Goal: Use online tool/utility: Utilize a website feature to perform a specific function

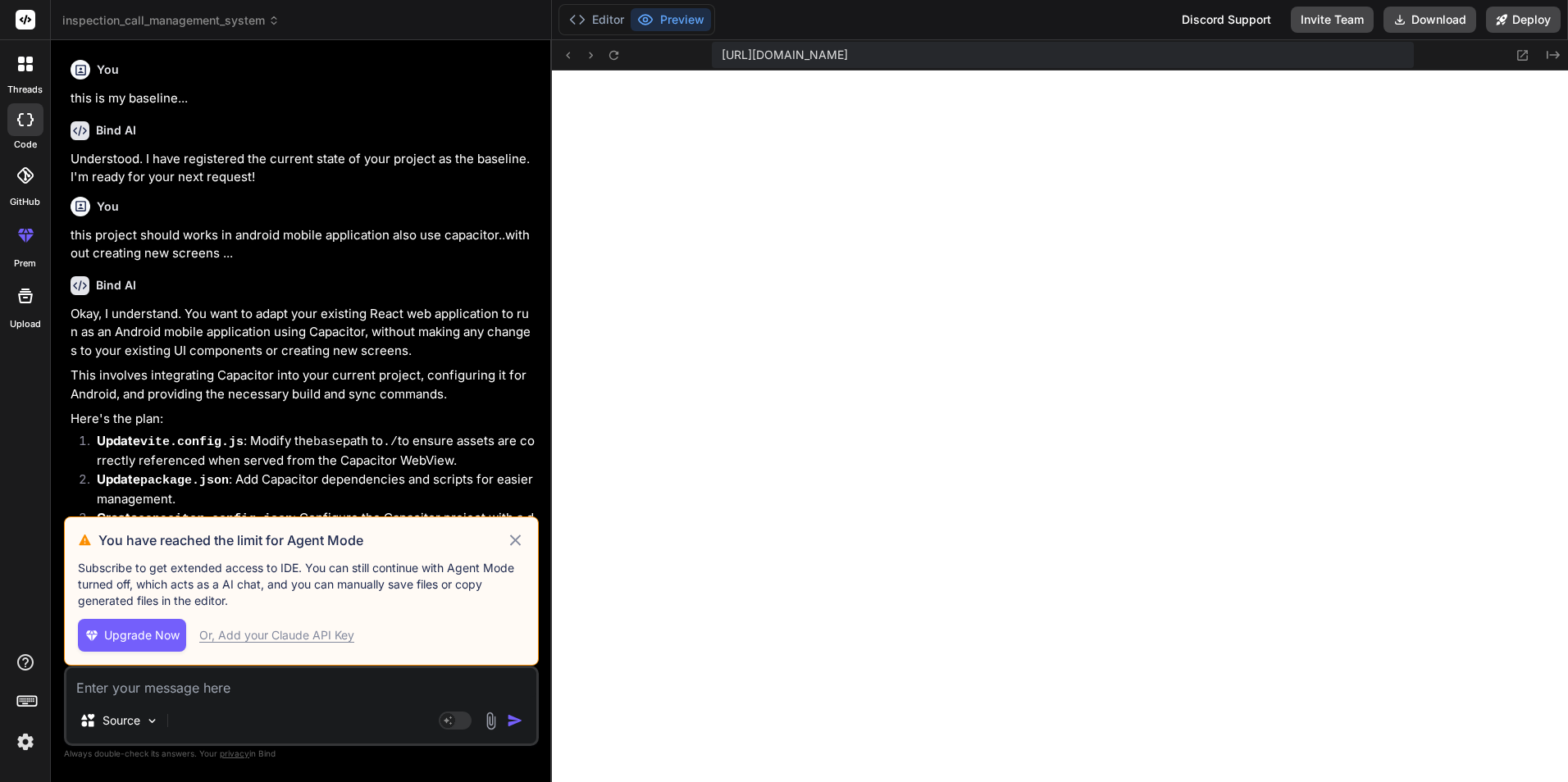
scroll to position [312, 0]
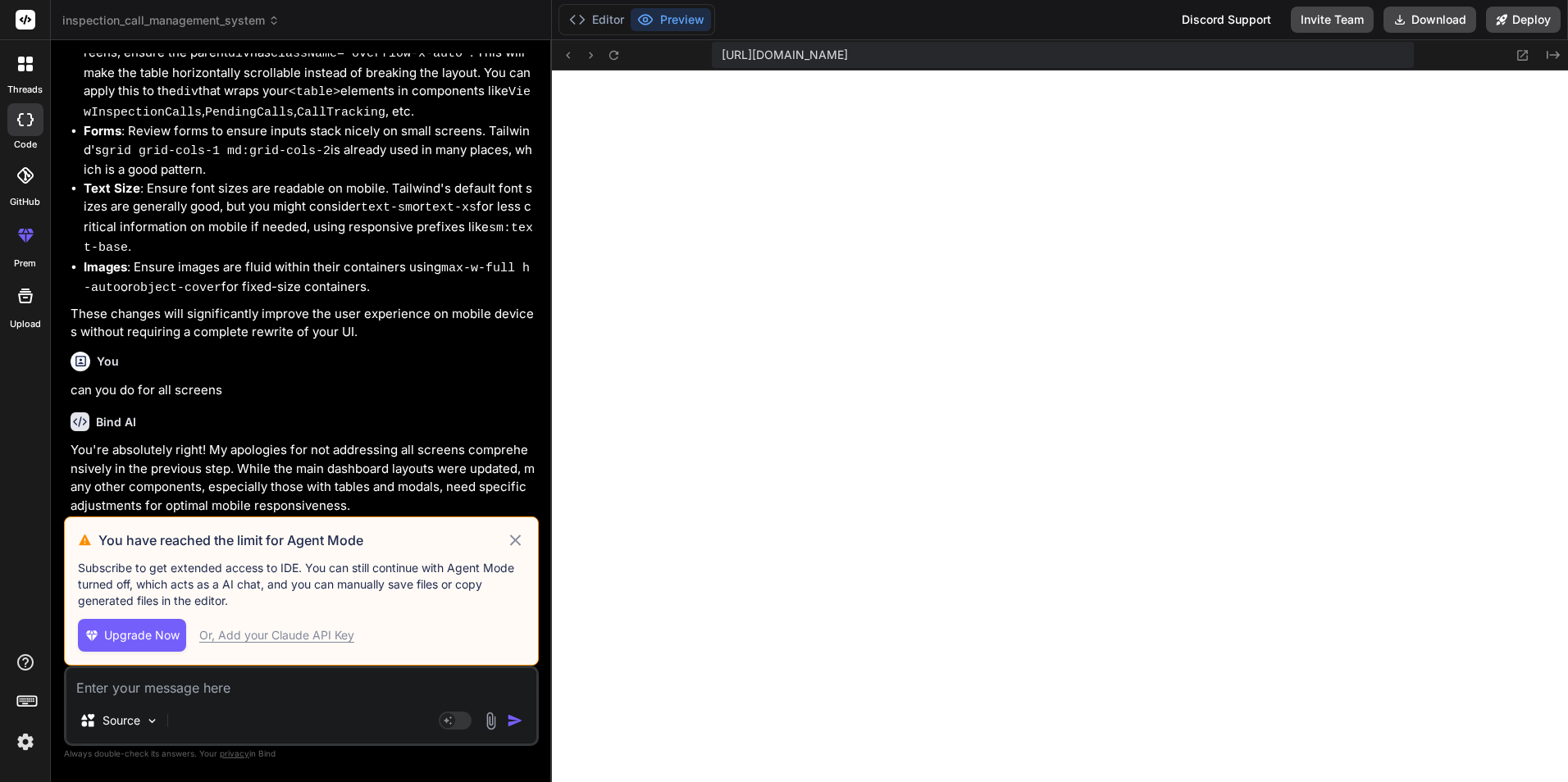
click at [511, 542] on icon at bounding box center [515, 541] width 18 height 19
type textarea "x"
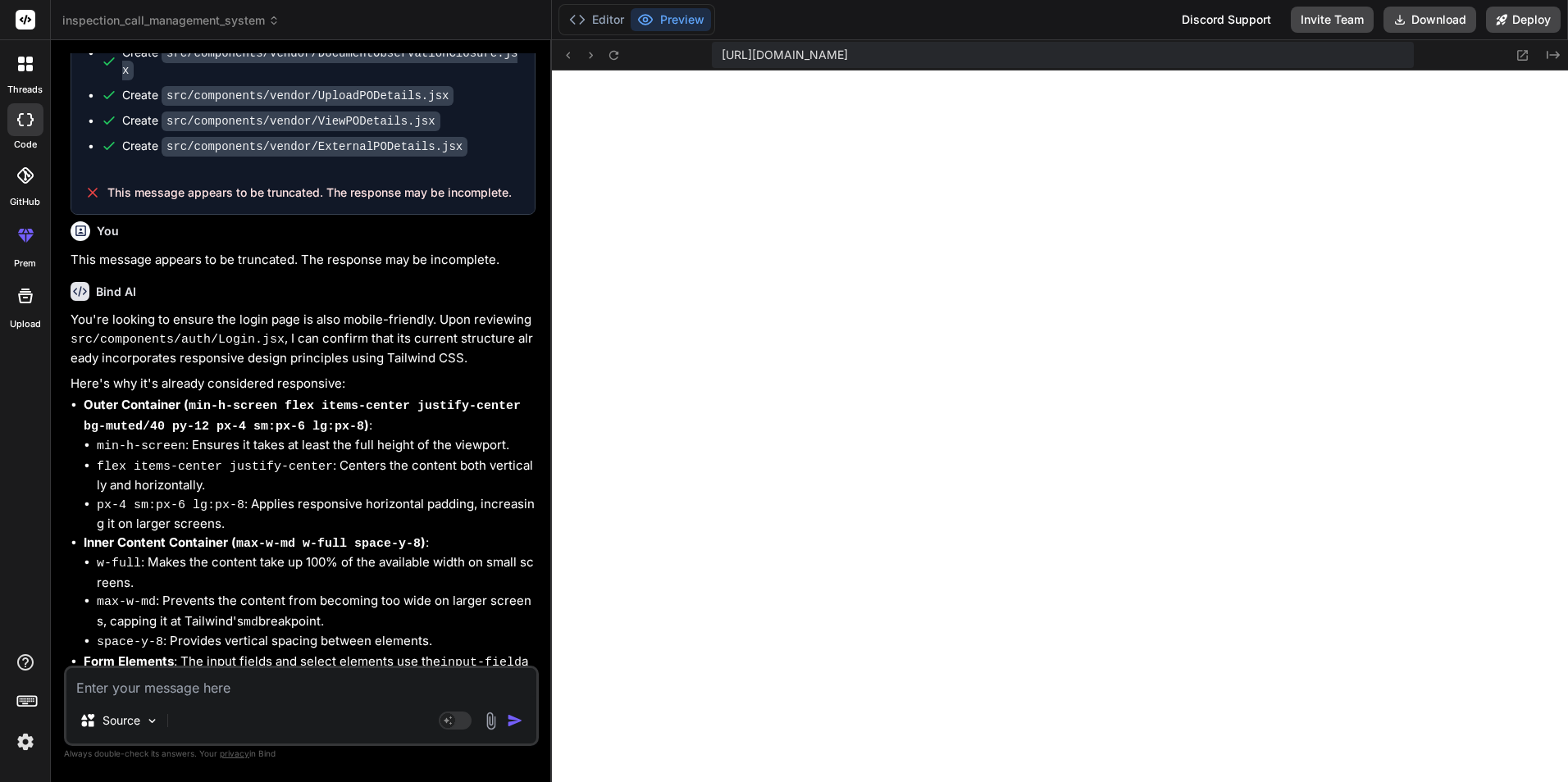
scroll to position [4256, 0]
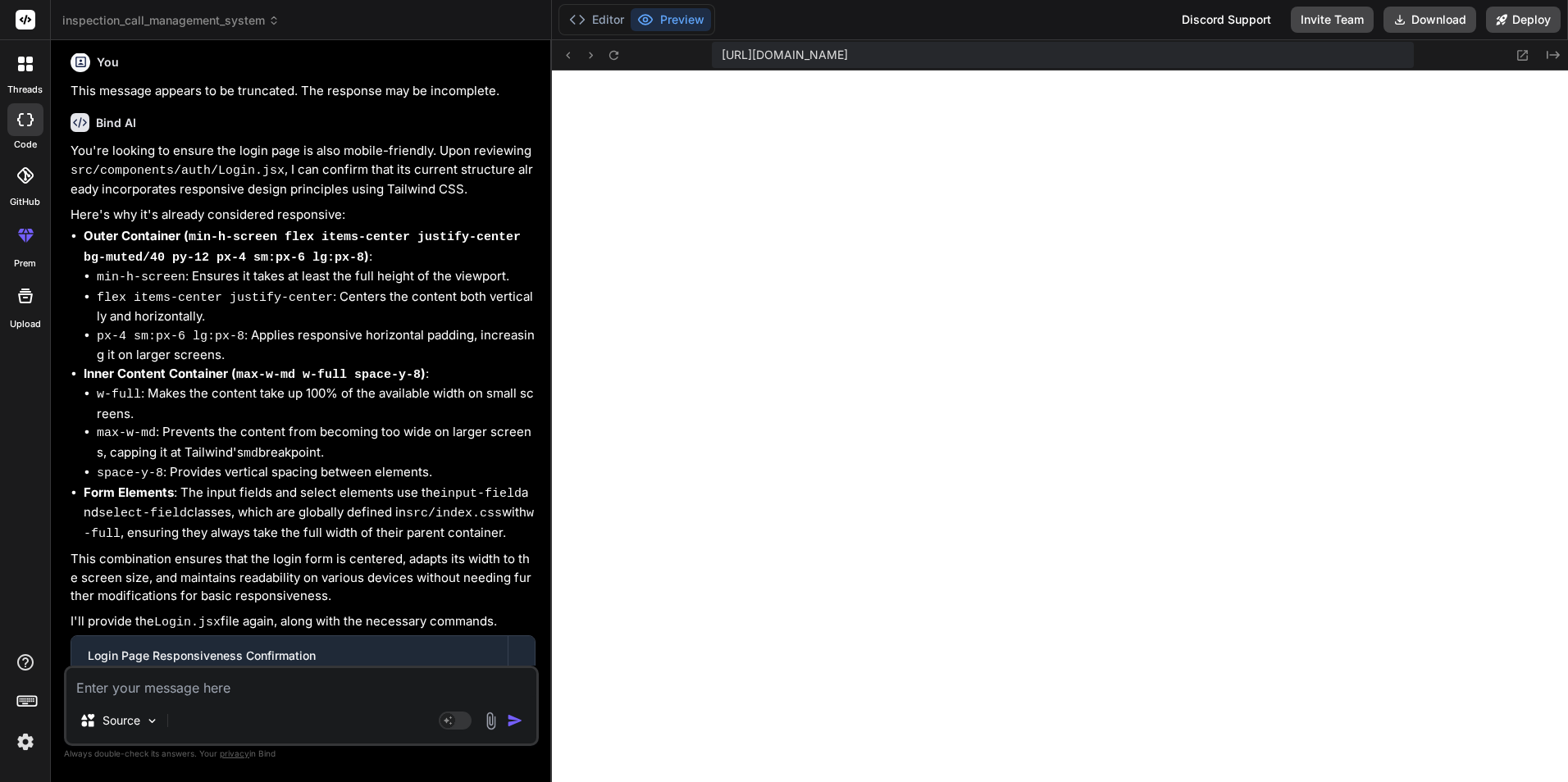
click at [189, 688] on textarea at bounding box center [301, 683] width 470 height 30
type textarea "i"
type textarea "x"
type textarea "in"
type textarea "x"
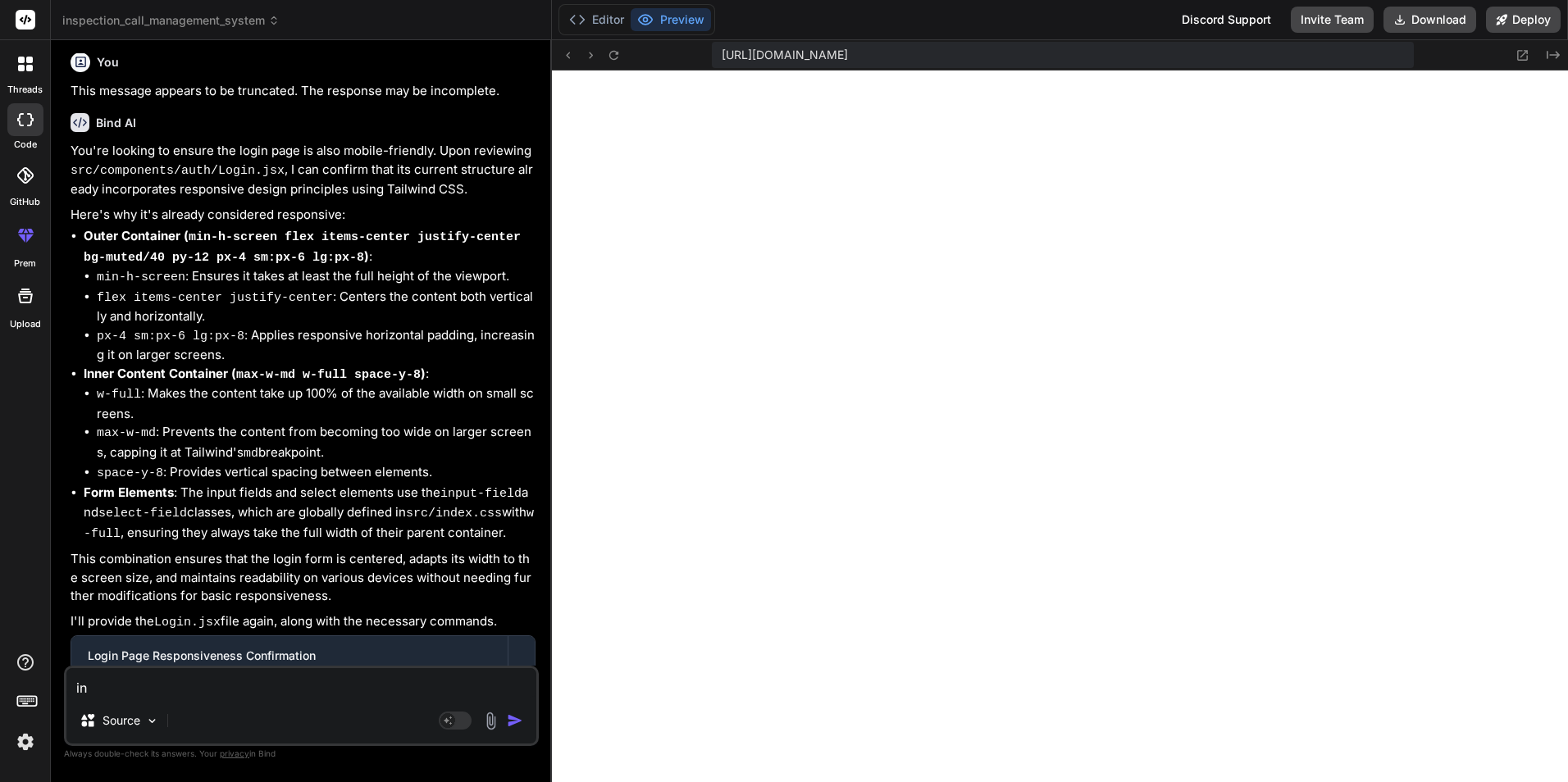
type textarea "in"
type textarea "x"
type textarea "in q"
type textarea "x"
type textarea "in qa"
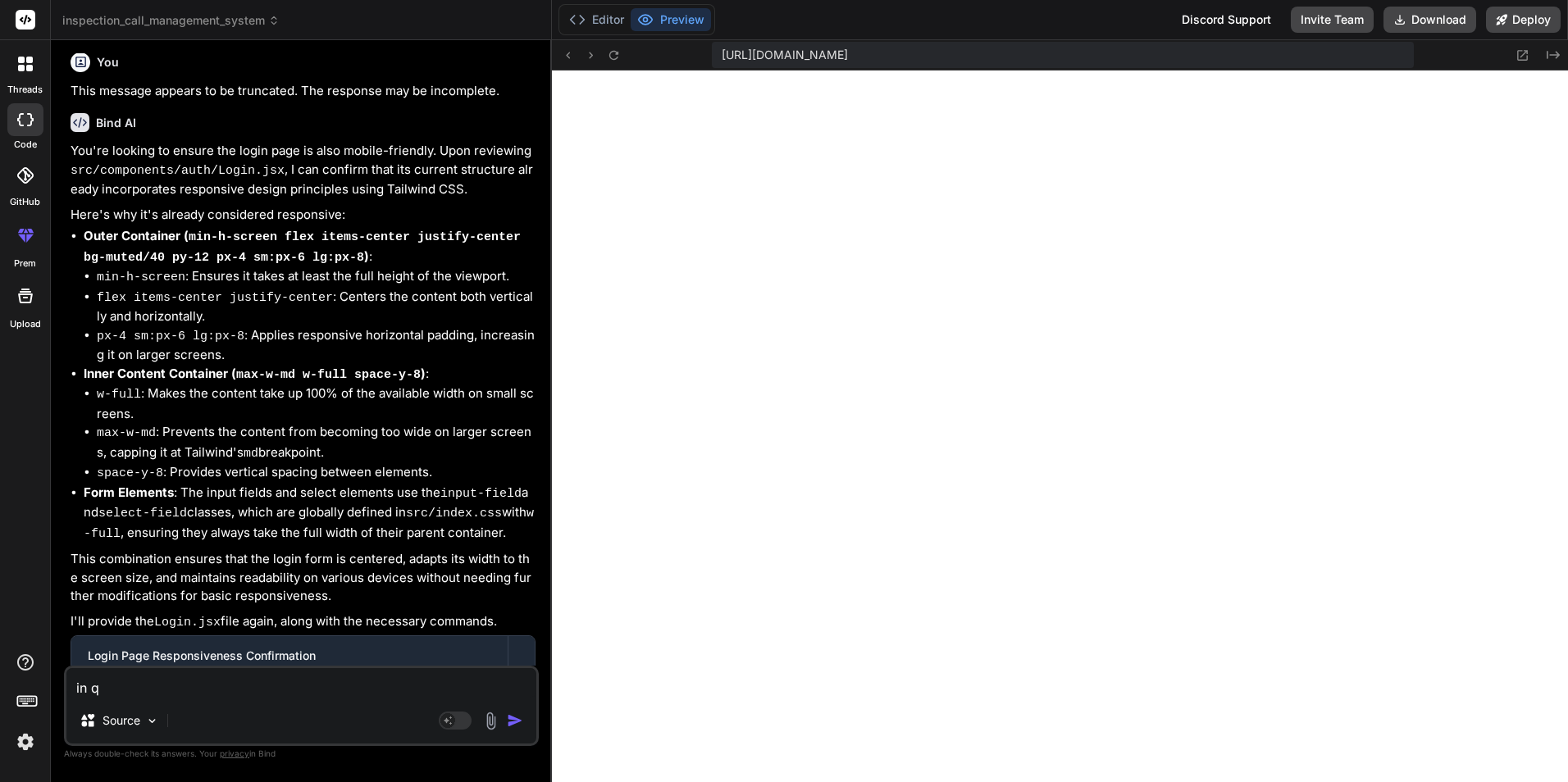
type textarea "x"
type textarea "in qa"
type textarea "x"
type textarea "in qa r"
type textarea "x"
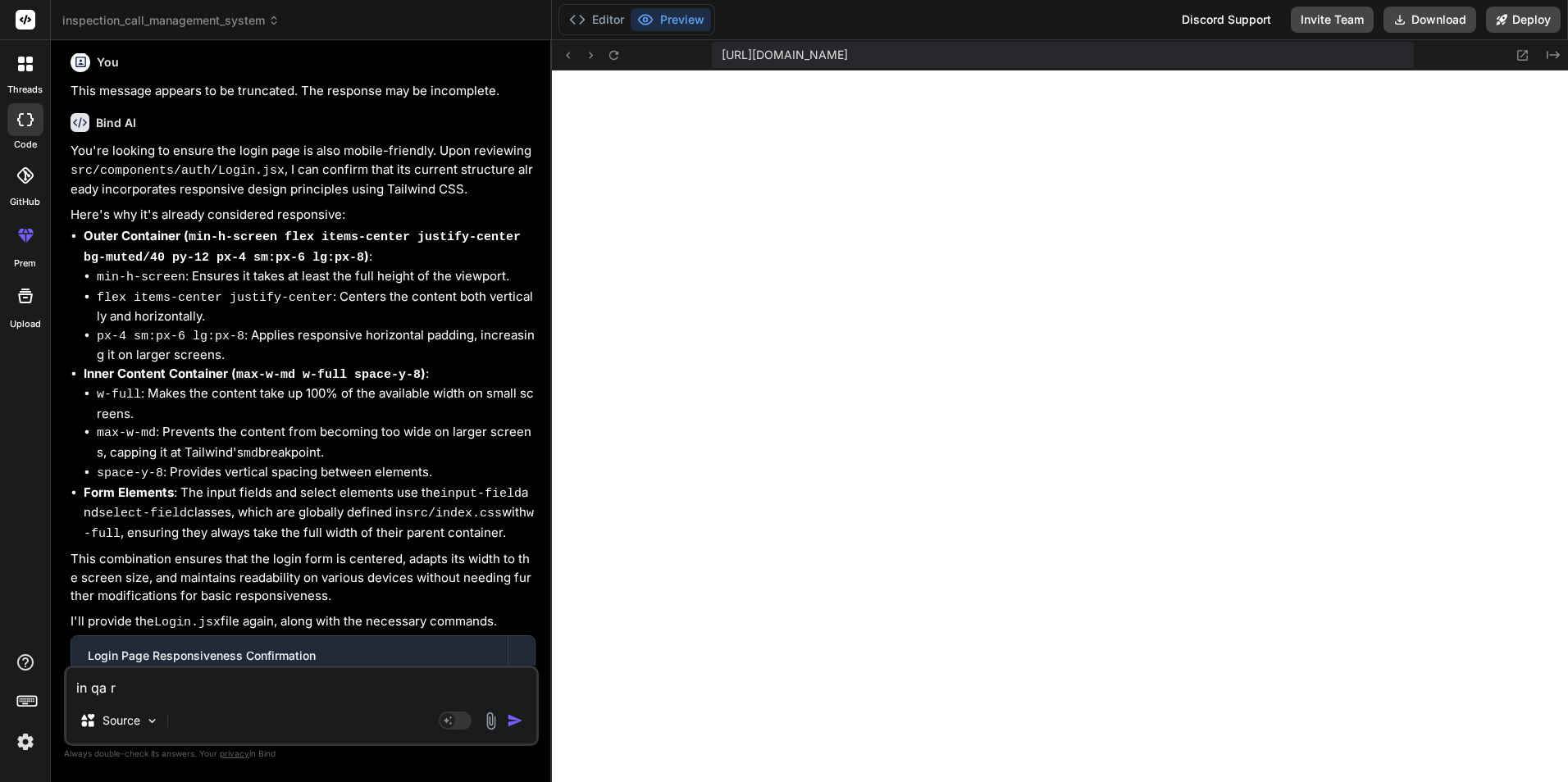
type textarea "in qa ro"
type textarea "x"
type textarea "in qa rol"
type textarea "x"
type textarea "in qa role"
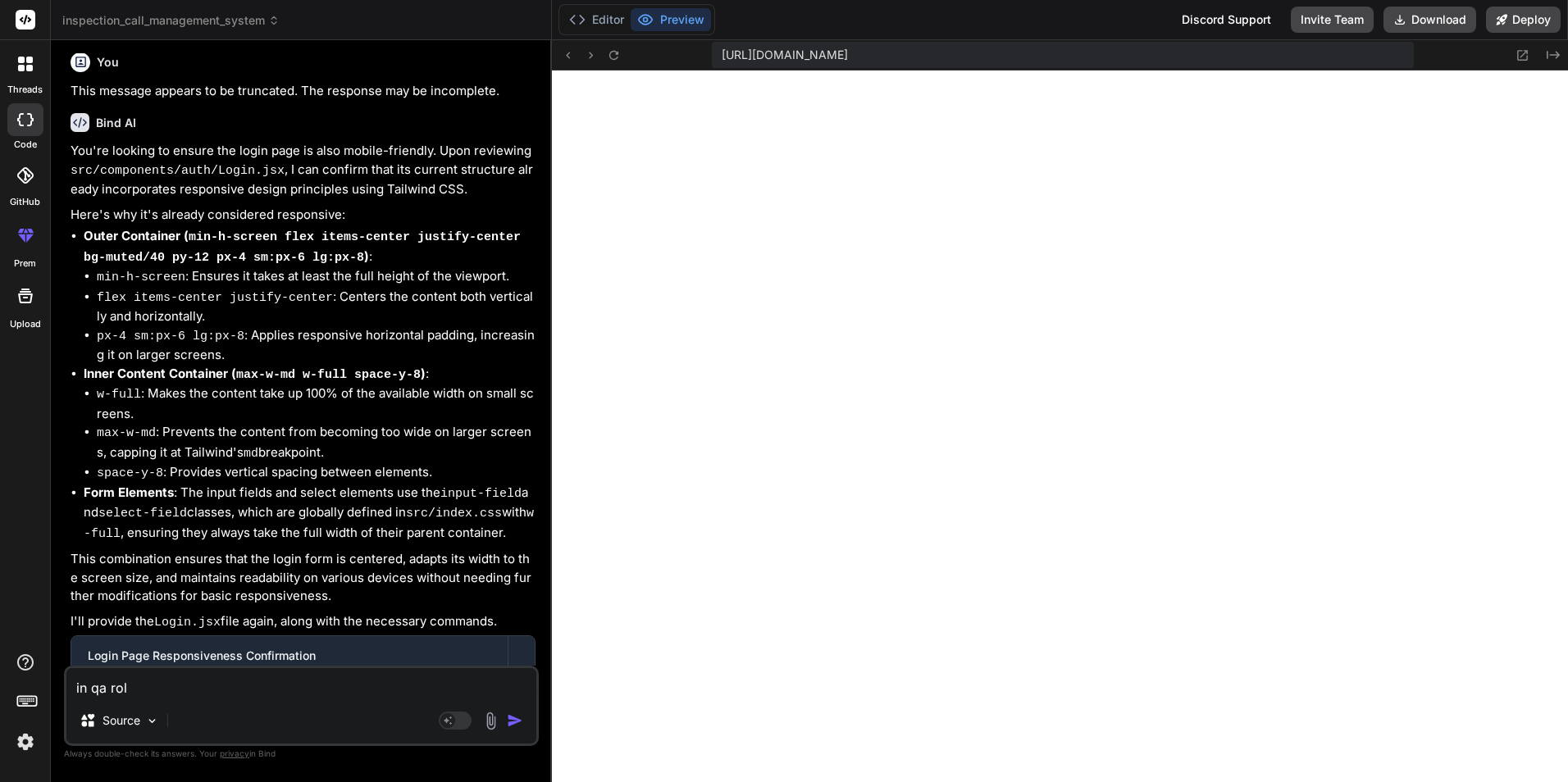
type textarea "x"
type textarea "in qa role"
type textarea "x"
type textarea "in qa role ,"
type textarea "x"
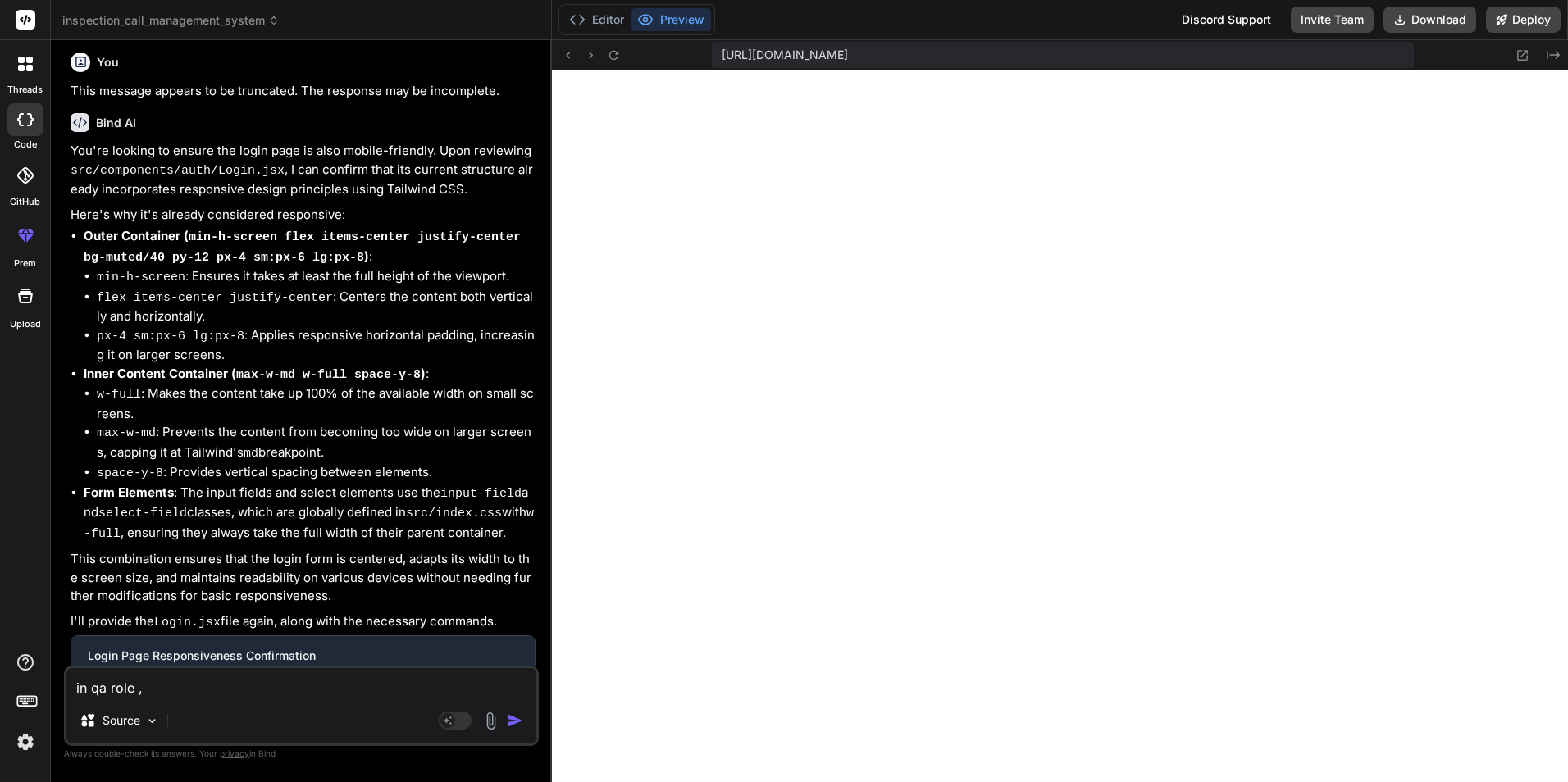
paste textarea "Pending Calls"
type textarea "in qa role ,Pending Calls"
type textarea "x"
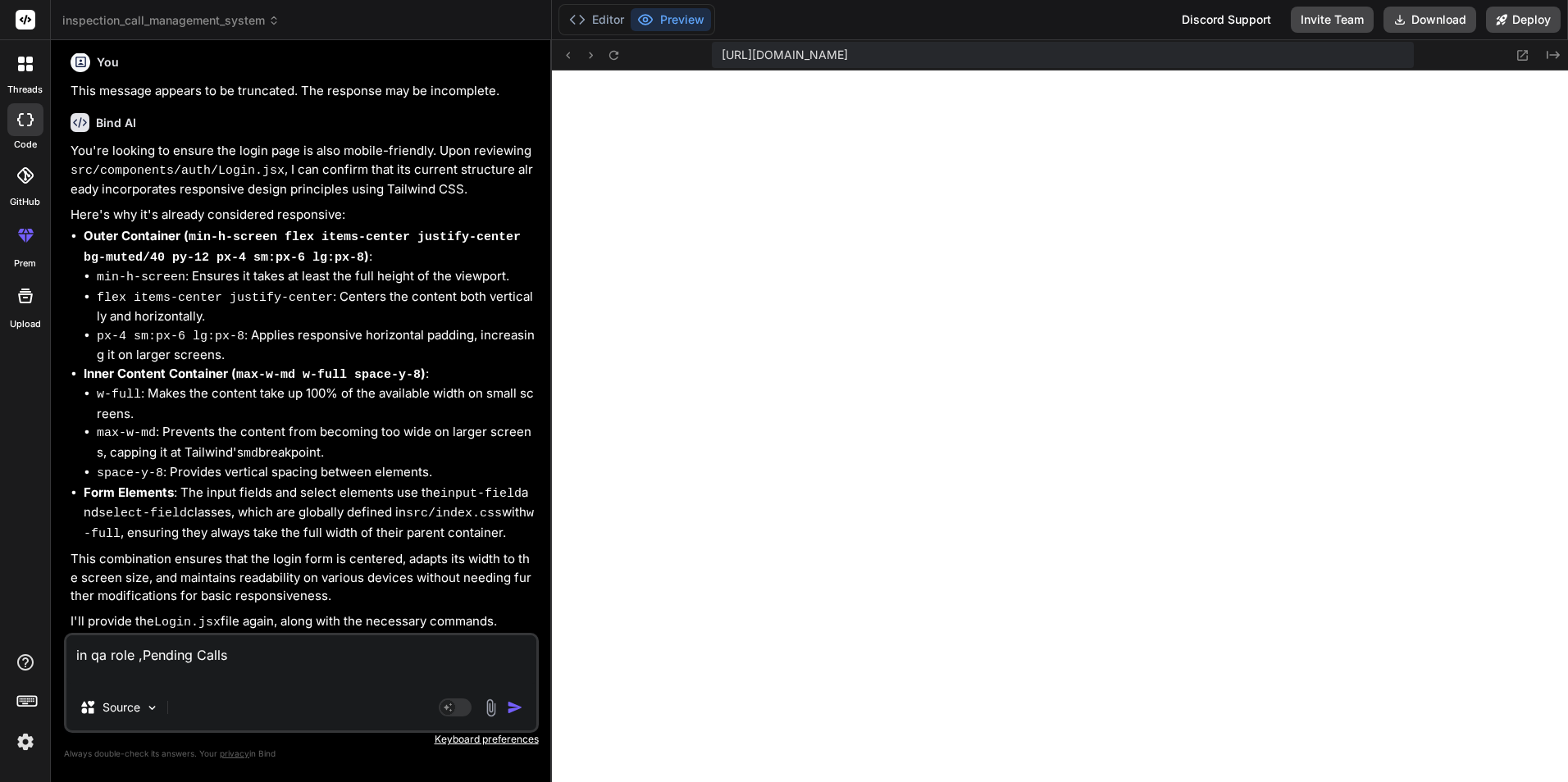
type textarea "in qa role ,Pending Calls"
type textarea "x"
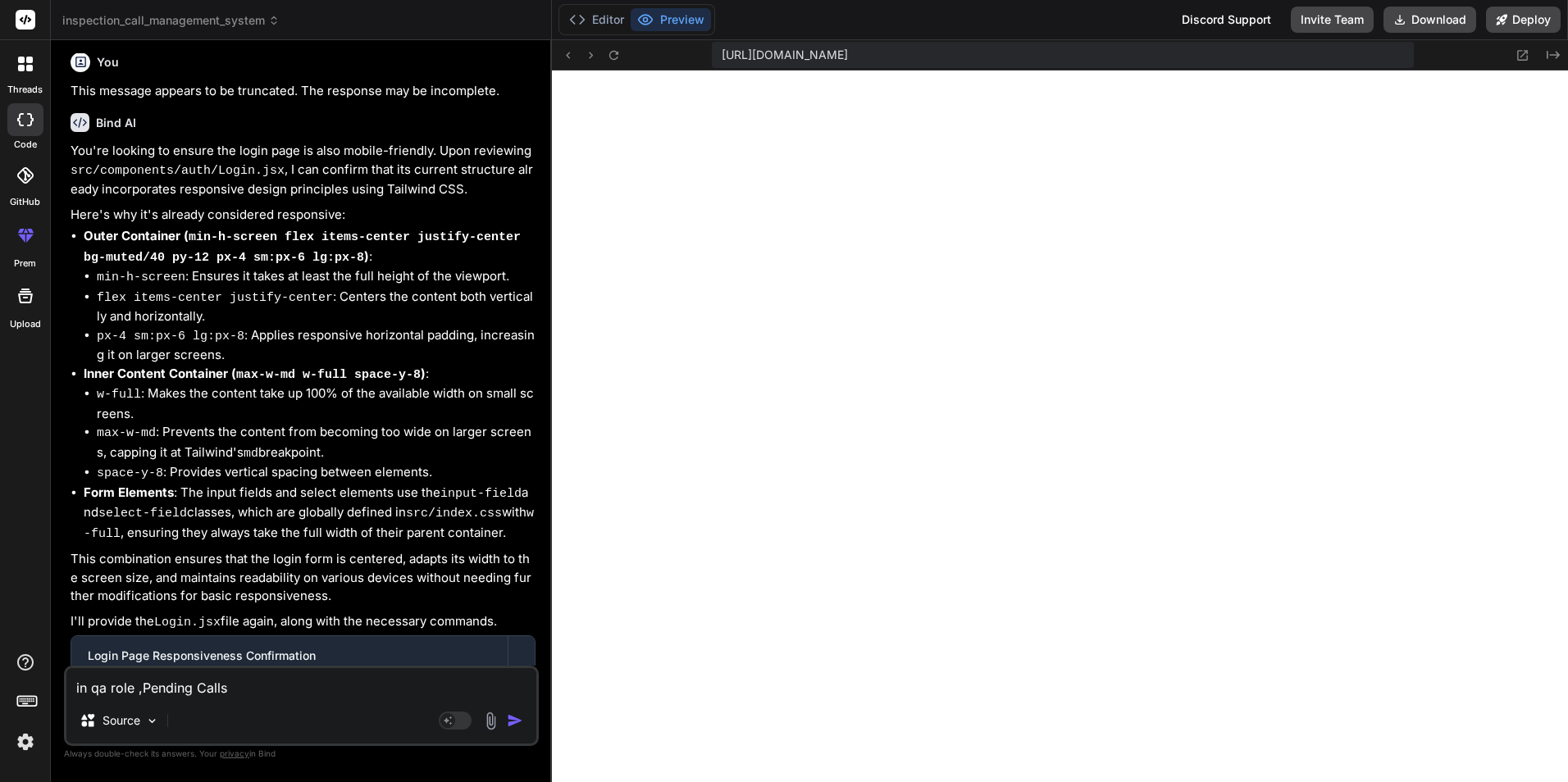
type textarea "in qa role ,Pending Calls"
type textarea "x"
type textarea "in qa role ,Pending Calls s"
type textarea "x"
type textarea "in qa role ,Pending Calls sc"
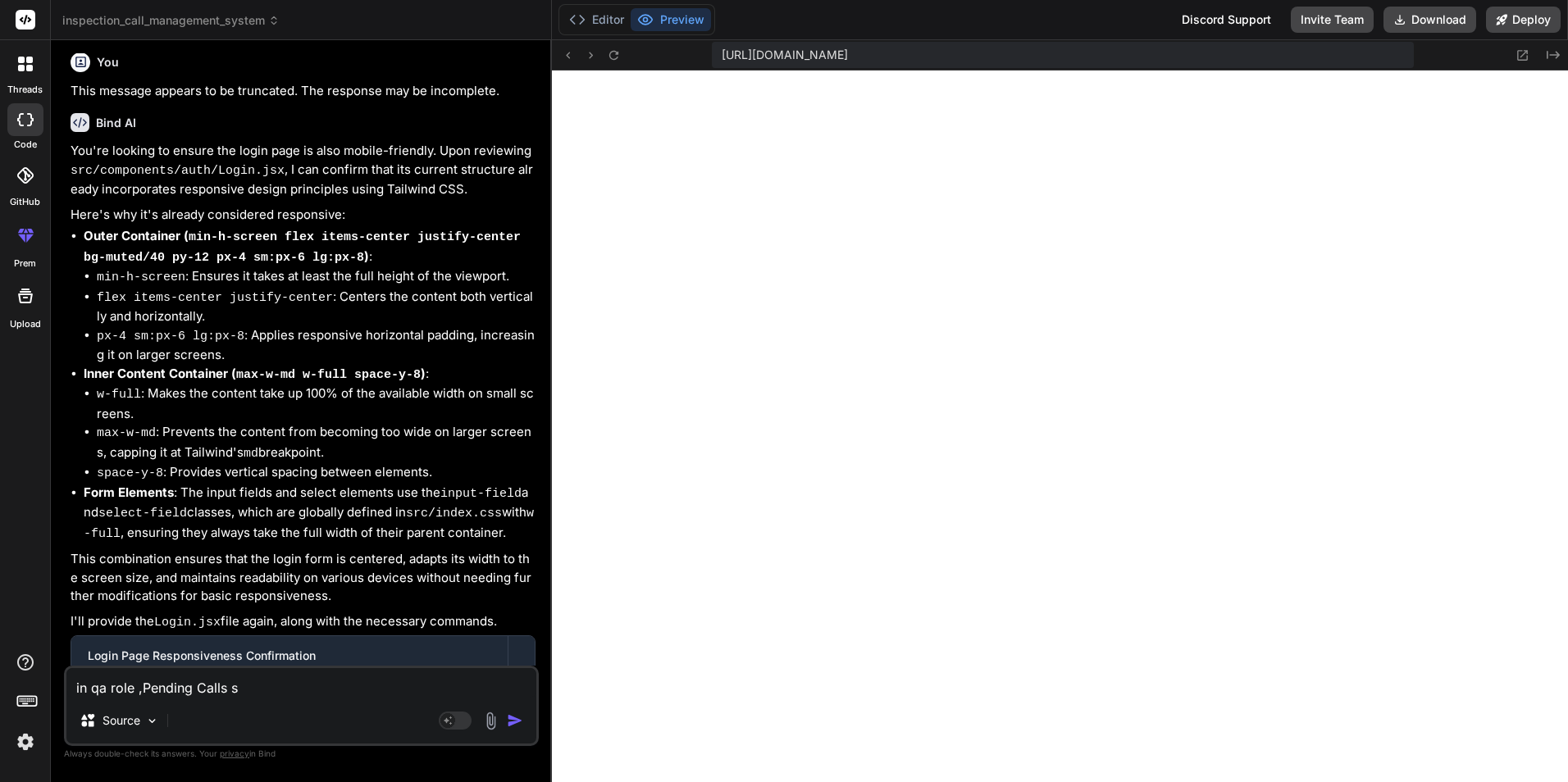
type textarea "x"
type textarea "in qa role ,Pending Calls scr"
type textarea "x"
type textarea "in qa role ,Pending Calls scre"
type textarea "x"
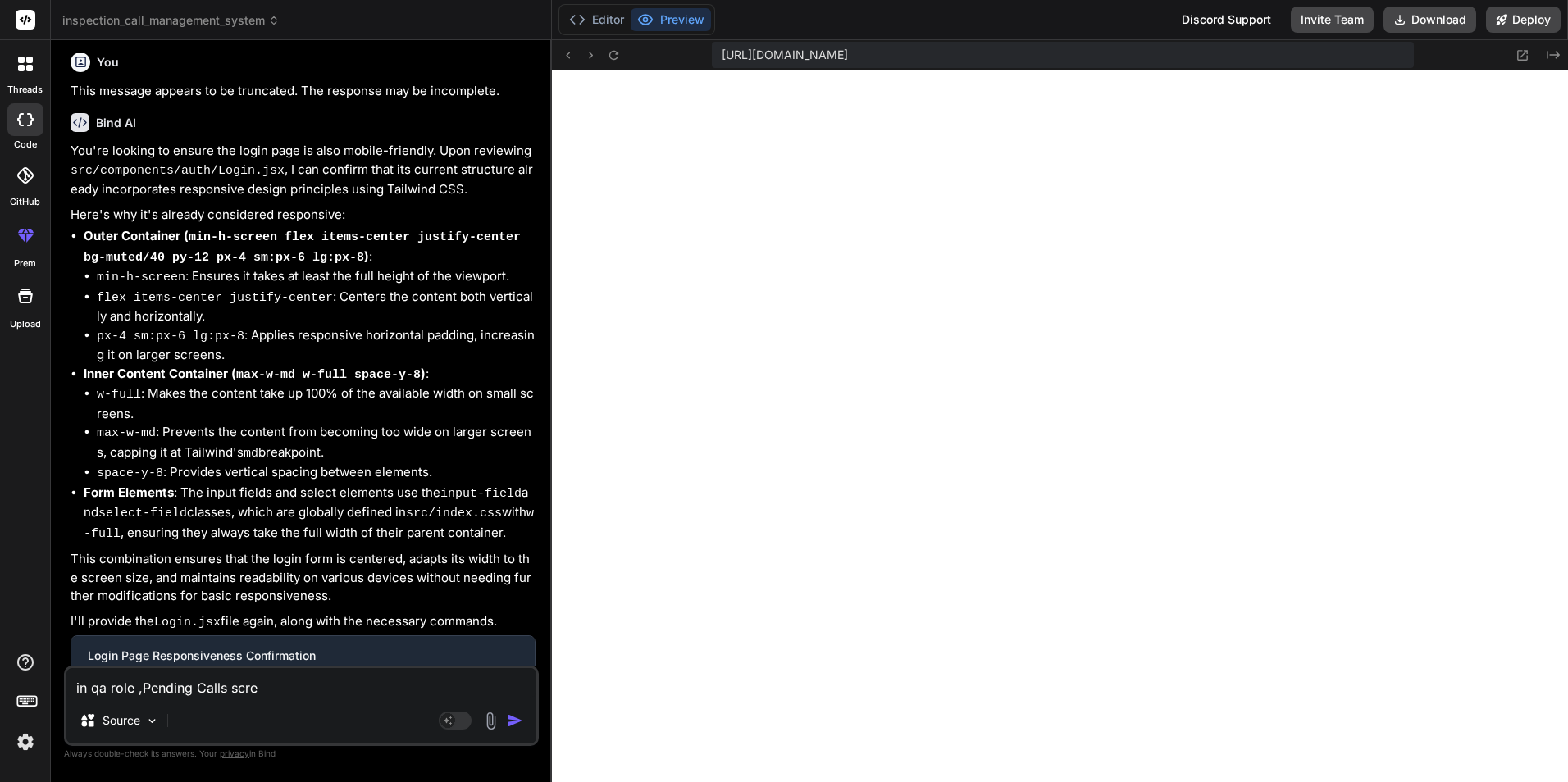
type textarea "in qa role ,Pending Calls scree"
type textarea "x"
type textarea "in qa role ,Pending Calls screen"
type textarea "x"
type textarea "in qa role ,Pending Calls screen"
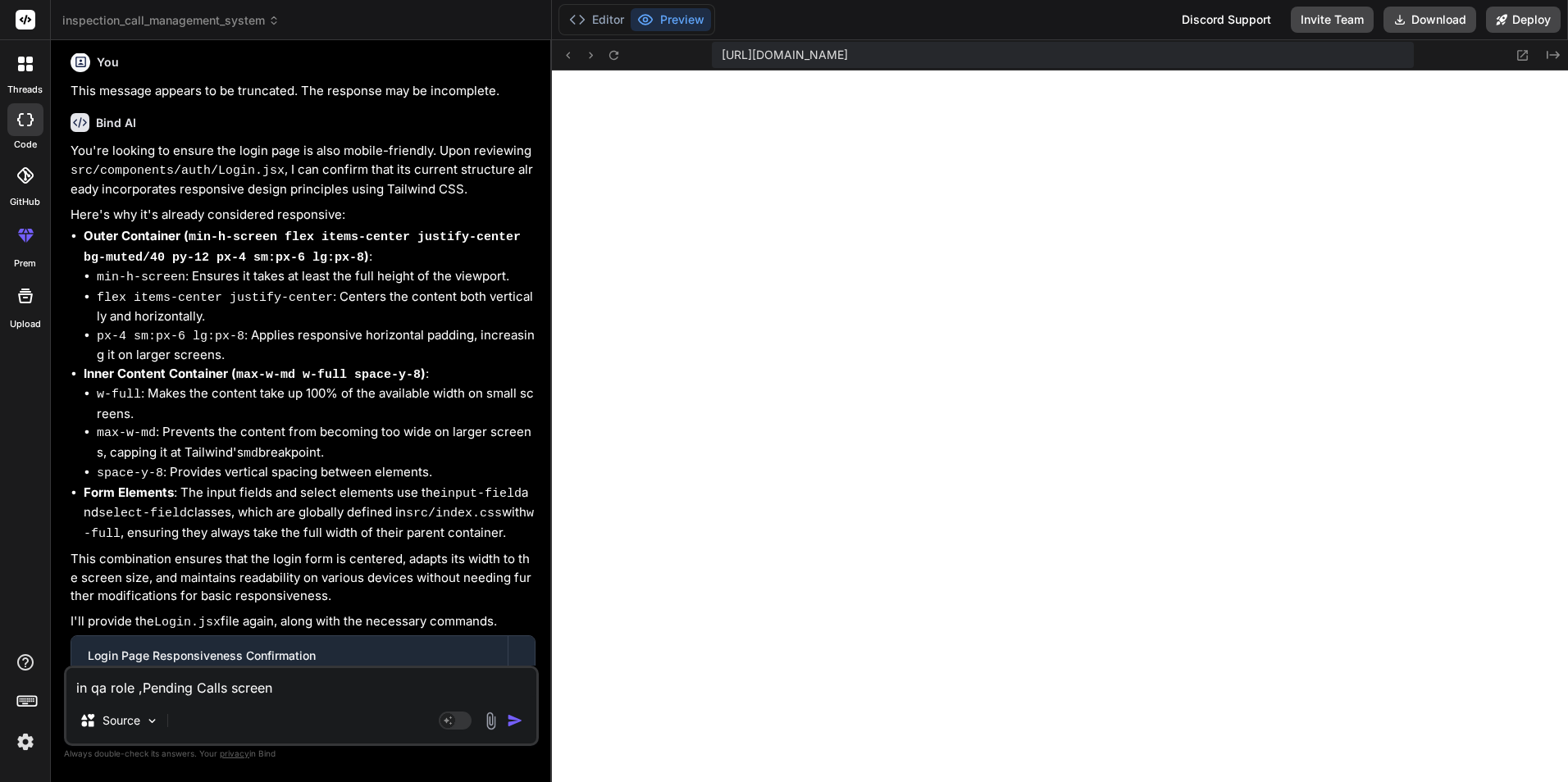
type textarea "x"
type textarea "in qa role ,Pending Calls screen a"
type textarea "x"
type textarea "in qa role ,Pending Calls screen as"
type textarea "x"
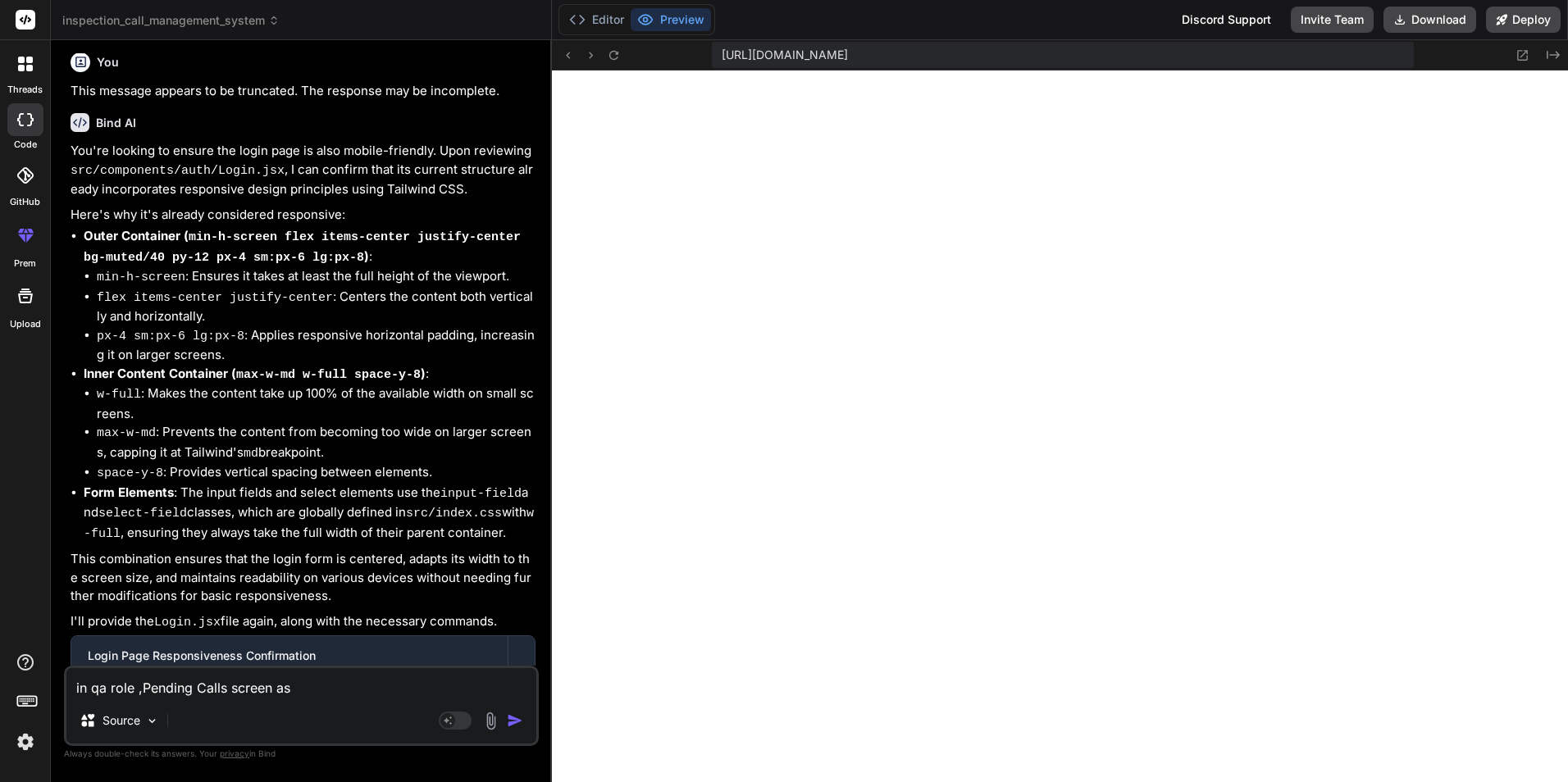
type textarea "in qa role ,Pending Calls screen ass"
type textarea "x"
type textarea "in qa role ,Pending Calls screen assi"
type textarea "x"
type textarea "in qa role ,Pending Calls screen assig"
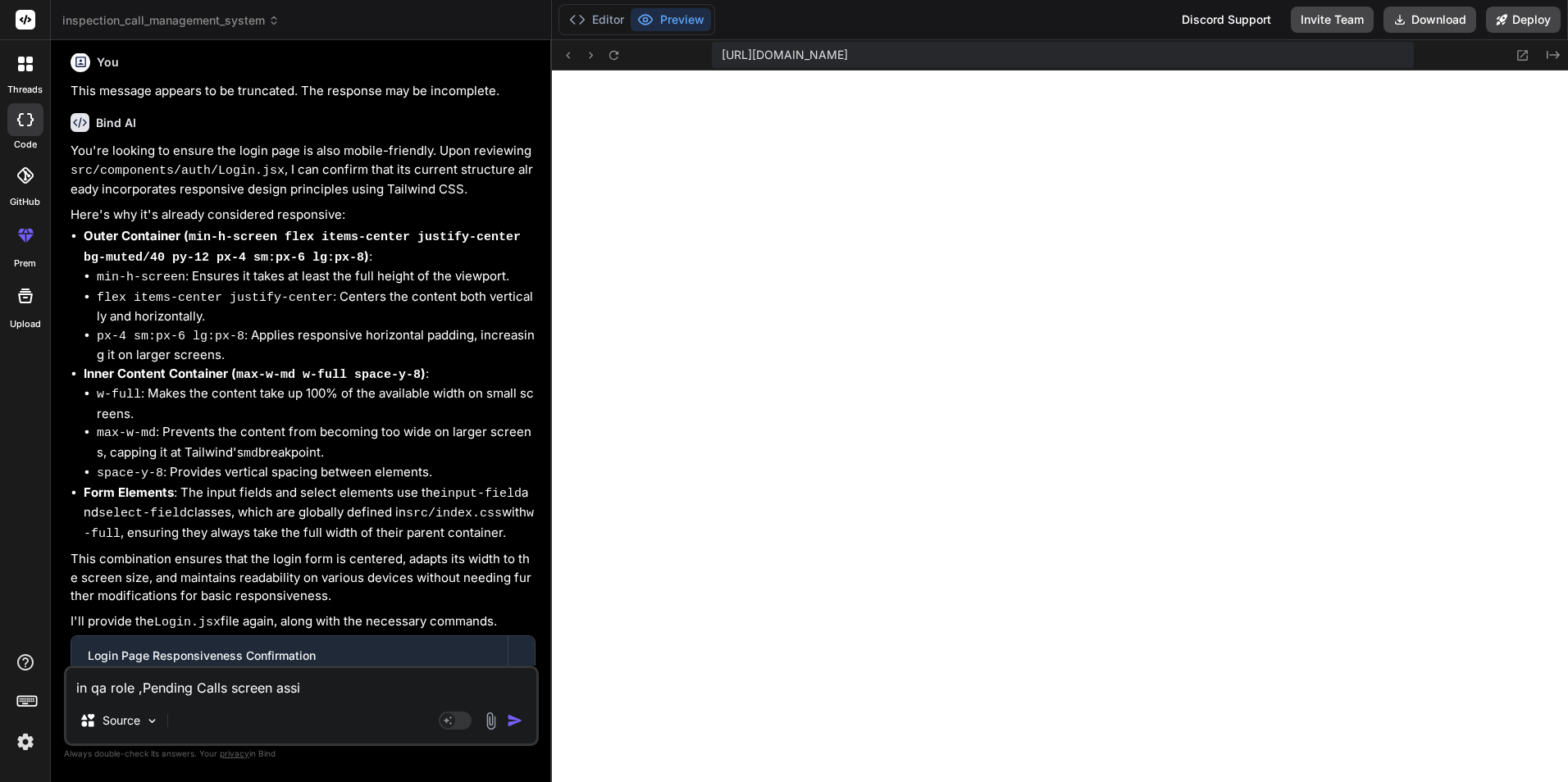
type textarea "x"
type textarea "in qa role ,Pending Calls screen assign"
type textarea "x"
type textarea "in qa role ,Pending Calls screen assign"
type textarea "x"
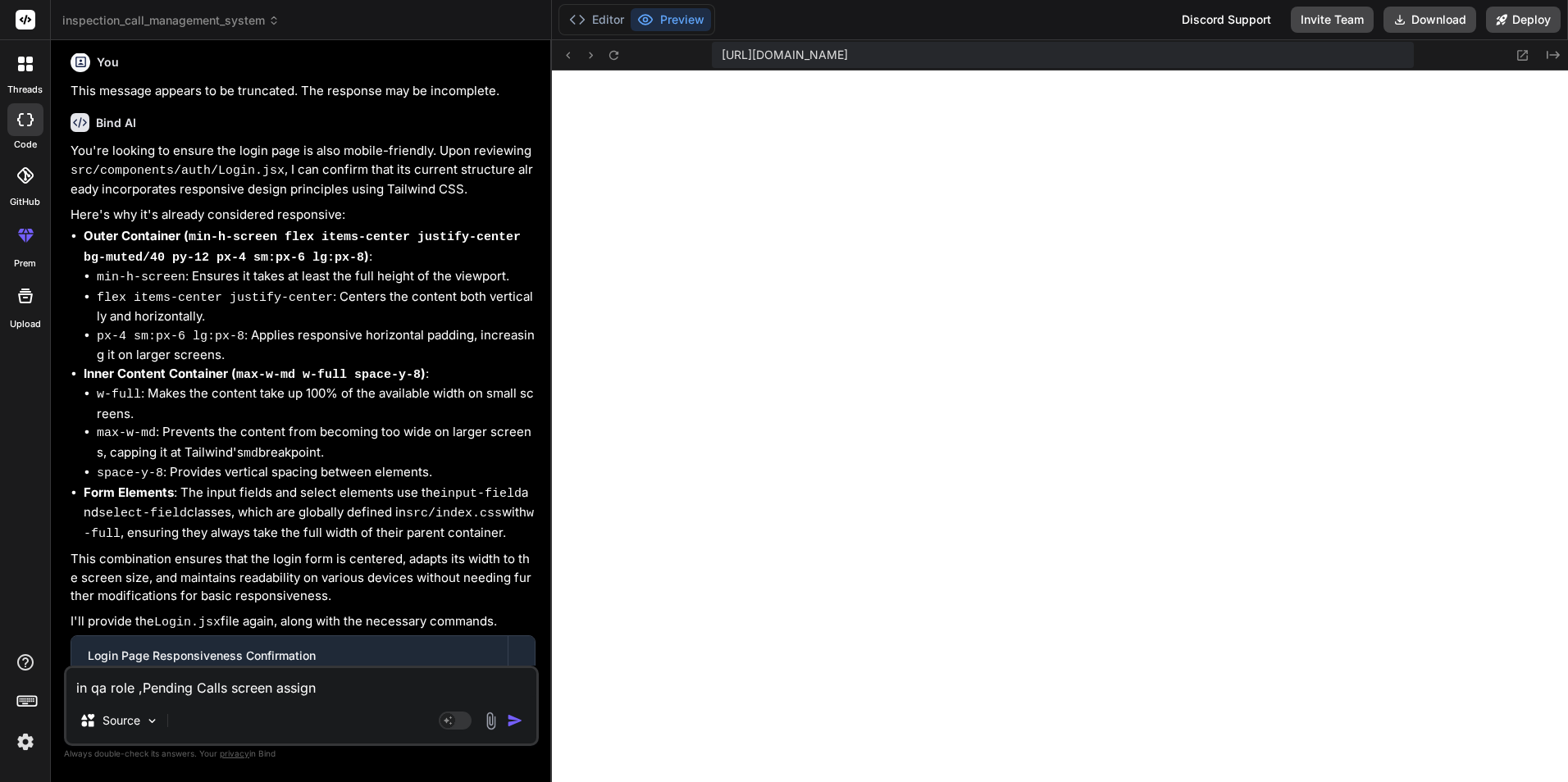
type textarea "in qa role ,Pending Calls screen assign b"
type textarea "x"
type textarea "in qa role ,Pending Calls screen assign bu"
type textarea "x"
type textarea "in qa role ,Pending Calls screen assign but"
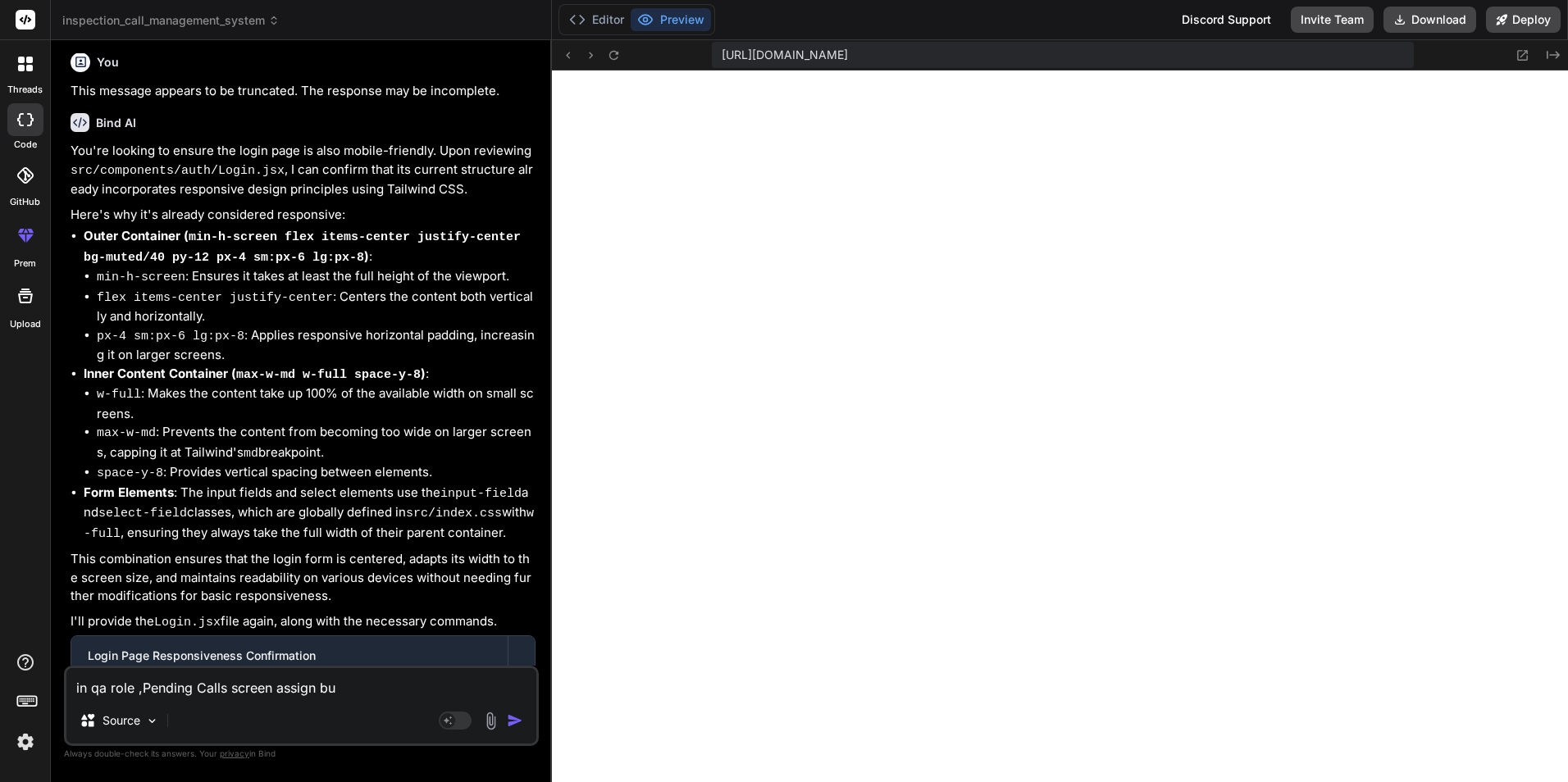
type textarea "x"
type textarea "in qa role ,Pending Calls screen assign butt"
type textarea "x"
type textarea "in qa role ,Pending Calls screen assign butto"
type textarea "x"
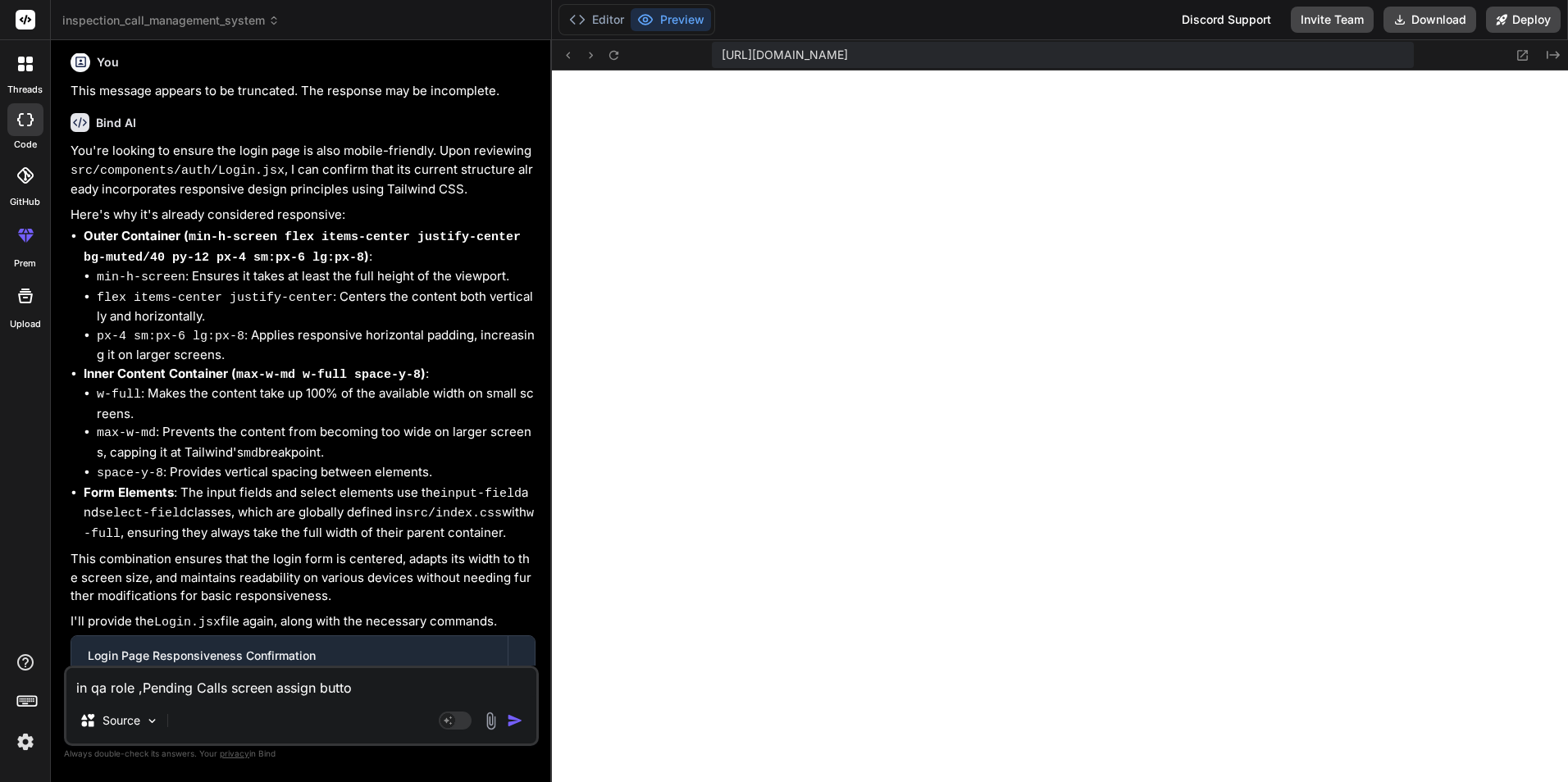
type textarea "in qa role ,Pending Calls screen assign button"
type textarea "x"
type textarea "in qa role ,Pending Calls screen assign button"
type textarea "x"
type textarea "in qa role ,Pending Calls screen assign button c"
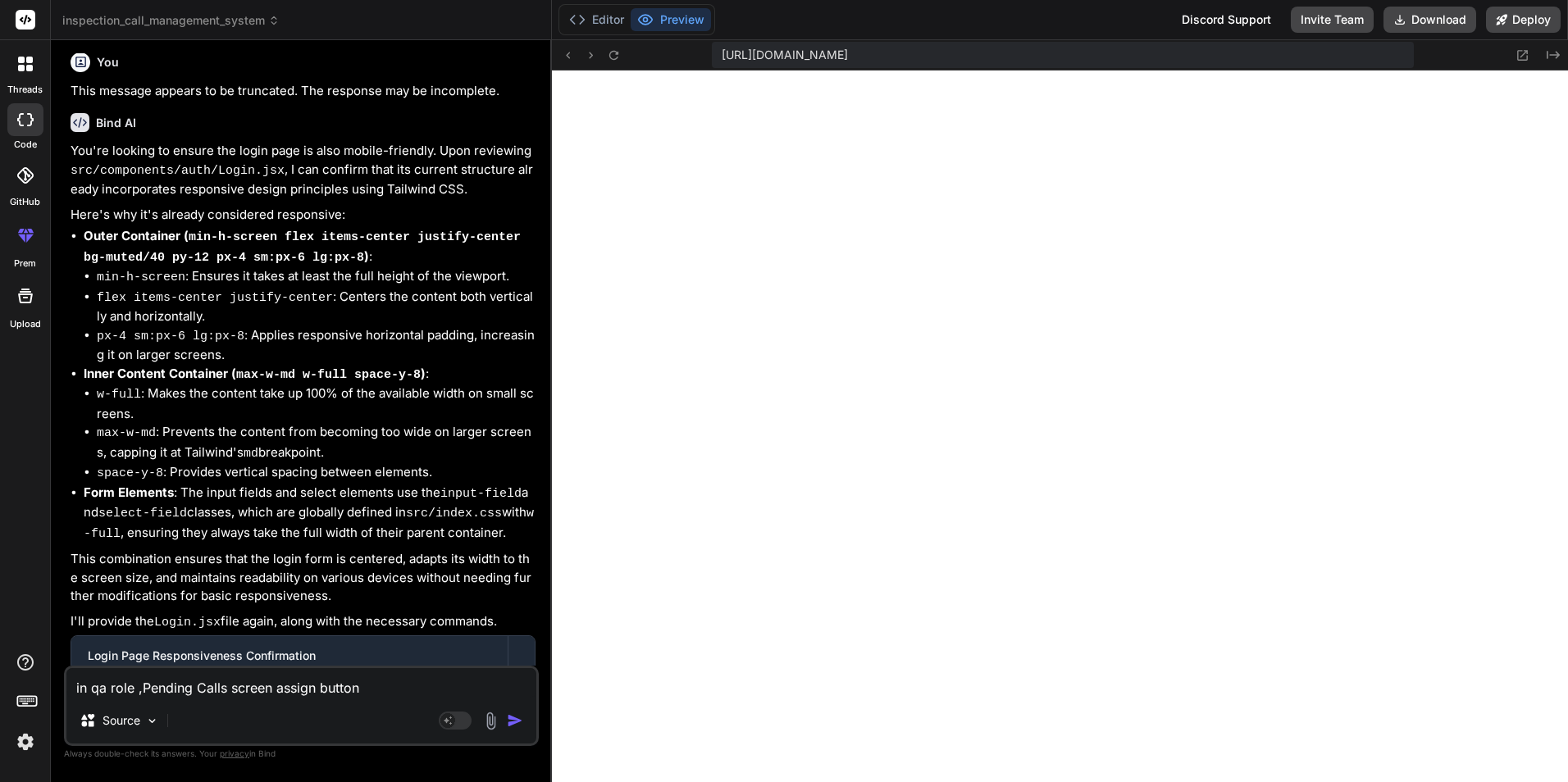
type textarea "x"
type textarea "in qa role ,Pending Calls screen assign button cl"
type textarea "x"
type textarea "in qa role ,Pending Calls screen assign button cli"
type textarea "x"
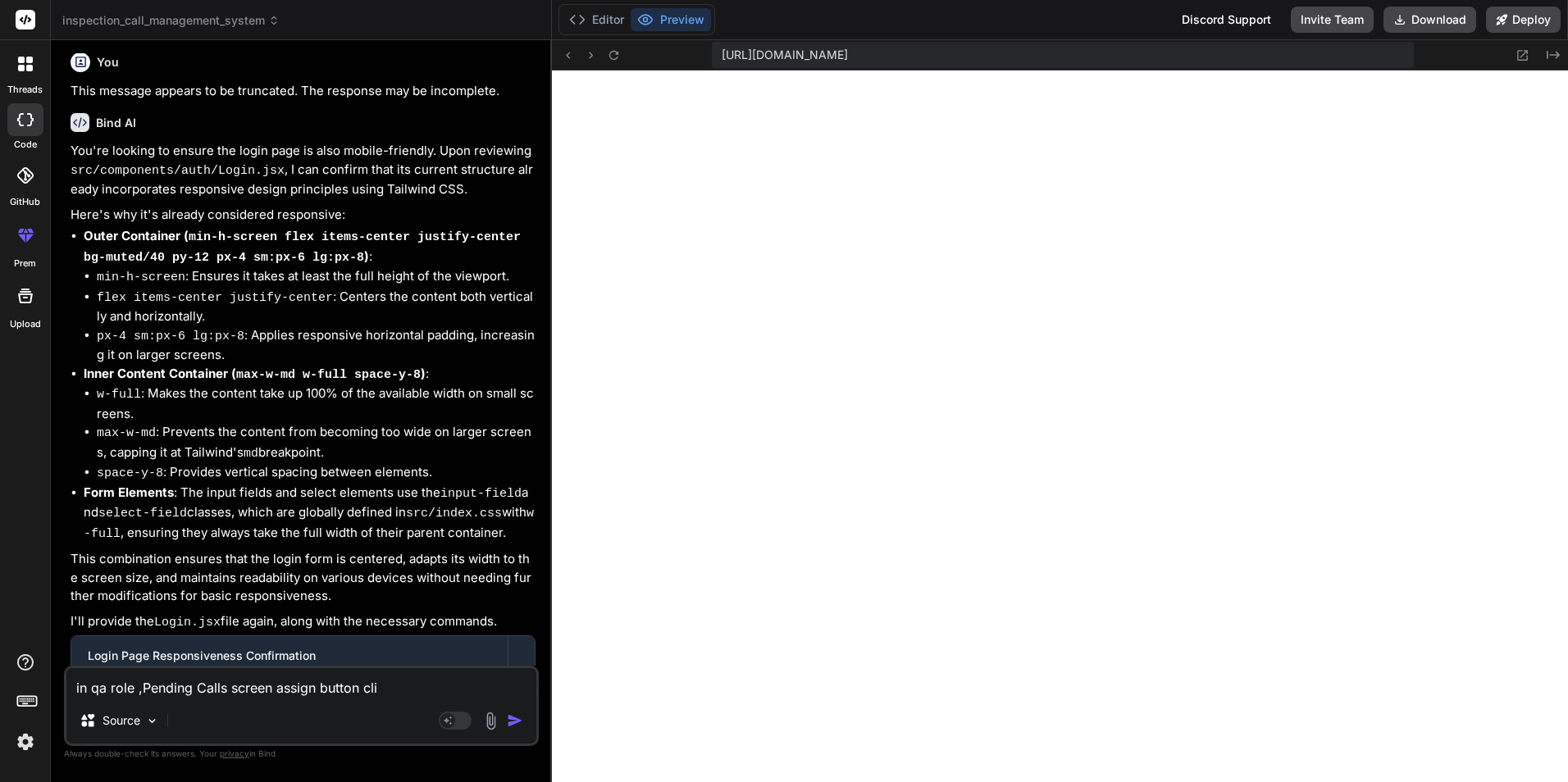
type textarea "in qa role ,Pending Calls screen assign button clic"
type textarea "x"
type textarea "in qa role ,Pending Calls screen assign button click"
type textarea "x"
type textarea "in qa role ,Pending Calls screen assign button click"
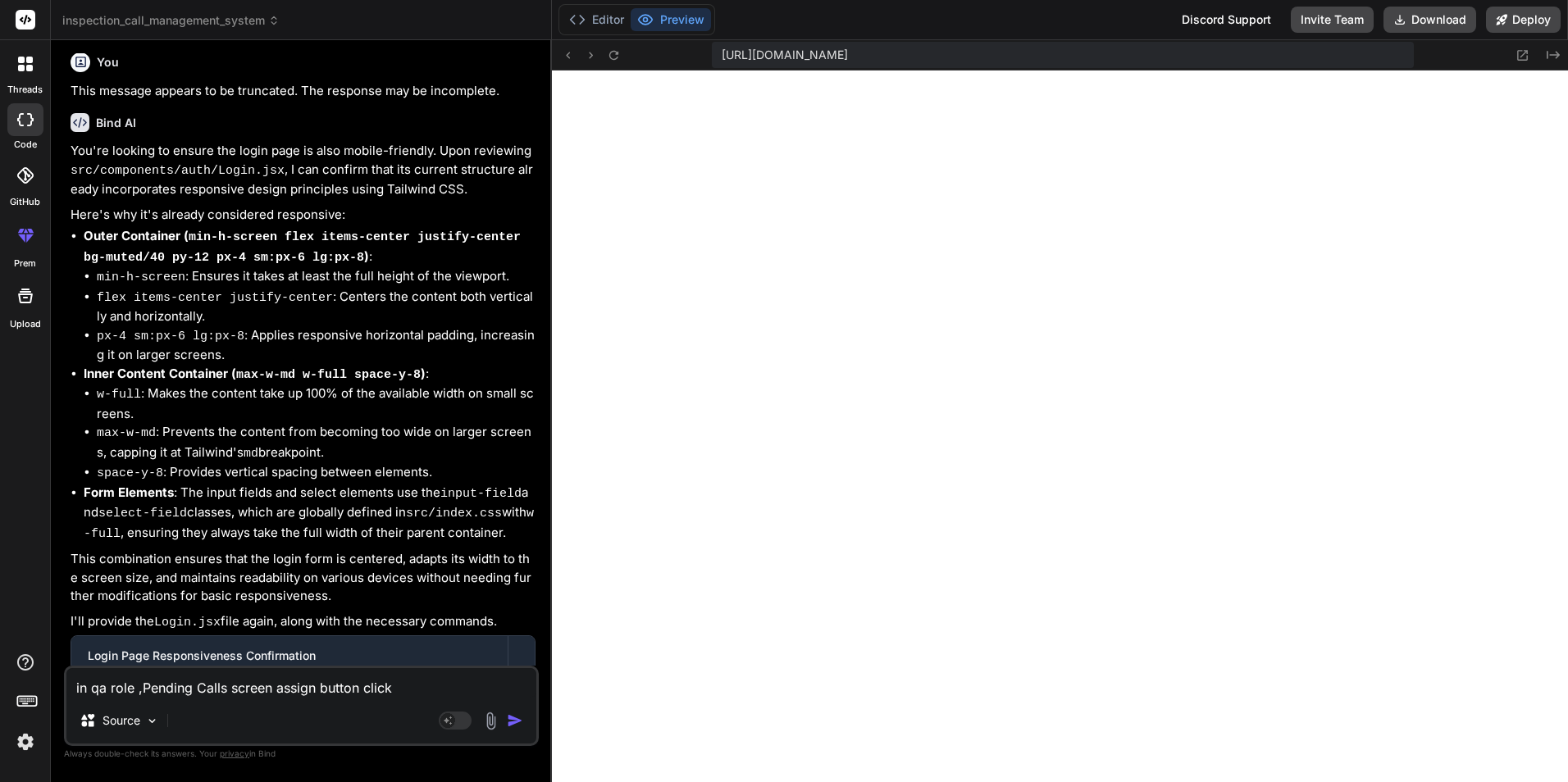
type textarea "x"
type textarea "in qa role ,Pending Calls screen assign button click i"
type textarea "x"
type textarea "in qa role ,Pending Calls screen assign button click is"
type textarea "x"
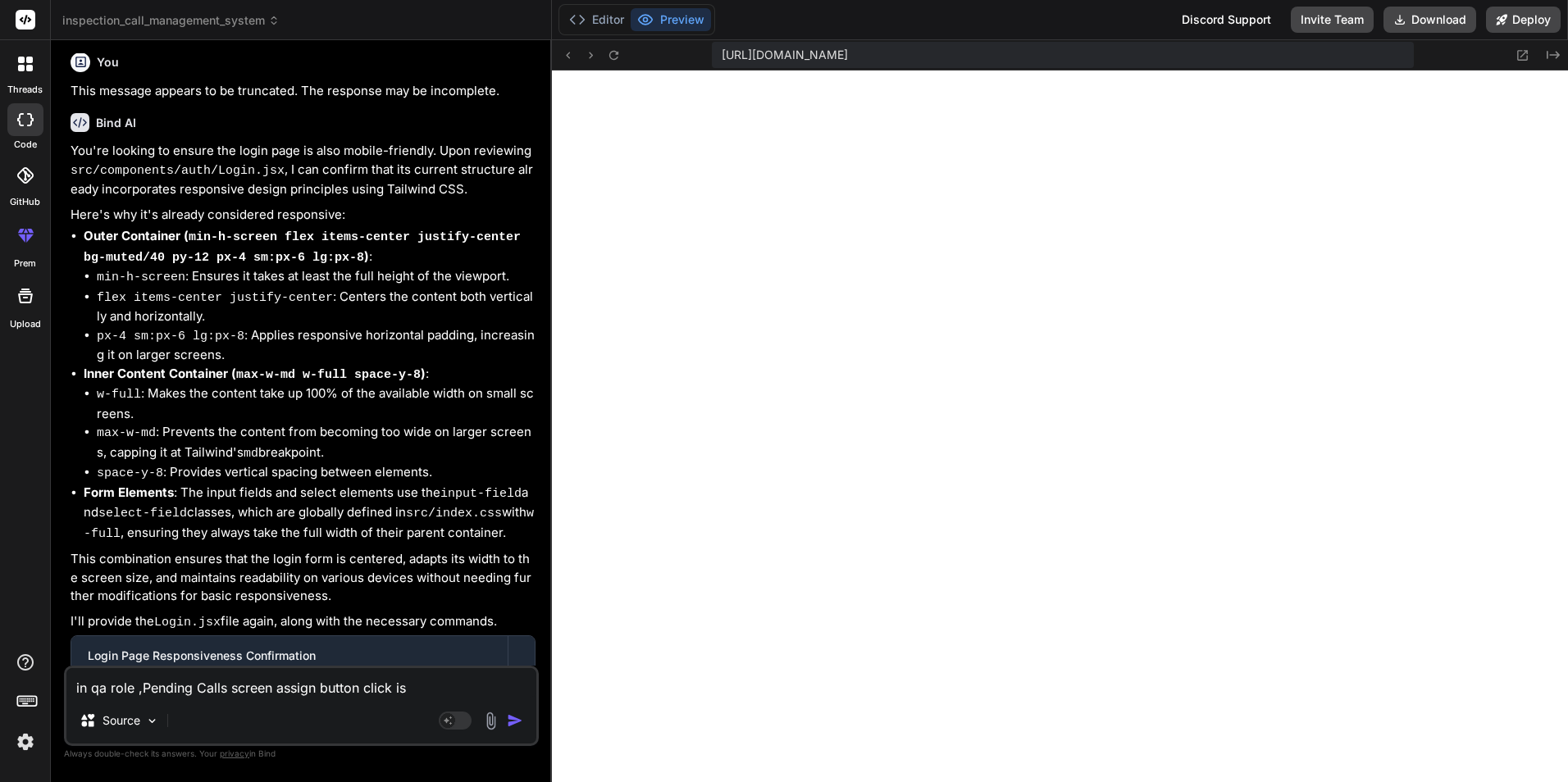
type textarea "in qa role ,Pending Calls screen assign button click is"
type textarea "x"
type textarea "in qa role ,Pending Calls screen assign button click is s"
type textarea "x"
type textarea "in qa role ,Pending Calls screen assign button click is sh"
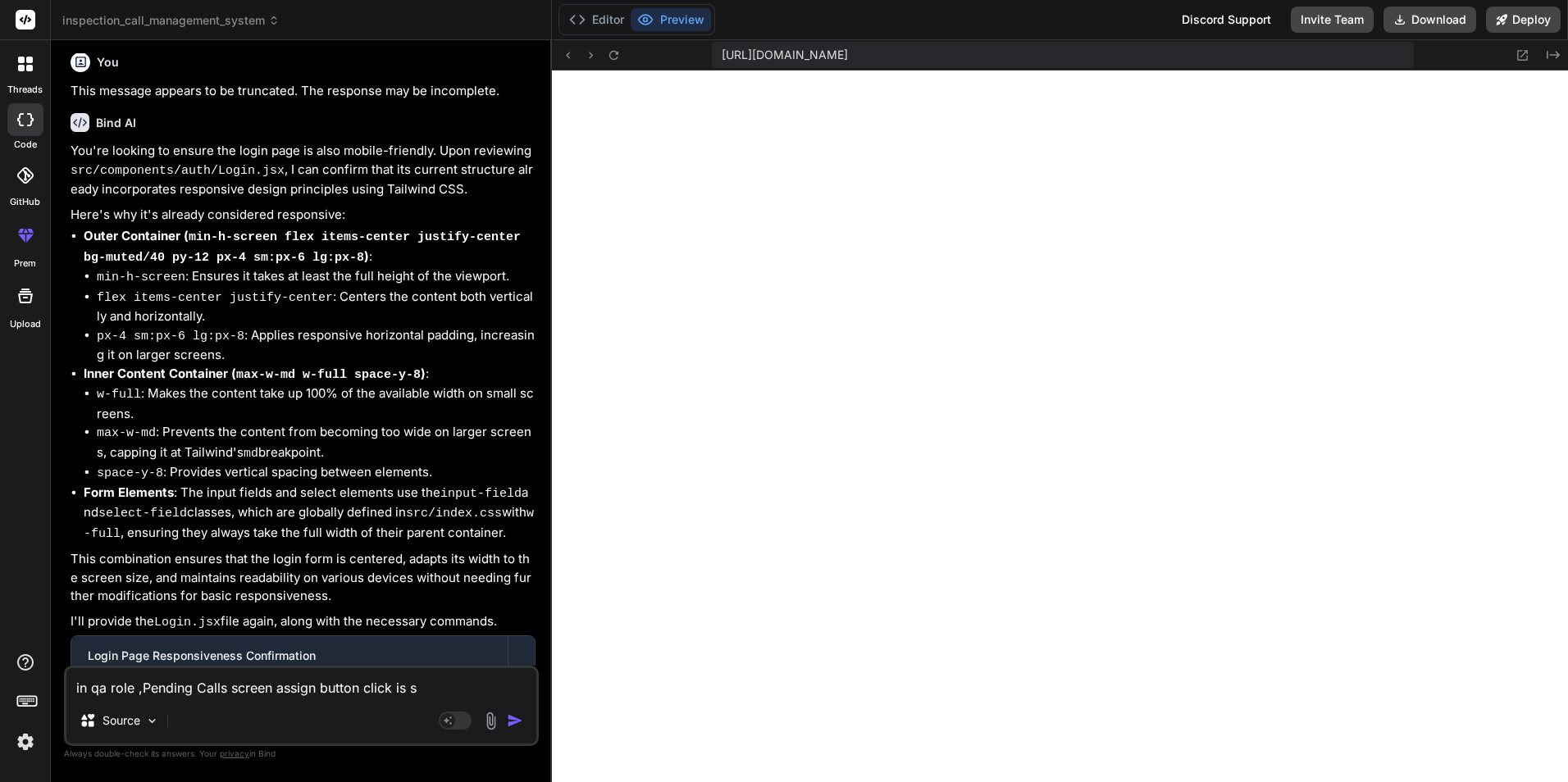
type textarea "x"
type textarea "in qa role ,Pending Calls screen assign button click is sho"
type textarea "x"
type textarea "in qa role ,Pending Calls screen assign button click is show"
type textarea "x"
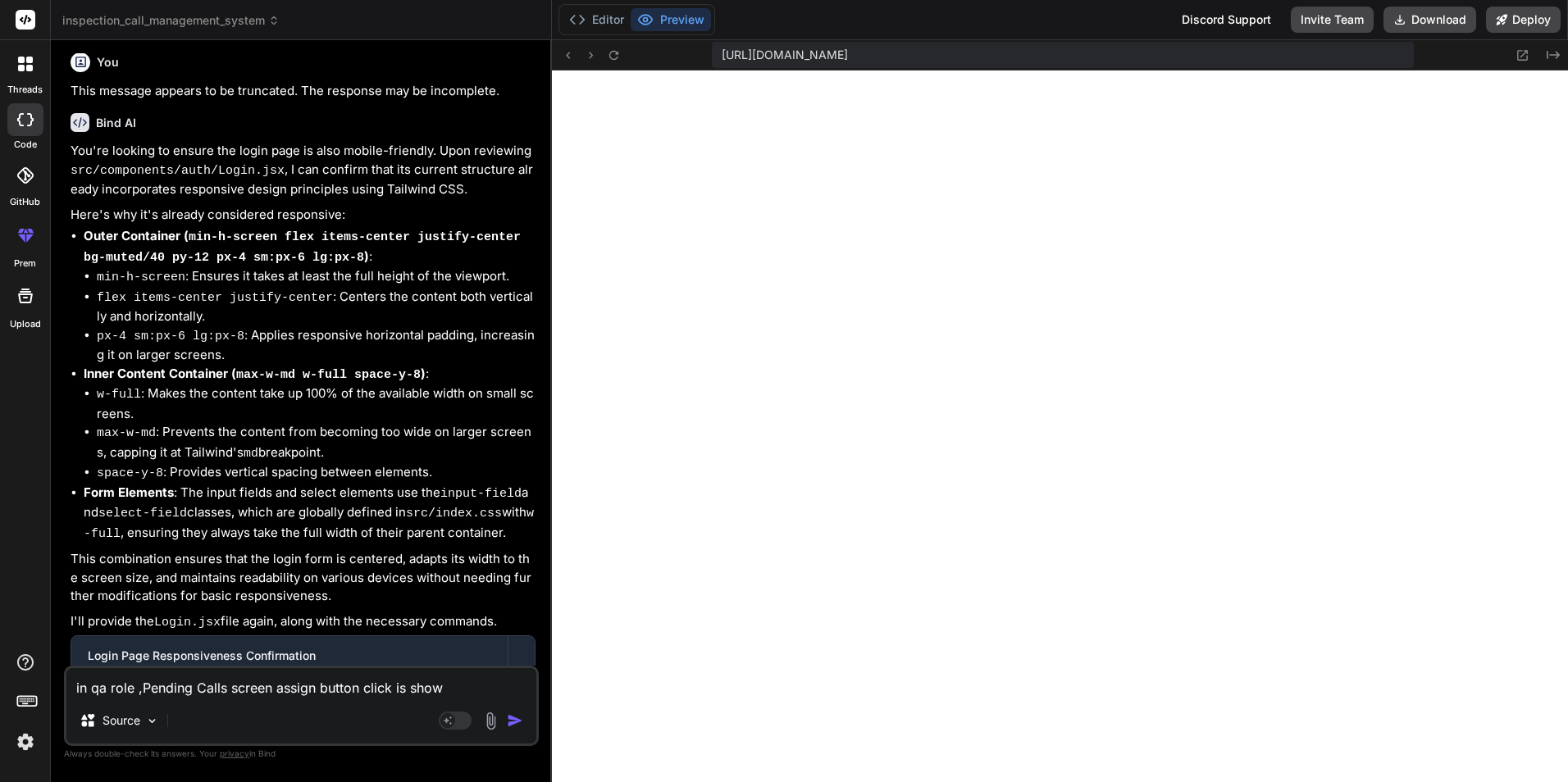
type textarea "in qa role ,Pending Calls screen assign button click is showi"
type textarea "x"
type textarea "in qa role ,Pending Calls screen assign button click is showin"
type textarea "x"
type textarea "in qa role ,Pending Calls screen assign button click is showing"
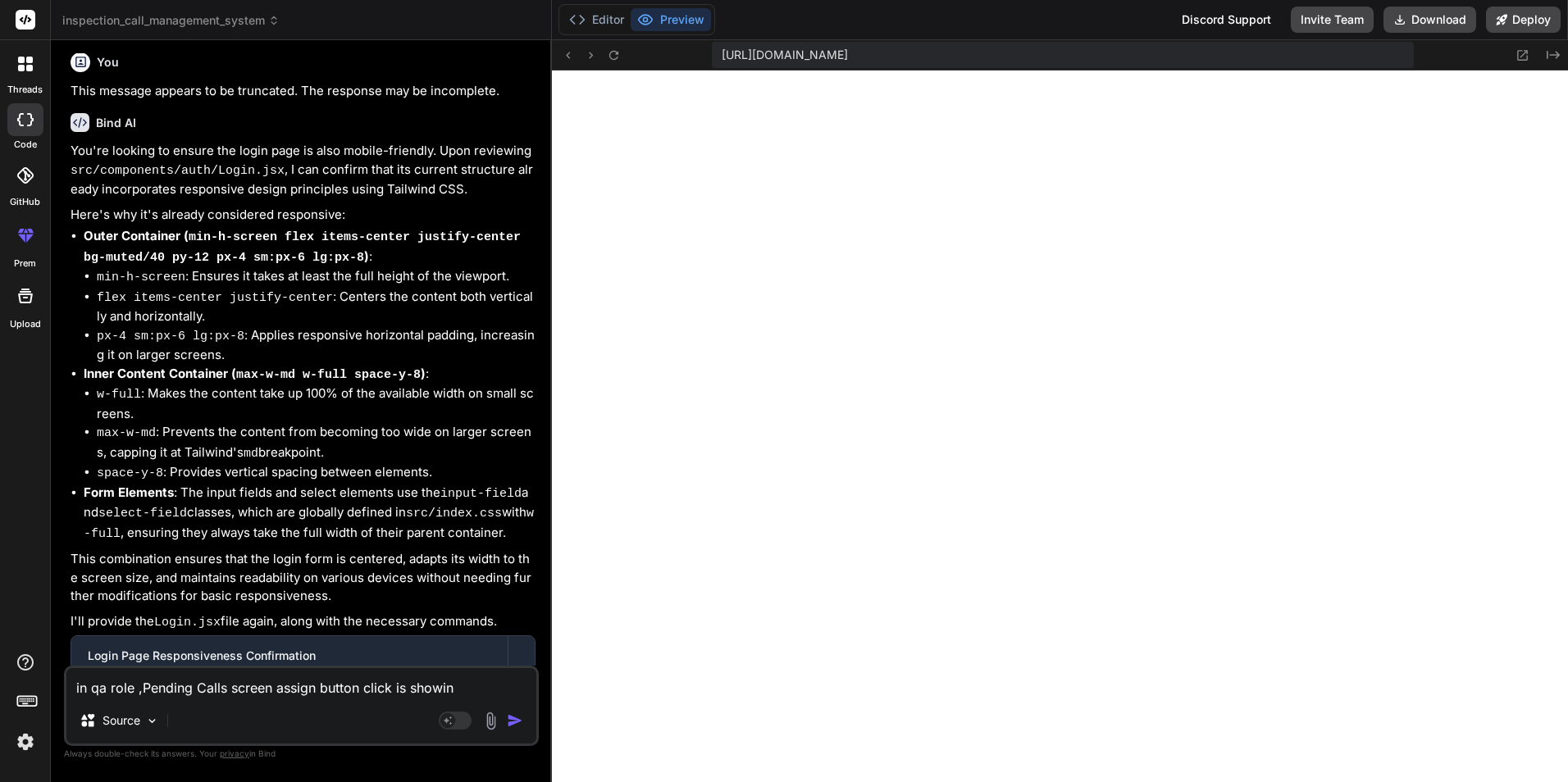
type textarea "x"
type textarea "in qa role ,Pending Calls screen assign button click is showing"
type textarea "x"
type textarea "in qa role ,Pending Calls screen assign button click is showing b"
type textarea "x"
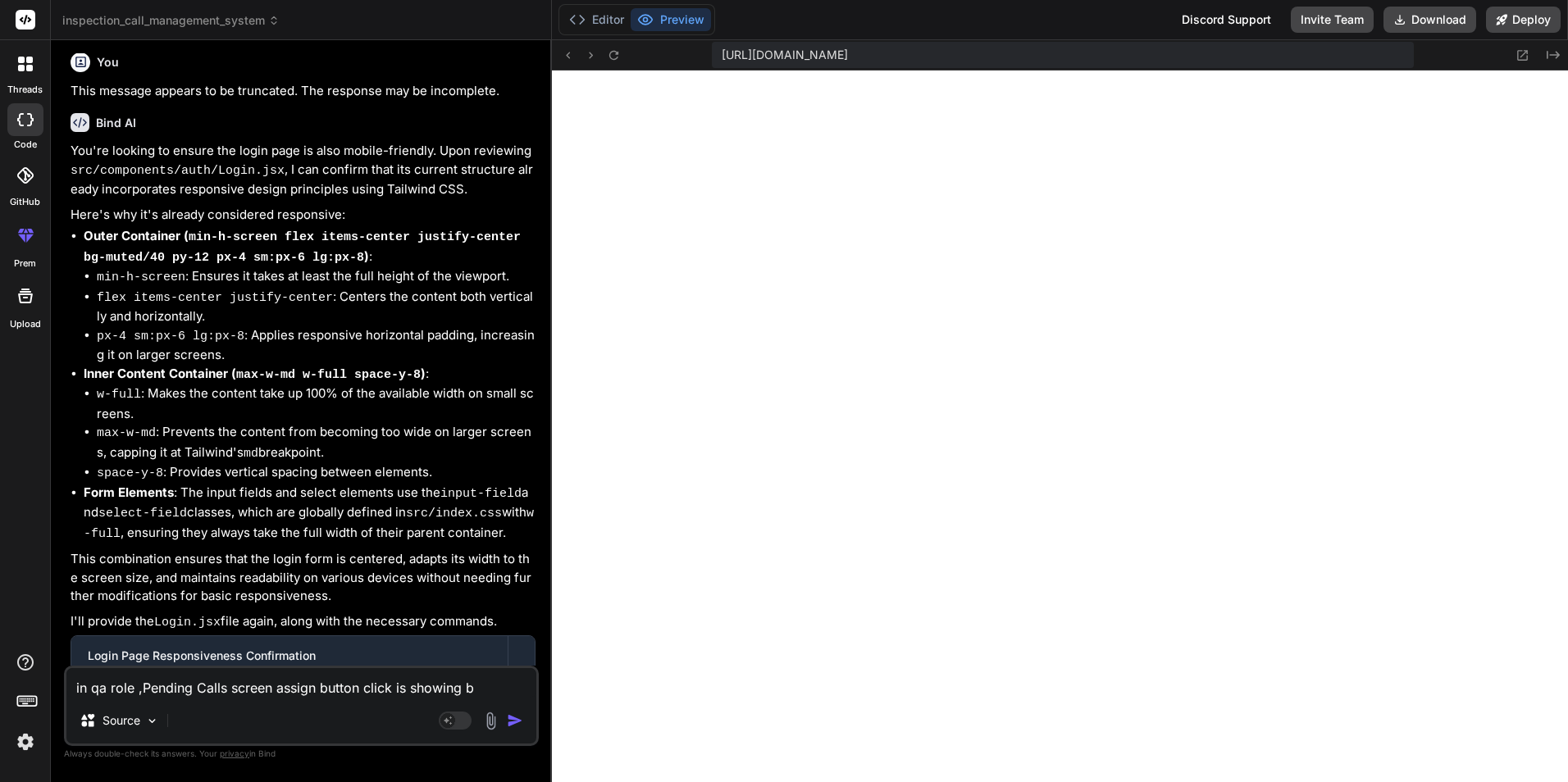
type textarea "in qa role ,Pending Calls screen assign button click is showing bl"
type textarea "x"
type textarea "in qa role ,Pending Calls screen assign button click is showing bla"
type textarea "x"
type textarea "in qa role ,Pending Calls screen assign button click is showing [PERSON_NAME]"
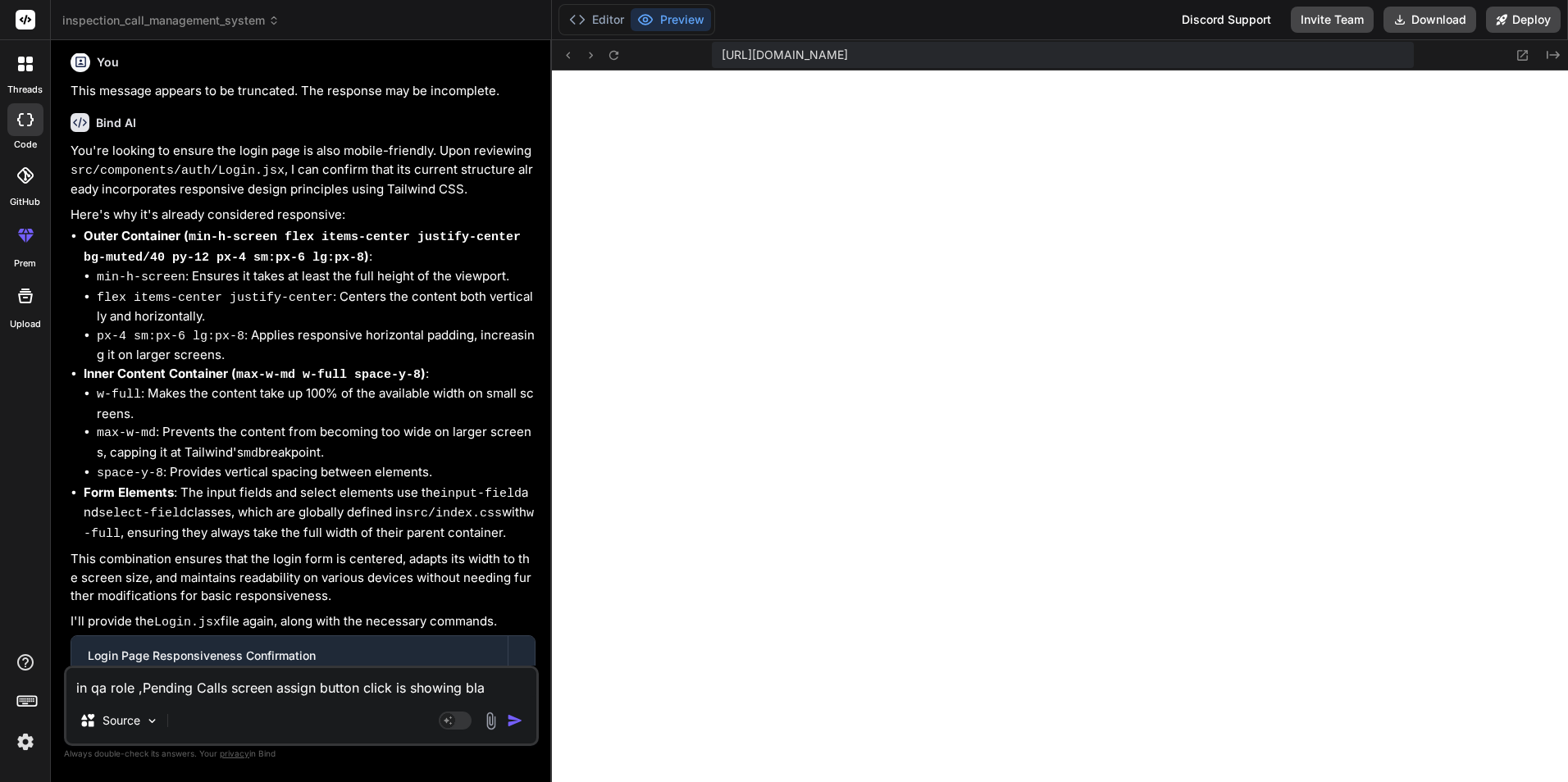
type textarea "x"
type textarea "in qa role ,Pending Calls screen assign button click is showing blank"
type textarea "x"
type textarea "in qa role ,Pending Calls screen assign button click is showing blank"
type textarea "x"
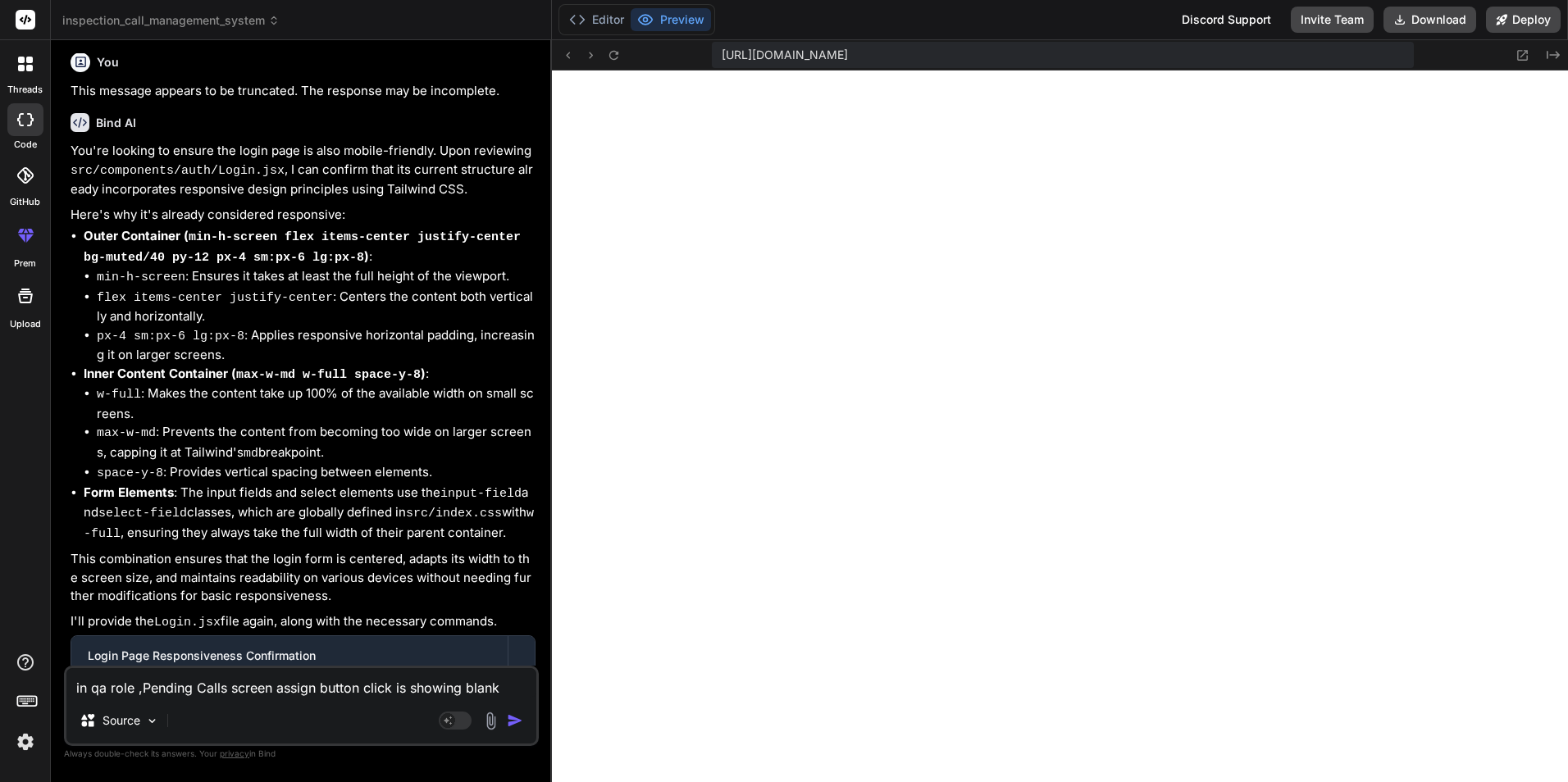
type textarea "in qa role ,Pending Calls screen assign button click is showing blank s"
type textarea "x"
type textarea "in qa role ,Pending Calls screen assign button click is showing blank sc"
type textarea "x"
type textarea "in qa role ,Pending Calls screen assign button click is showing blank scr"
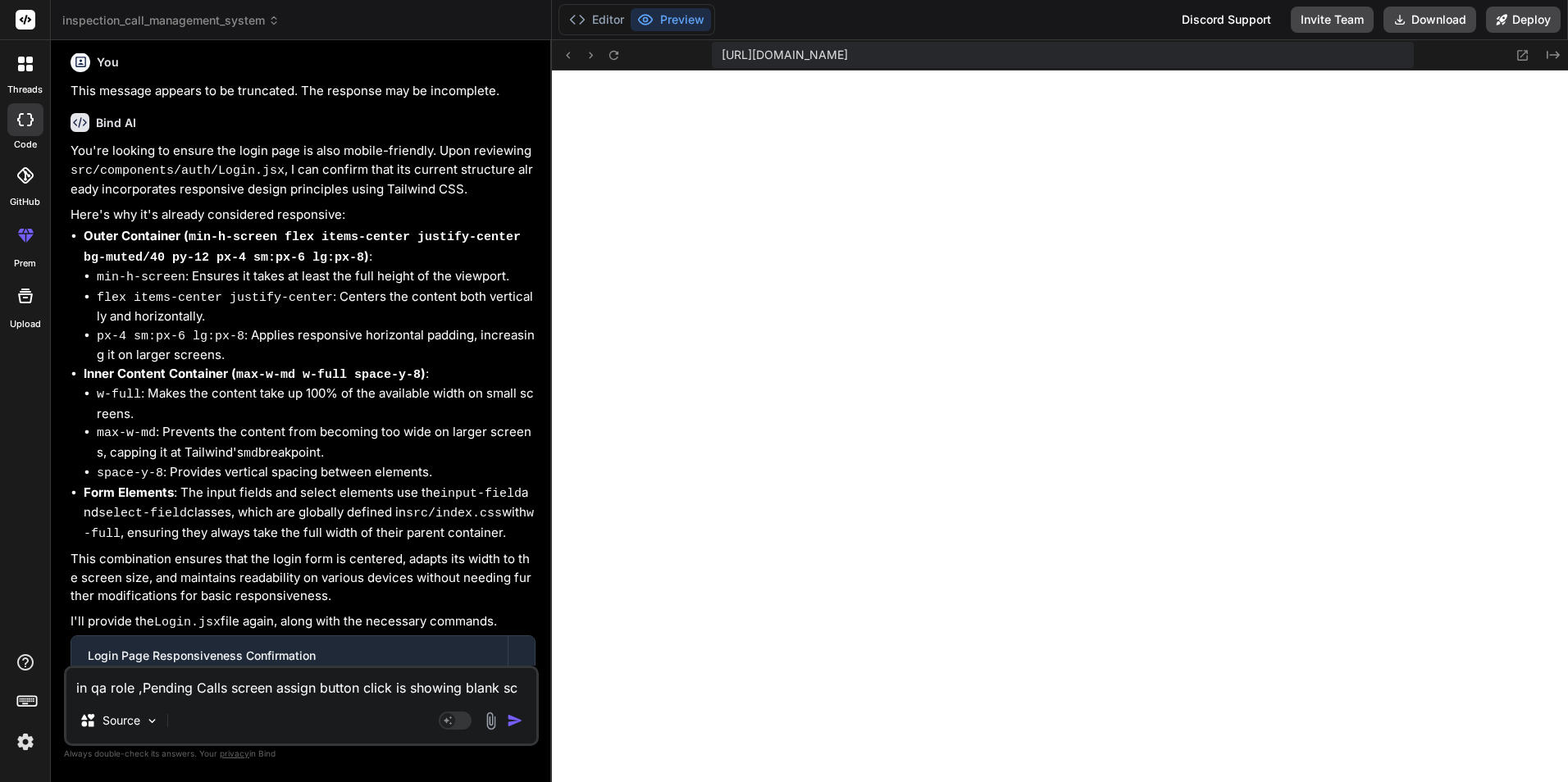
type textarea "x"
type textarea "in qa role ,Pending Calls screen assign button click is showing blank scre"
type textarea "x"
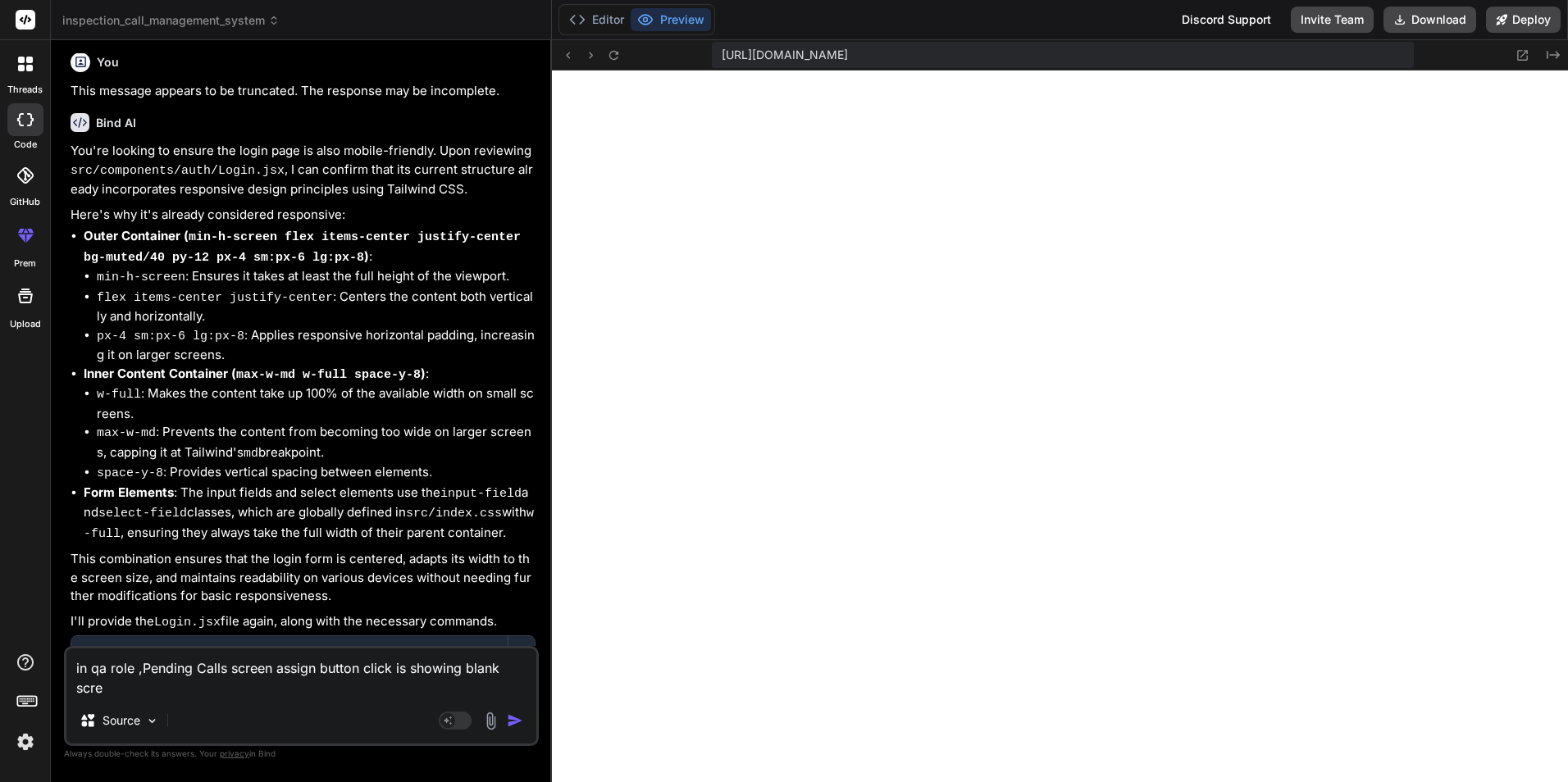
type textarea "in qa role ,Pending Calls screen assign button click is showing blank scree"
type textarea "x"
type textarea "in qa role ,Pending Calls screen assign button click is showing blank screen"
type textarea "x"
type textarea "in qa role ,Pending Calls screen assign button click is showing blank screen"
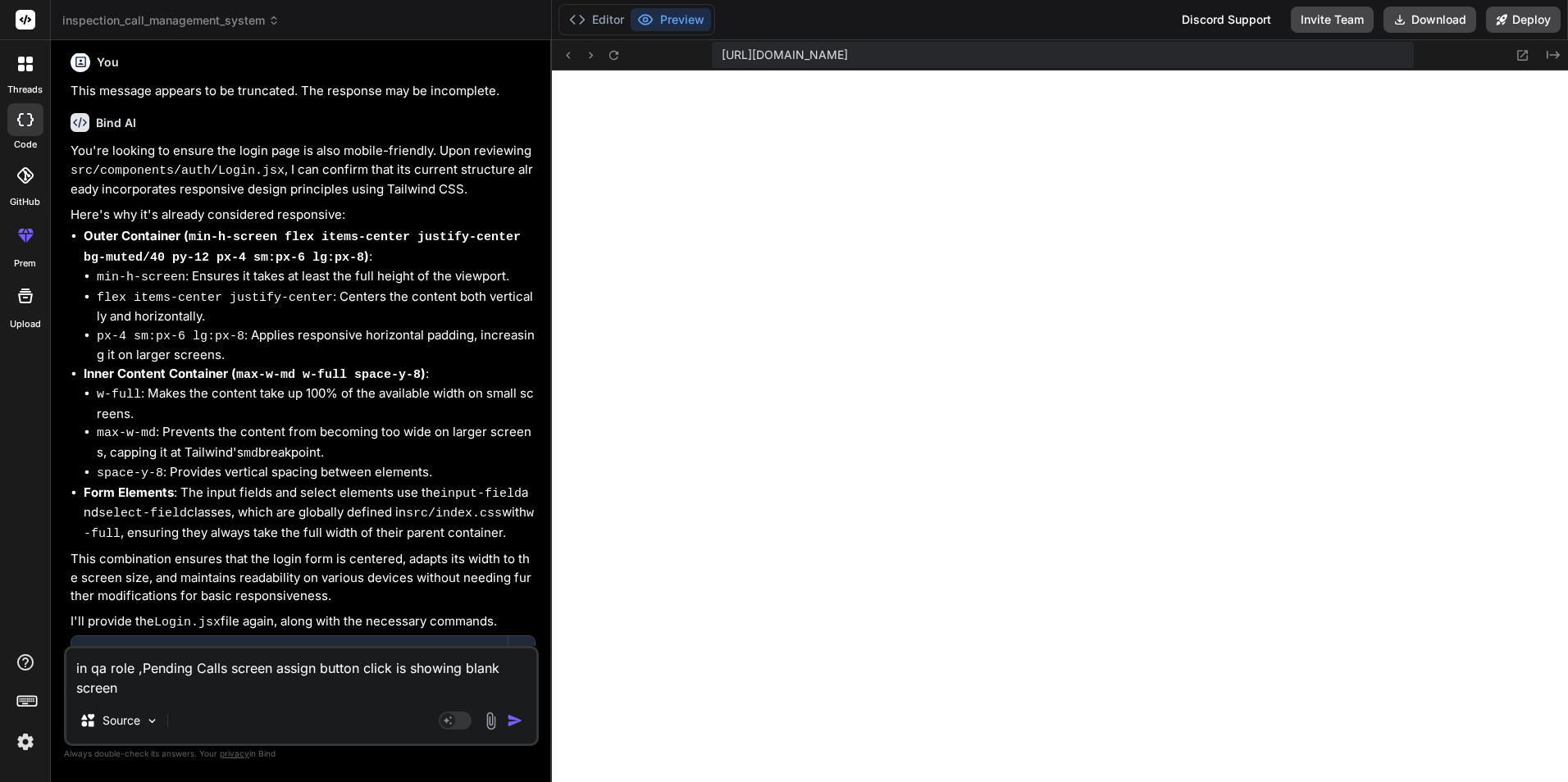
type textarea "x"
type textarea "in qa role ,Pending Calls screen assign button click is showing blank screen i"
type textarea "x"
type textarea "in qa role ,Pending Calls screen assign button click is showing blank screen in"
type textarea "x"
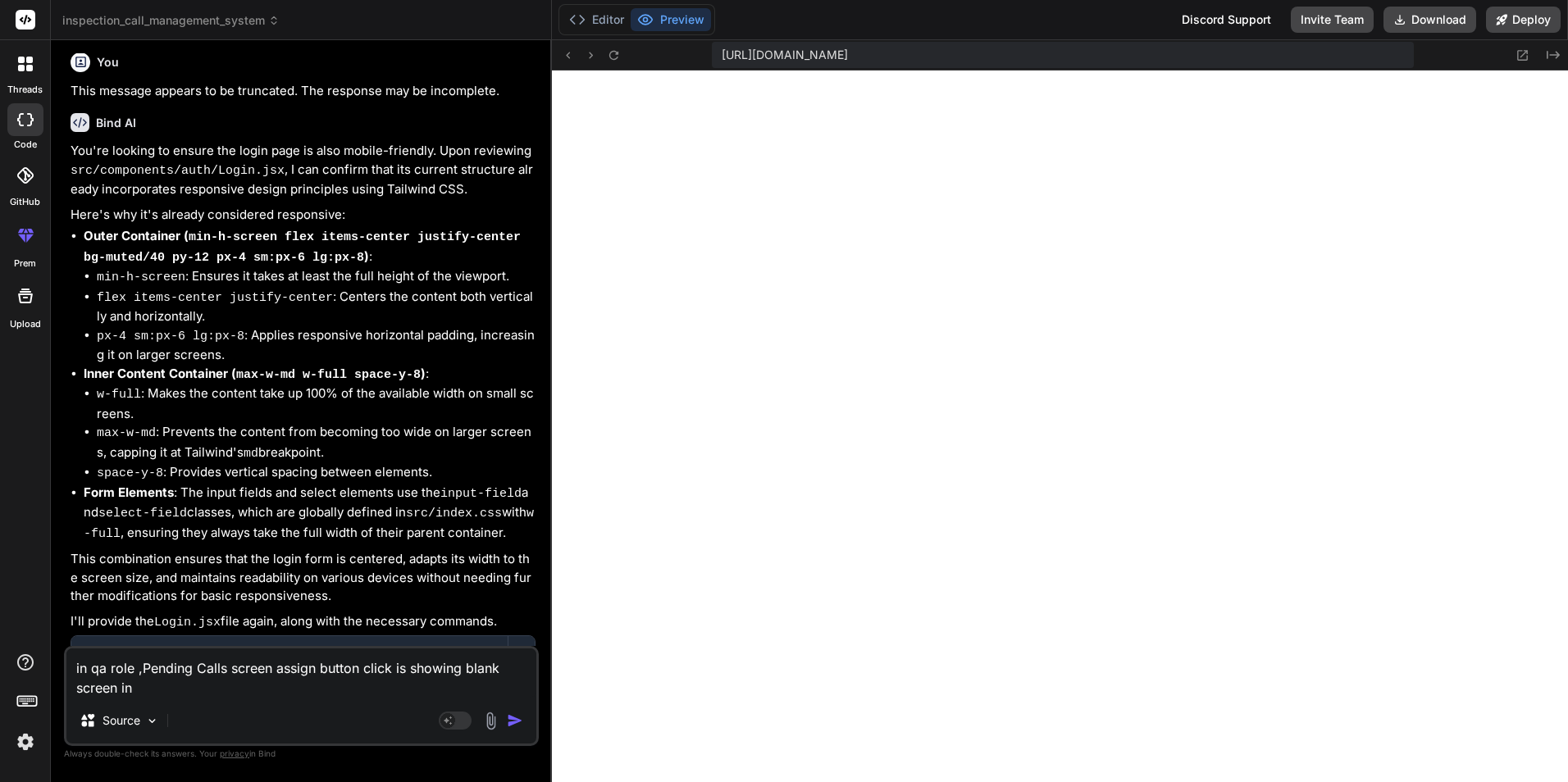
type textarea "in qa role ,Pending Calls screen assign button click is showing blank screen in"
type textarea "x"
type textarea "in qa role ,Pending Calls screen assign button click is showing blank screen in…"
type textarea "x"
type textarea "in qa role ,Pending Calls screen assign button click is showing blank screen in…"
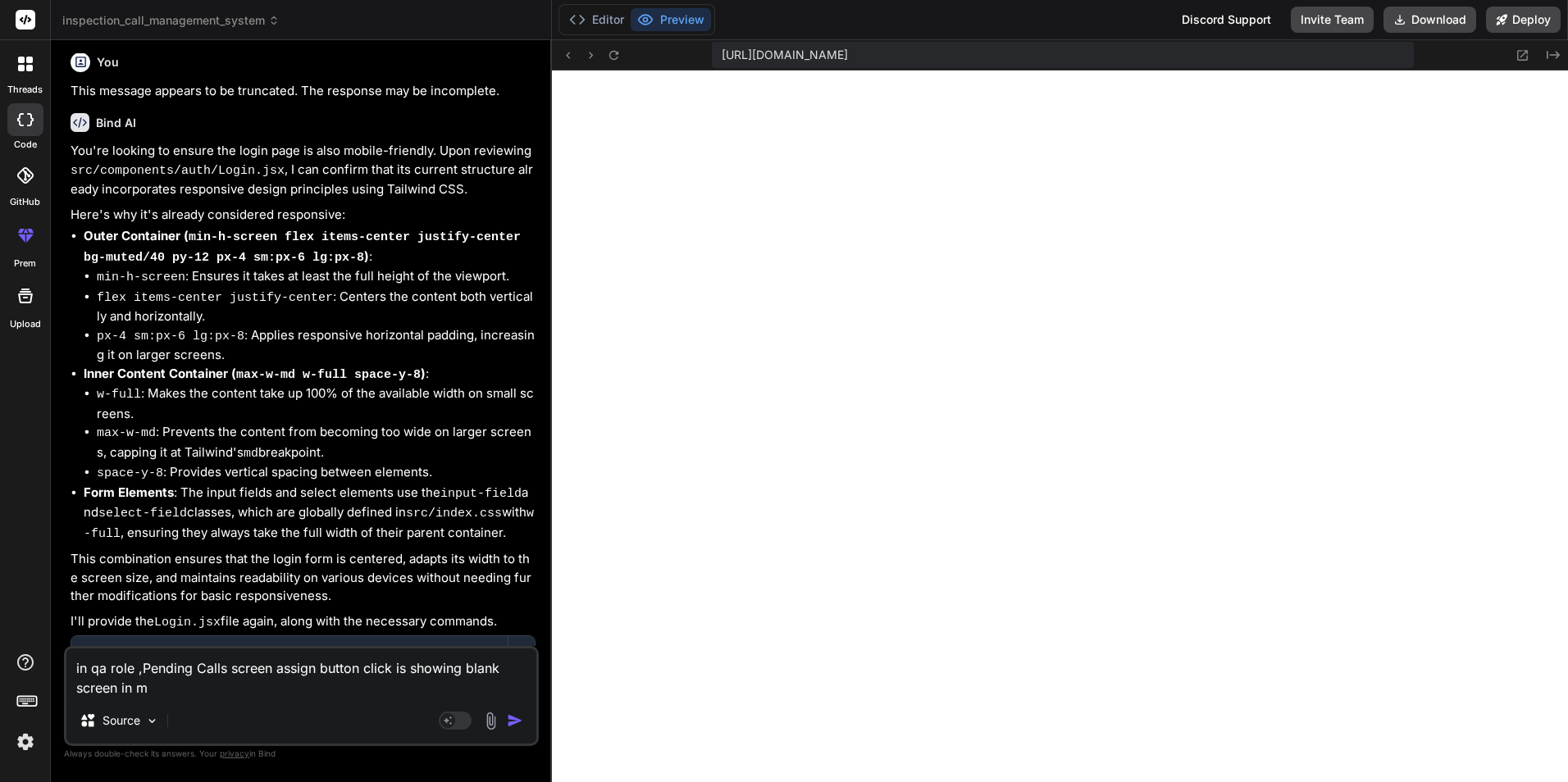
type textarea "x"
type textarea "in qa role ,Pending Calls screen assign button click is showing blank screen in…"
type textarea "x"
type textarea "in qa role ,Pending Calls screen assign button click is showing blank screen in…"
type textarea "x"
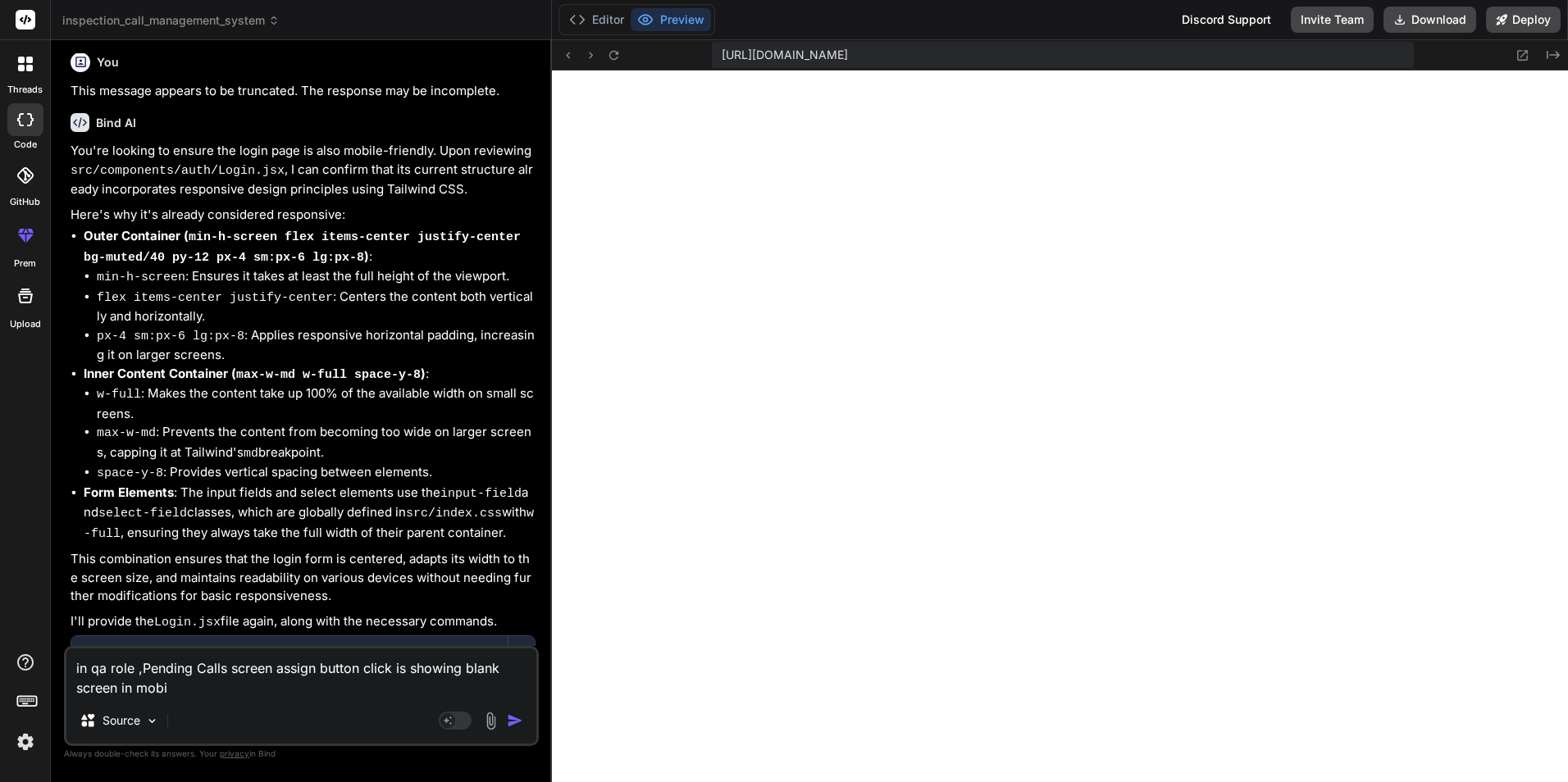
type textarea "in qa role ,Pending Calls screen assign button click is showing blank screen in…"
type textarea "x"
type textarea "in qa role ,Pending Calls screen assign button click is showing blank screen in…"
type textarea "x"
type textarea "in qa role ,Pending Calls screen assign button click is showing blank screen in…"
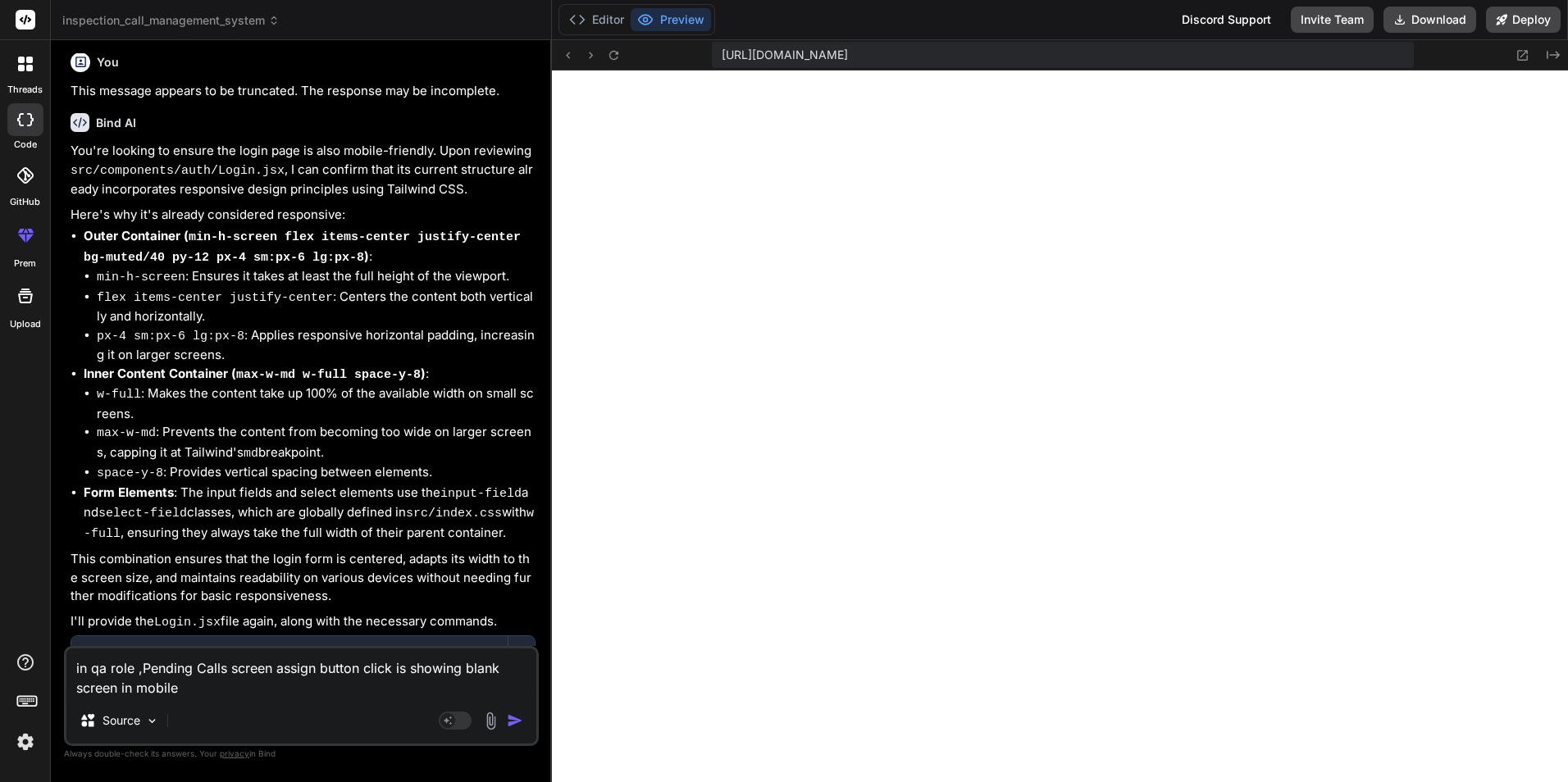
type textarea "x"
type textarea "in qa role ,Pending Calls screen assign button click is showing blank screen in…"
type textarea "x"
type textarea "in qa role ,Pending Calls screen assign button click is showing blank screen in…"
type textarea "x"
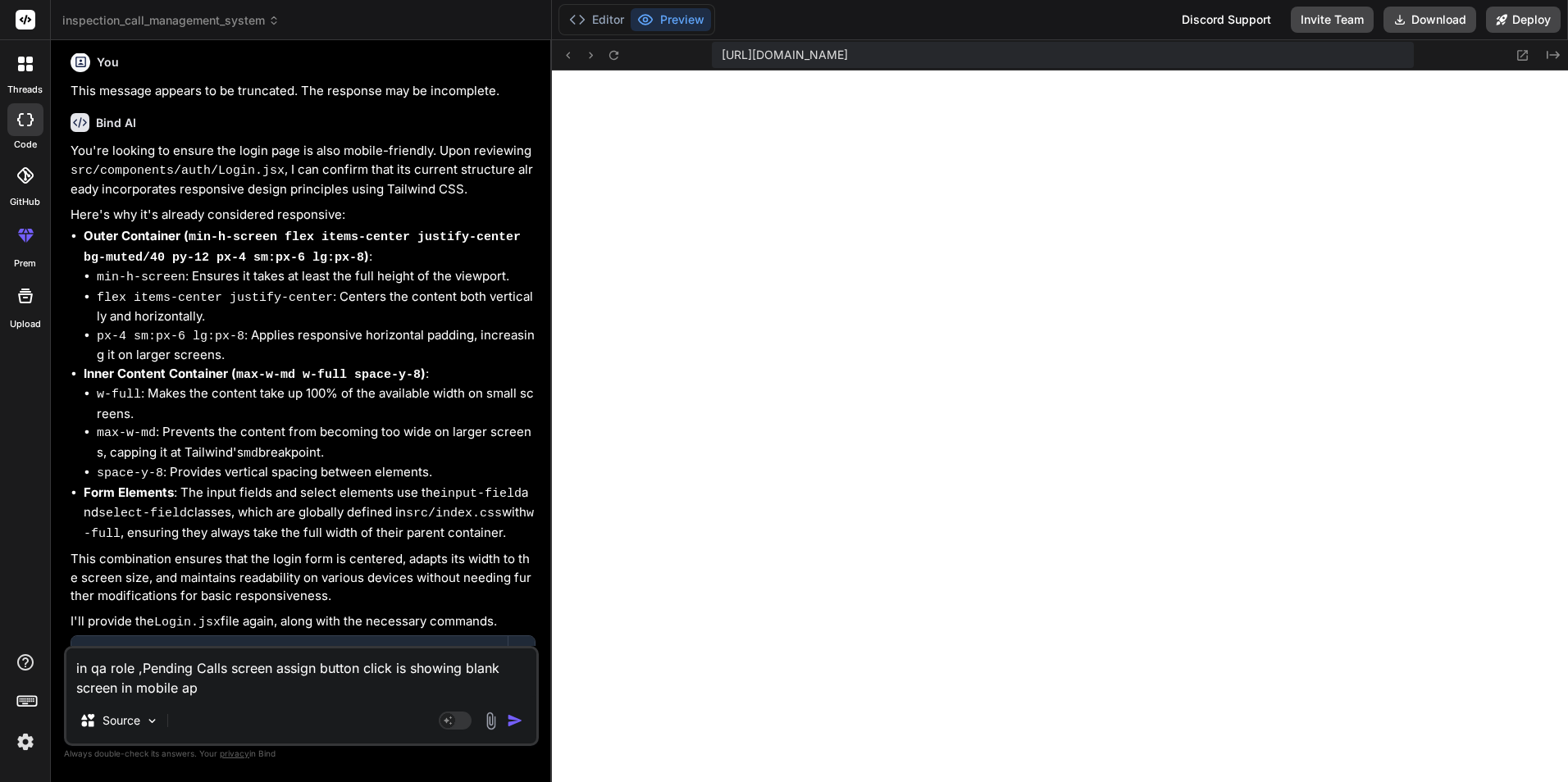
type textarea "in qa role ,Pending Calls screen assign button click is showing blank screen in…"
type textarea "x"
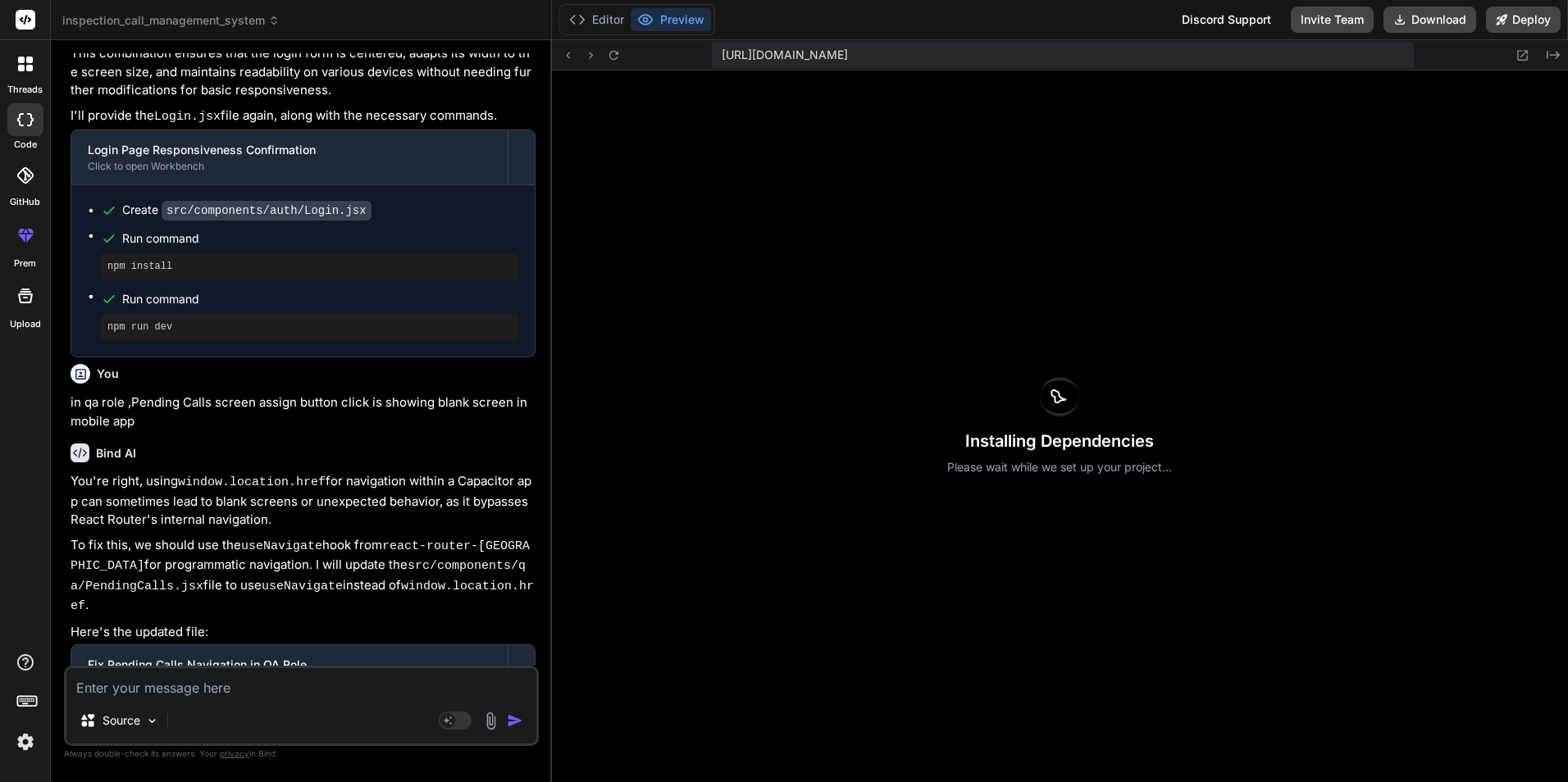
scroll to position [4828, 0]
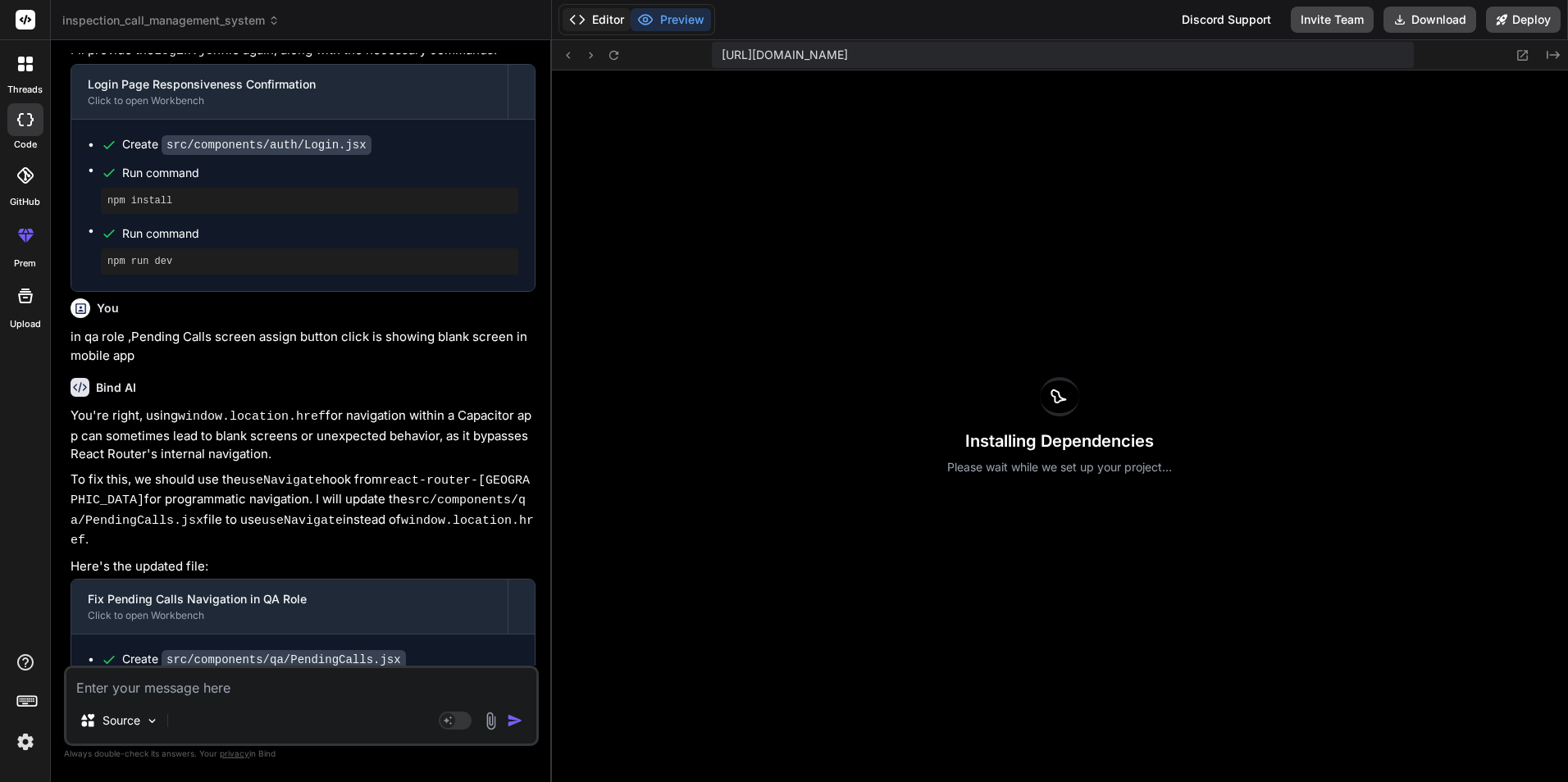
click at [595, 23] on button "Editor" at bounding box center [596, 19] width 68 height 23
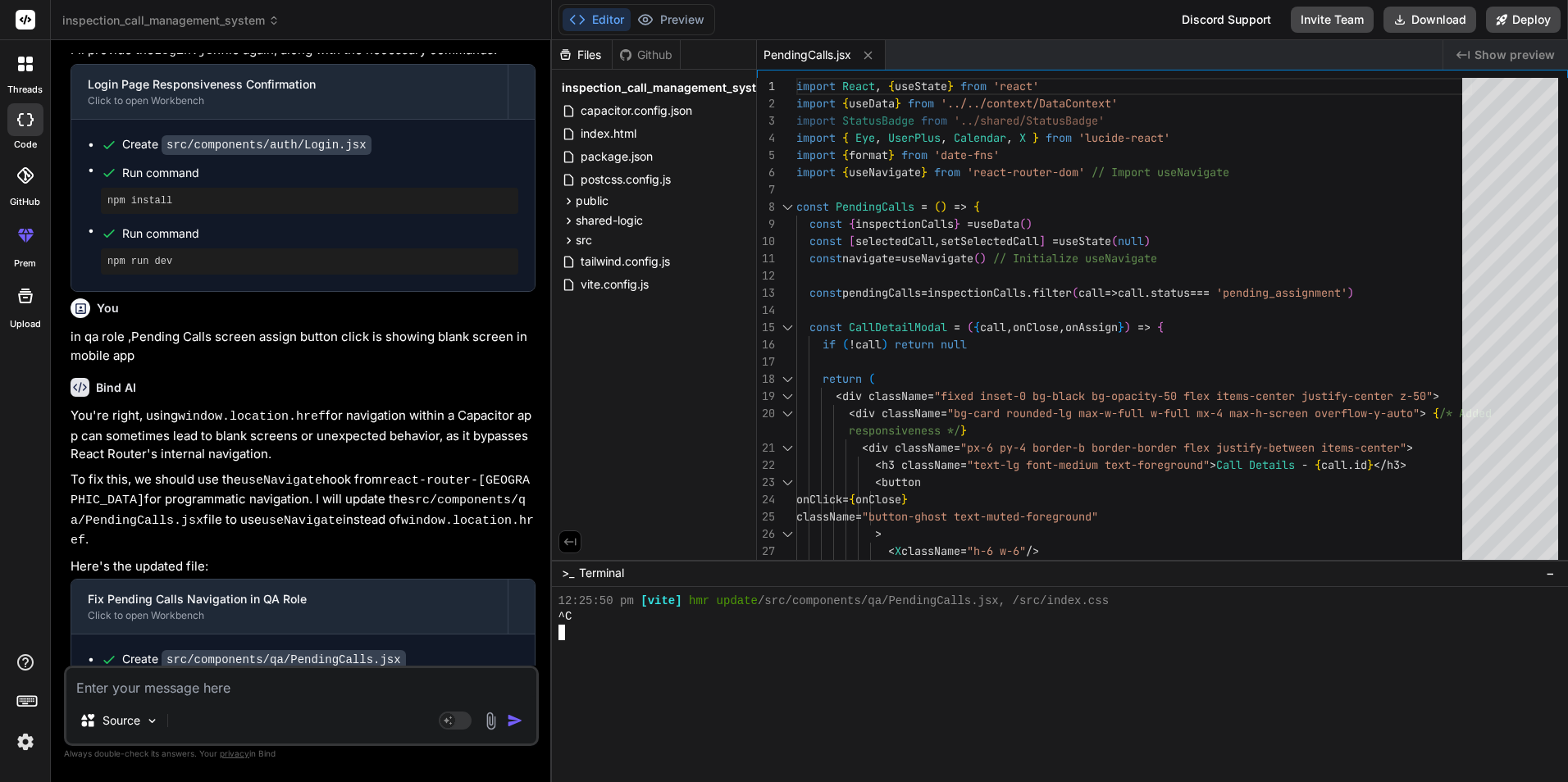
click at [686, 619] on div "^C" at bounding box center [1050, 617] width 984 height 16
click at [607, 623] on div "^C" at bounding box center [1050, 617] width 984 height 16
click at [1406, 16] on icon at bounding box center [1399, 19] width 13 height 13
type textarea "x"
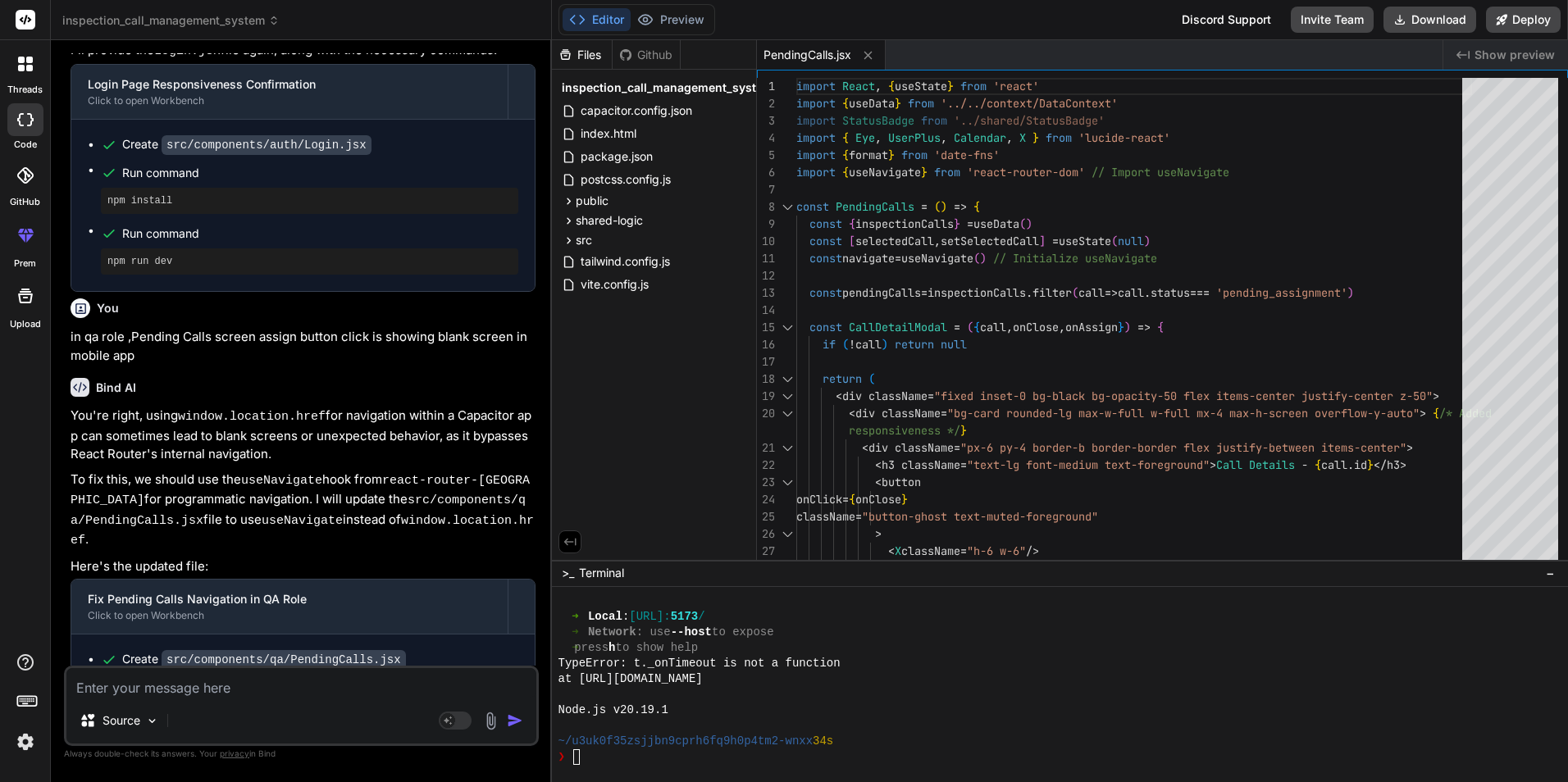
scroll to position [592, 0]
click at [642, 160] on span "package.json" at bounding box center [616, 157] width 76 height 19
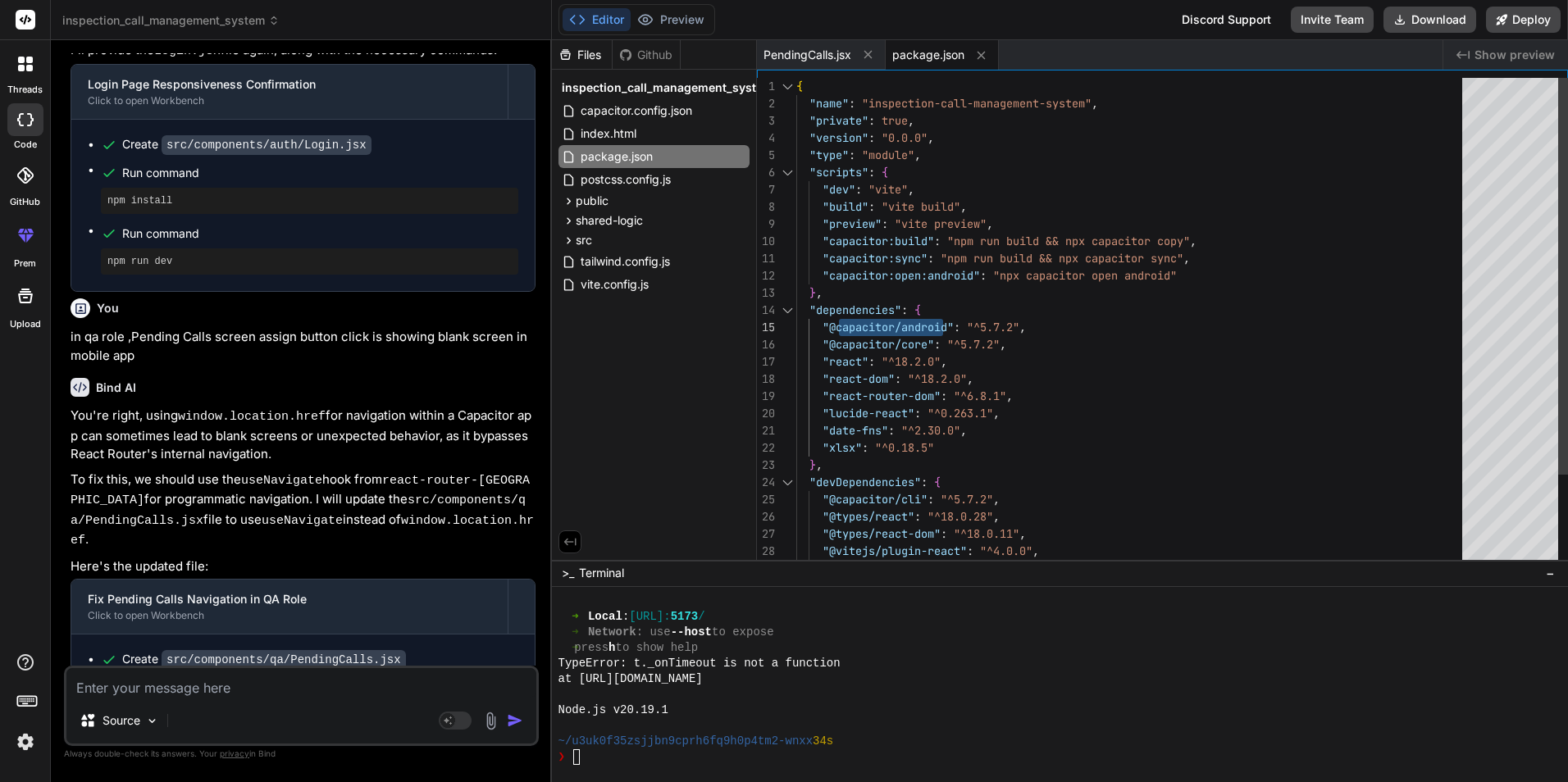
drag, startPoint x: 836, startPoint y: 328, endPoint x: 954, endPoint y: 324, distance: 118.1
click at [954, 324] on div "{ "name" : "inspection-call-management-system" , "private" : true , "version" :…" at bounding box center [1133, 379] width 675 height 602
click at [1109, 379] on div "{ "name" : "inspection-call-management-system" , "private" : true , "version" :…" at bounding box center [1133, 379] width 675 height 602
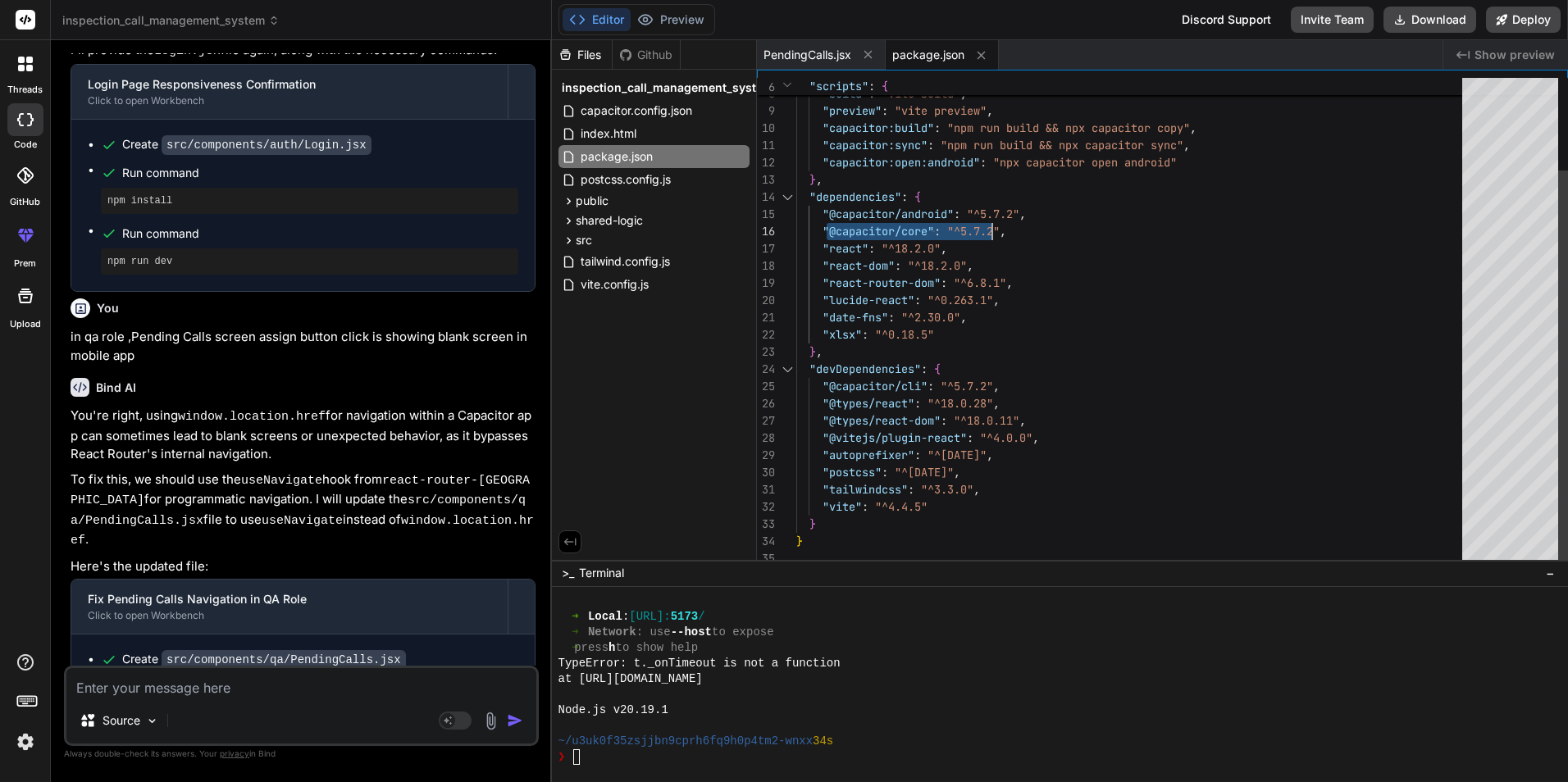
drag, startPoint x: 828, startPoint y: 218, endPoint x: 1036, endPoint y: 225, distance: 208.1
click at [1036, 225] on div ""dev" : "vite" , "build" : "vite build" , "preview" : "vite preview" , "capacit…" at bounding box center [1133, 266] width 675 height 602
click at [1029, 226] on div ""dev" : "vite" , "build" : "vite build" , "preview" : "vite preview" , "capacit…" at bounding box center [1133, 266] width 675 height 602
drag, startPoint x: 1037, startPoint y: 233, endPoint x: 827, endPoint y: 213, distance: 211.0
click at [827, 213] on div ""dev" : "vite" , "build" : "vite build" , "preview" : "vite preview" , "capacit…" at bounding box center [1133, 266] width 675 height 602
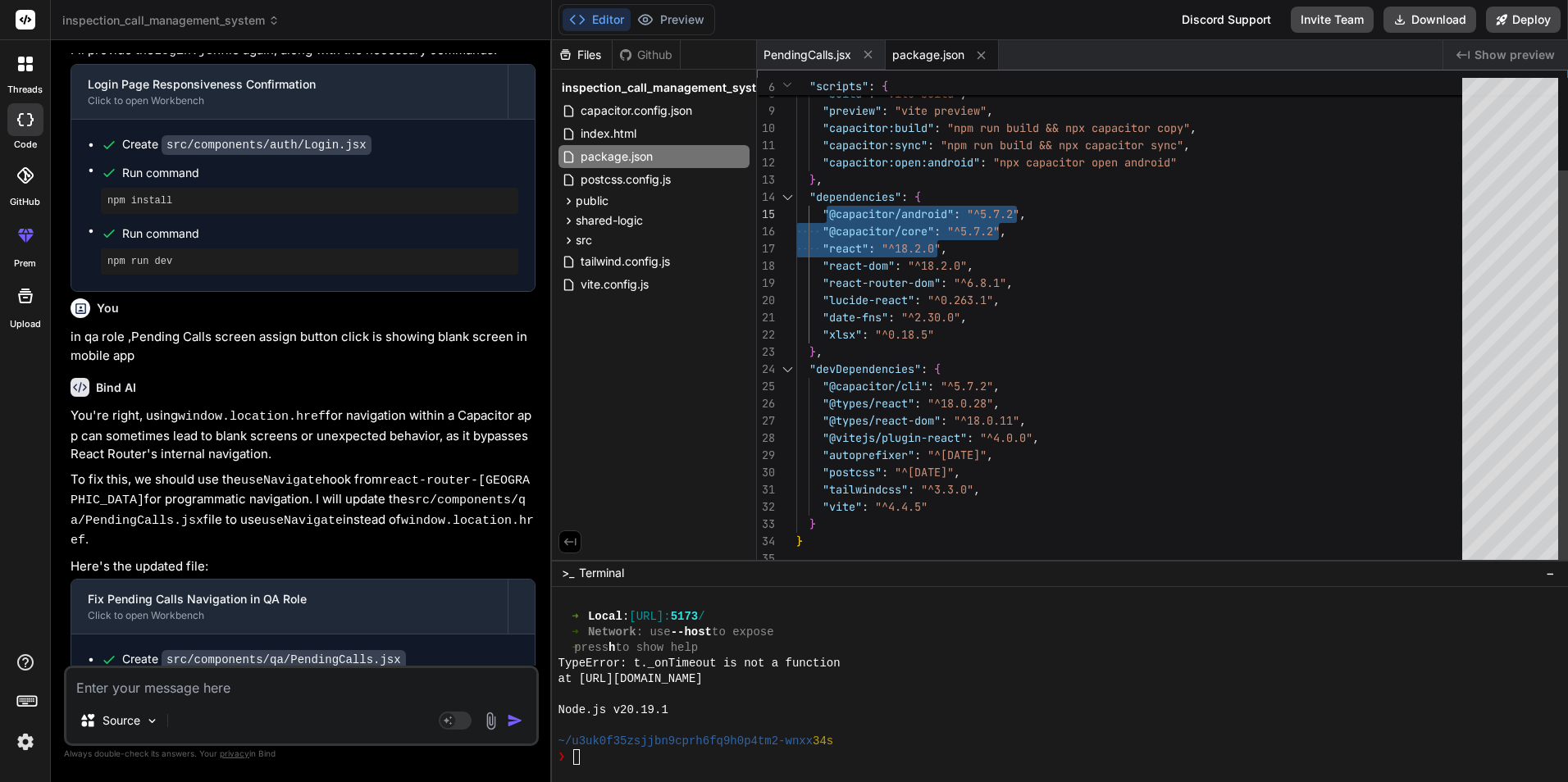
click at [985, 235] on div ""dev" : "vite" , "build" : "vite build" , "preview" : "vite preview" , "capacit…" at bounding box center [1133, 266] width 675 height 602
drag, startPoint x: 833, startPoint y: 215, endPoint x: 1061, endPoint y: 221, distance: 228.1
click at [1061, 221] on div ""dev" : "vite" , "build" : "vite build" , "preview" : "vite preview" , "capacit…" at bounding box center [1133, 266] width 675 height 602
type textarea ""date-fns": "^2.30.0", "xlsx": "^0.18.5" }, "devDependencies": { "@capacitor/cl…"
click at [1132, 353] on div ""dev" : "vite" , "build" : "vite build" , "preview" : "vite preview" , "capacit…" at bounding box center [1133, 266] width 675 height 602
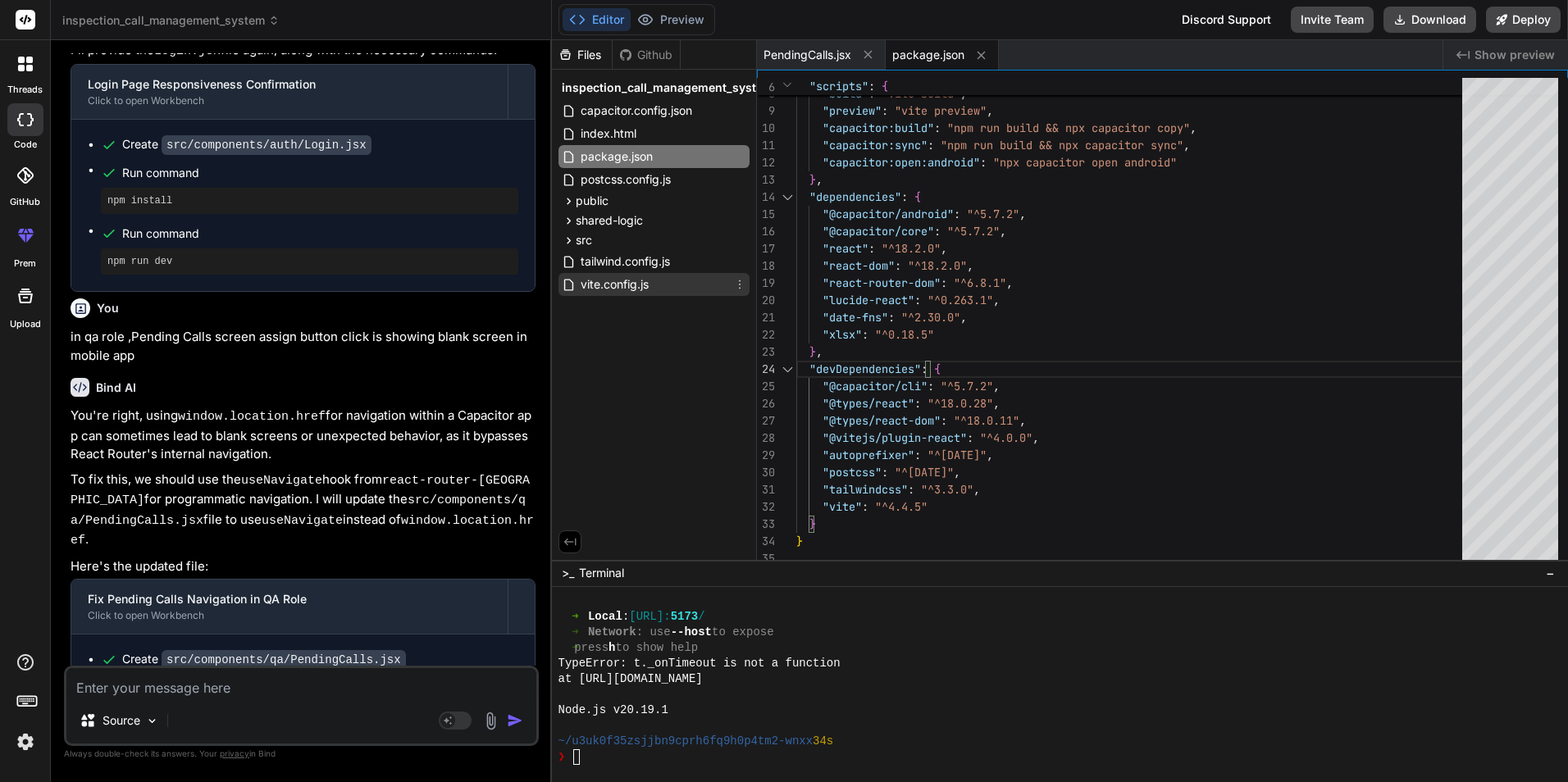
click at [619, 294] on div "vite.config.js" at bounding box center [653, 284] width 191 height 23
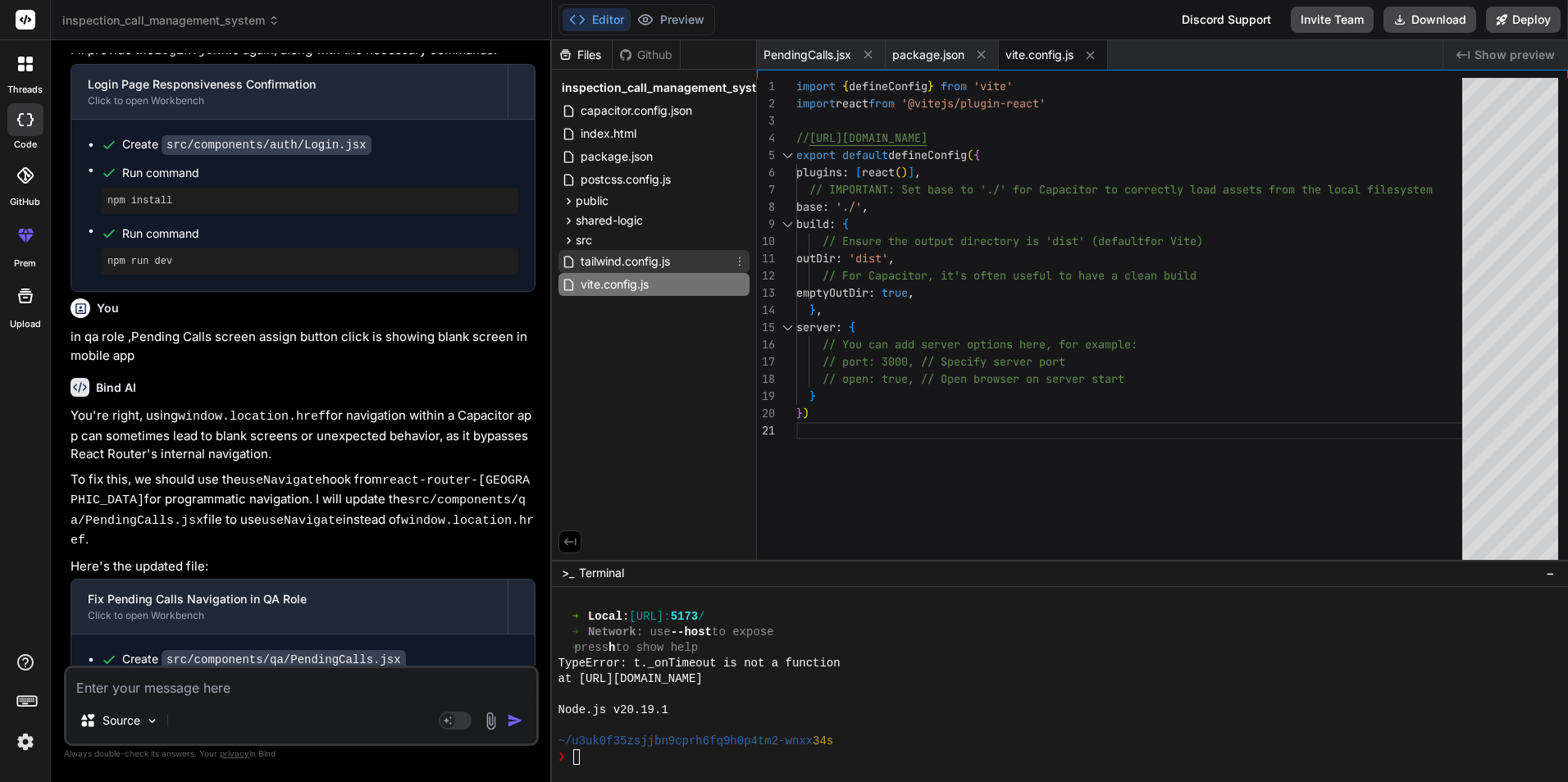
click at [643, 263] on span "tailwind.config.js" at bounding box center [624, 262] width 92 height 19
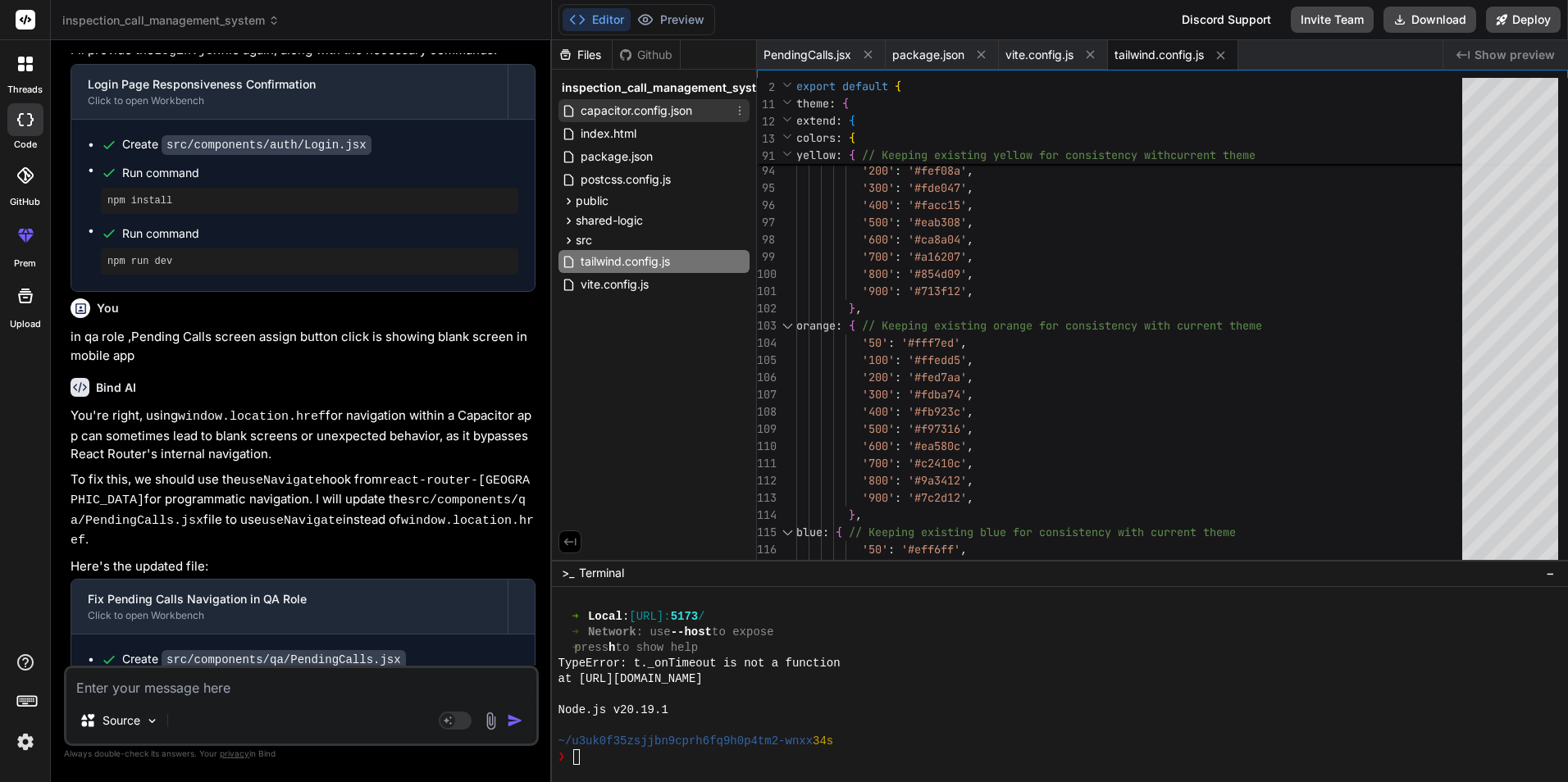
click at [629, 107] on span "capacitor.config.json" at bounding box center [636, 111] width 114 height 19
type textarea "{ "appId": "com.example.inspectionapp", "appName": "InspectionApp", "webDir": "…"
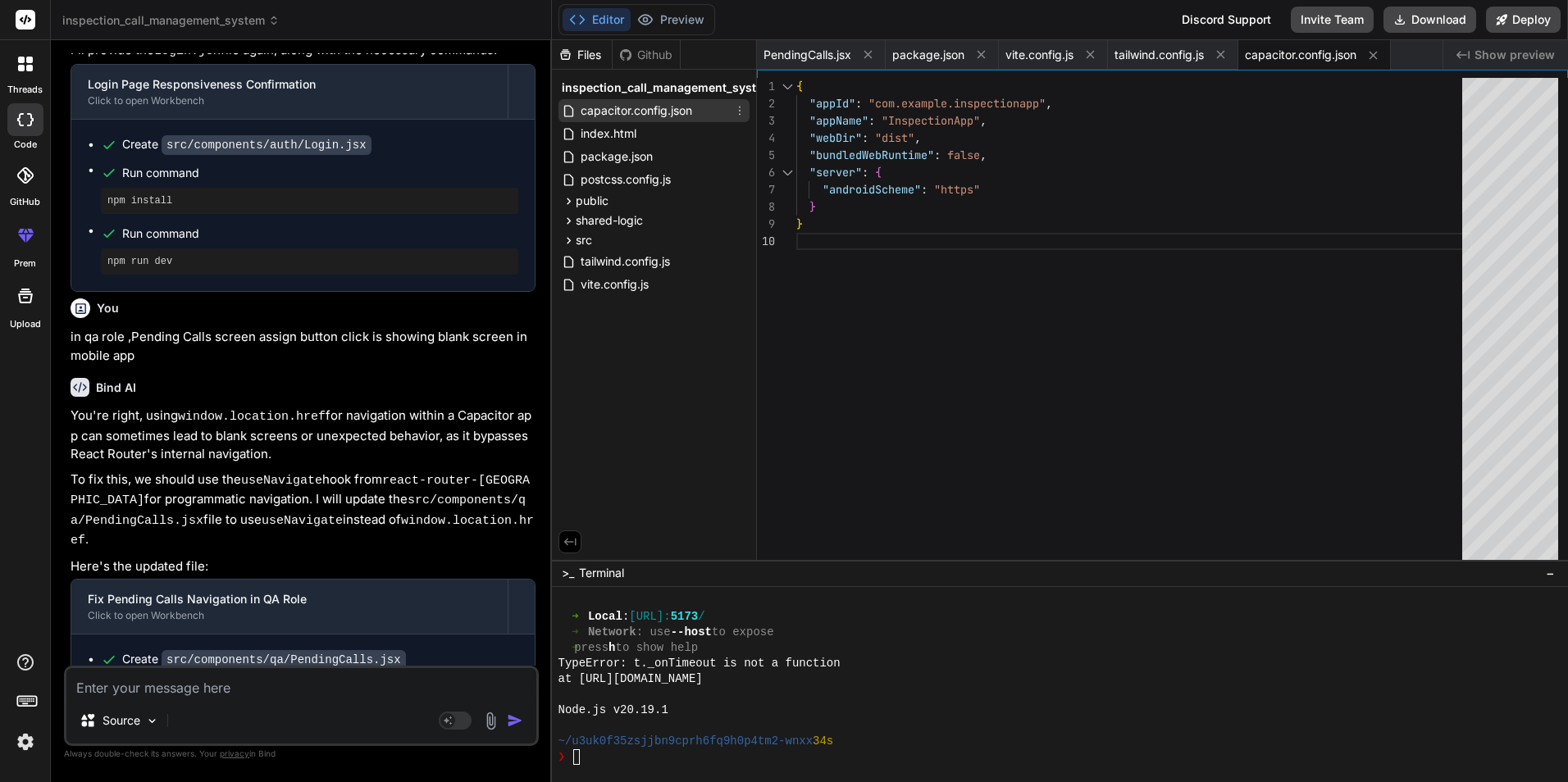
click at [740, 113] on icon at bounding box center [740, 110] width 13 height 13
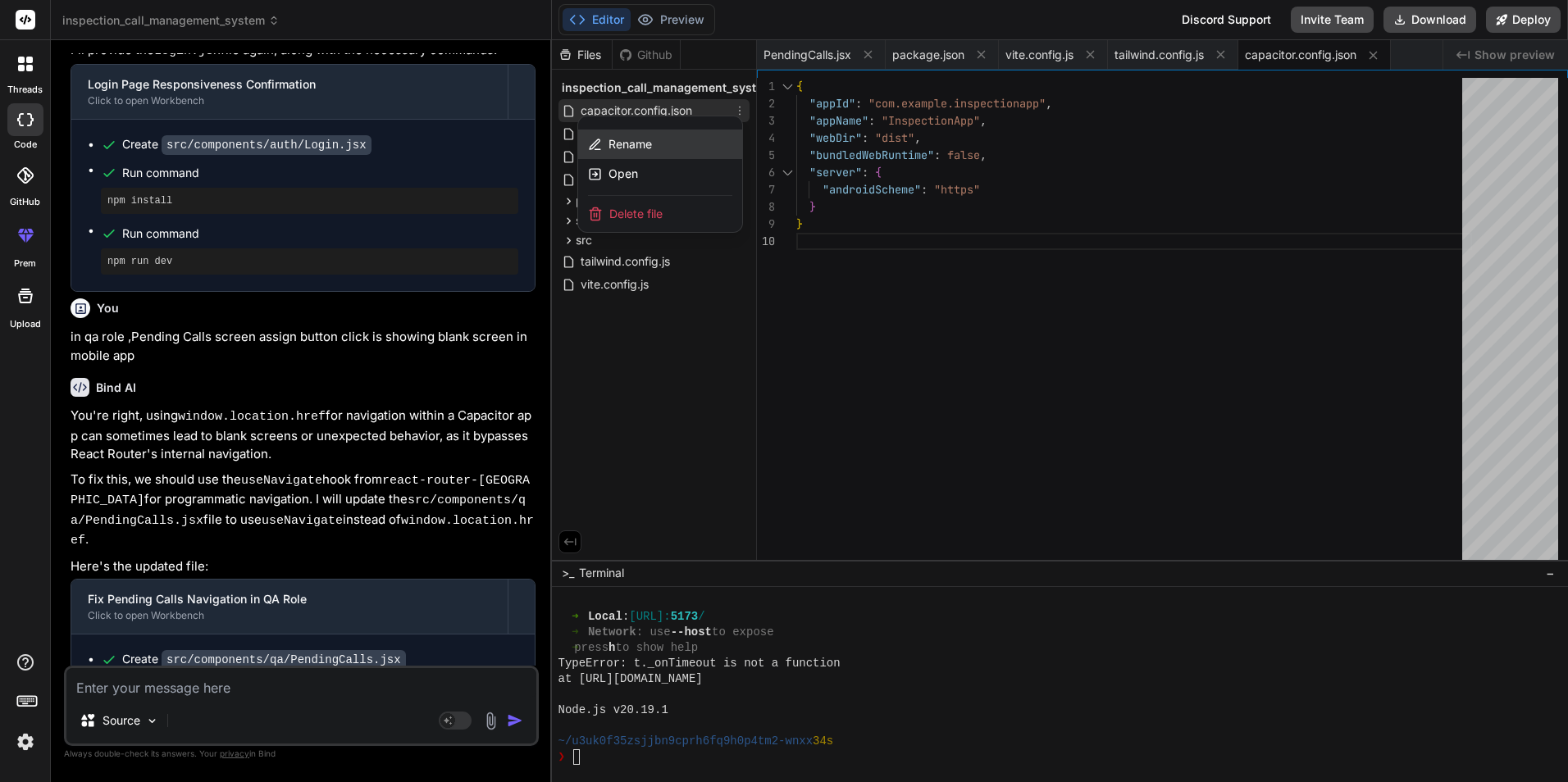
click at [626, 145] on span "Rename" at bounding box center [629, 144] width 43 height 17
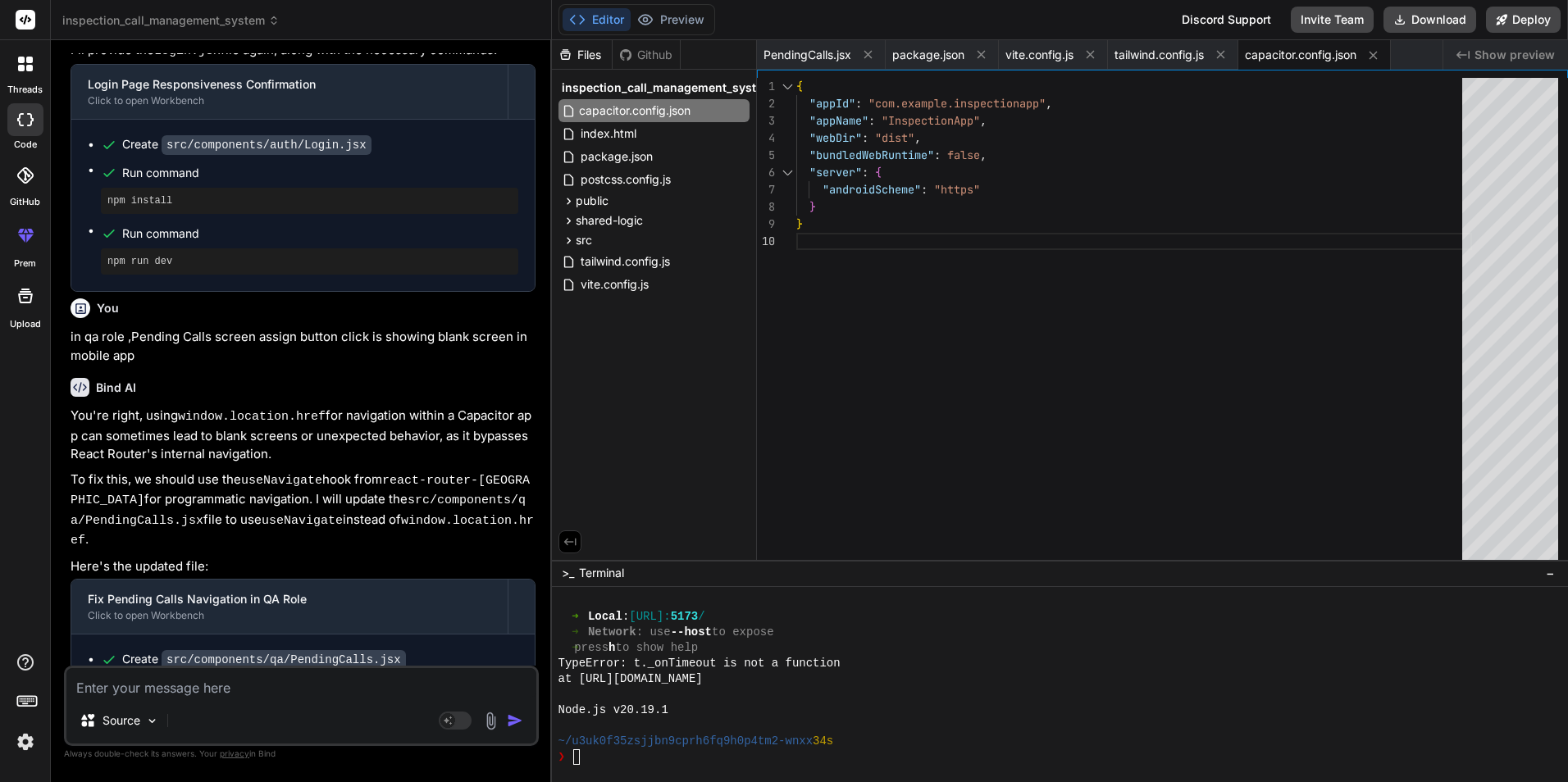
click at [1027, 281] on div "{ "appId" : "com.example.inspectionapp" , "appName" : "InspectionApp" , "webDir…" at bounding box center [1133, 322] width 675 height 490
click at [928, 336] on div "{ "appId" : "com.example.inspectionapp" , "appName" : "InspectionApp" , "webDir…" at bounding box center [1133, 322] width 675 height 490
click at [920, 343] on div "{ "appId" : "com.example.inspectionapp" , "appName" : "InspectionApp" , "webDir…" at bounding box center [1133, 322] width 675 height 490
drag, startPoint x: 637, startPoint y: 79, endPoint x: 613, endPoint y: 85, distance: 24.7
click at [613, 85] on span "inspection_call_management_system" at bounding box center [667, 87] width 211 height 17
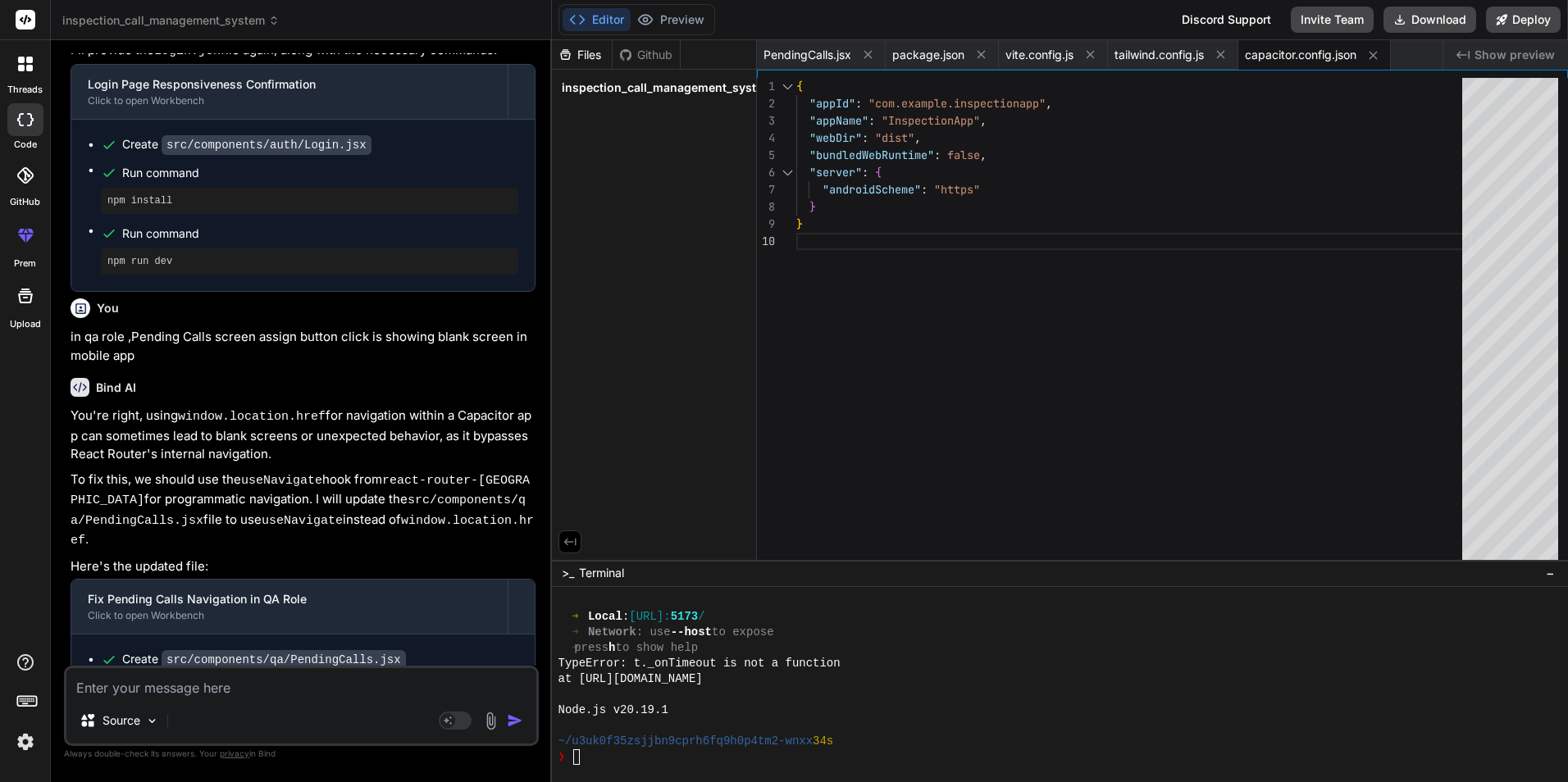
click at [661, 70] on div "inspection_call_management_system" at bounding box center [654, 87] width 204 height 36
click at [667, 92] on span "inspection_call_management_system" at bounding box center [667, 87] width 211 height 17
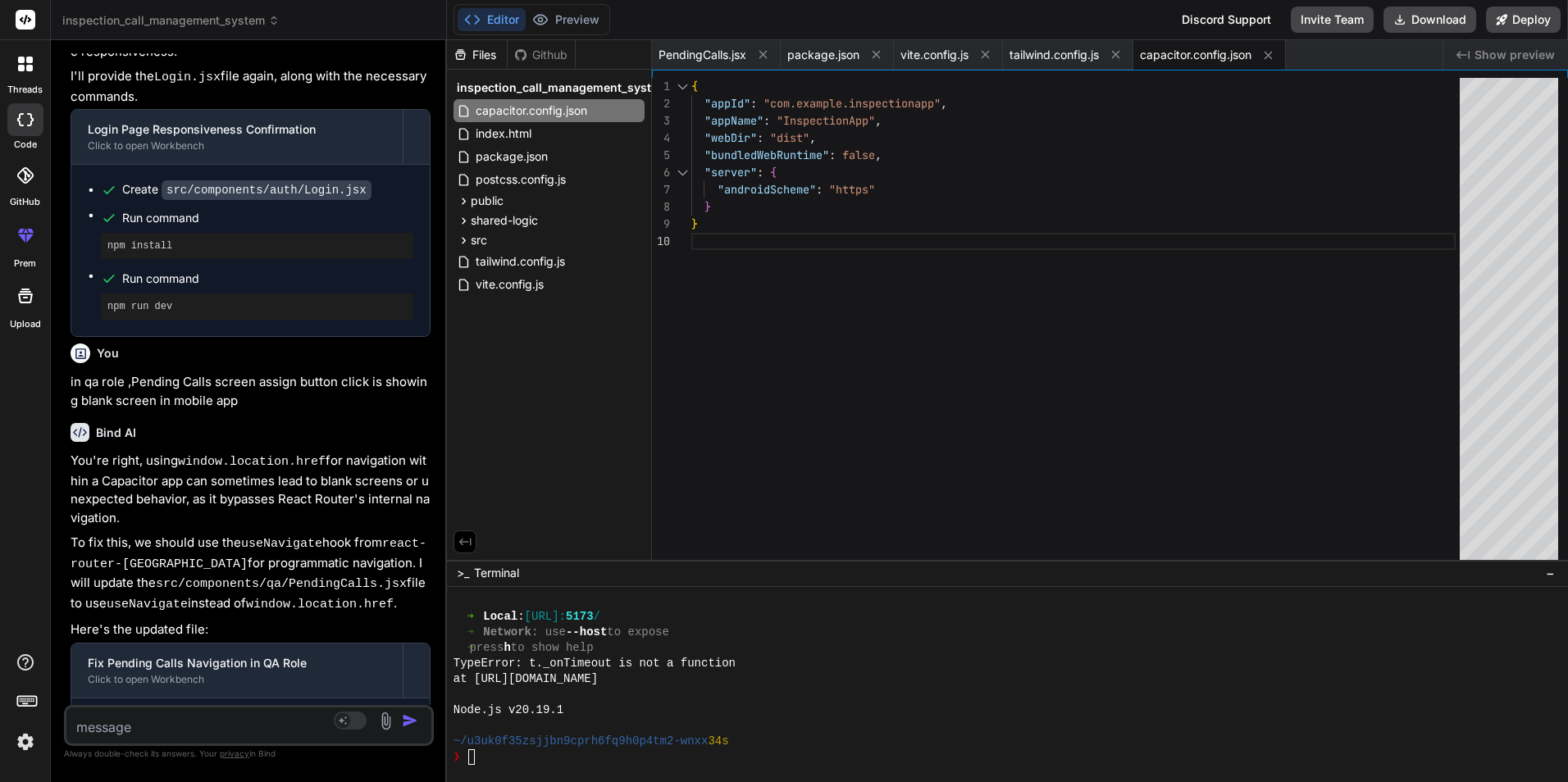
scroll to position [5930, 0]
type textarea "x"
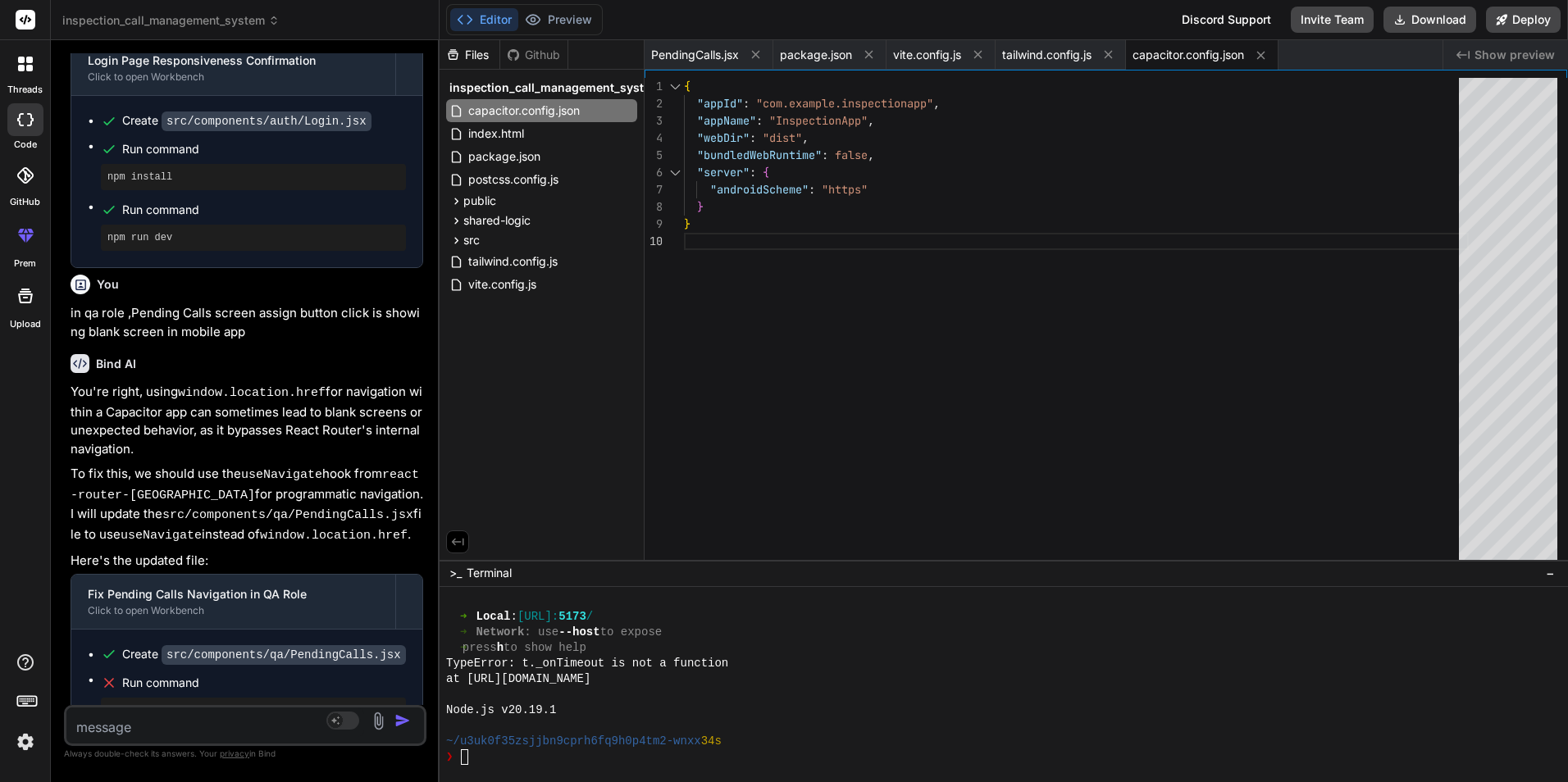
drag, startPoint x: 551, startPoint y: 75, endPoint x: 401, endPoint y: 74, distance: 150.0
click at [401, 74] on div "Bind AI Web Search Created with Pixso. Code Generator You this is my baseline..…" at bounding box center [245, 411] width 388 height 742
click at [550, 55] on div "Github" at bounding box center [534, 55] width 67 height 17
click at [516, 55] on icon at bounding box center [513, 55] width 13 height 13
click at [475, 54] on div "Files" at bounding box center [469, 55] width 60 height 17
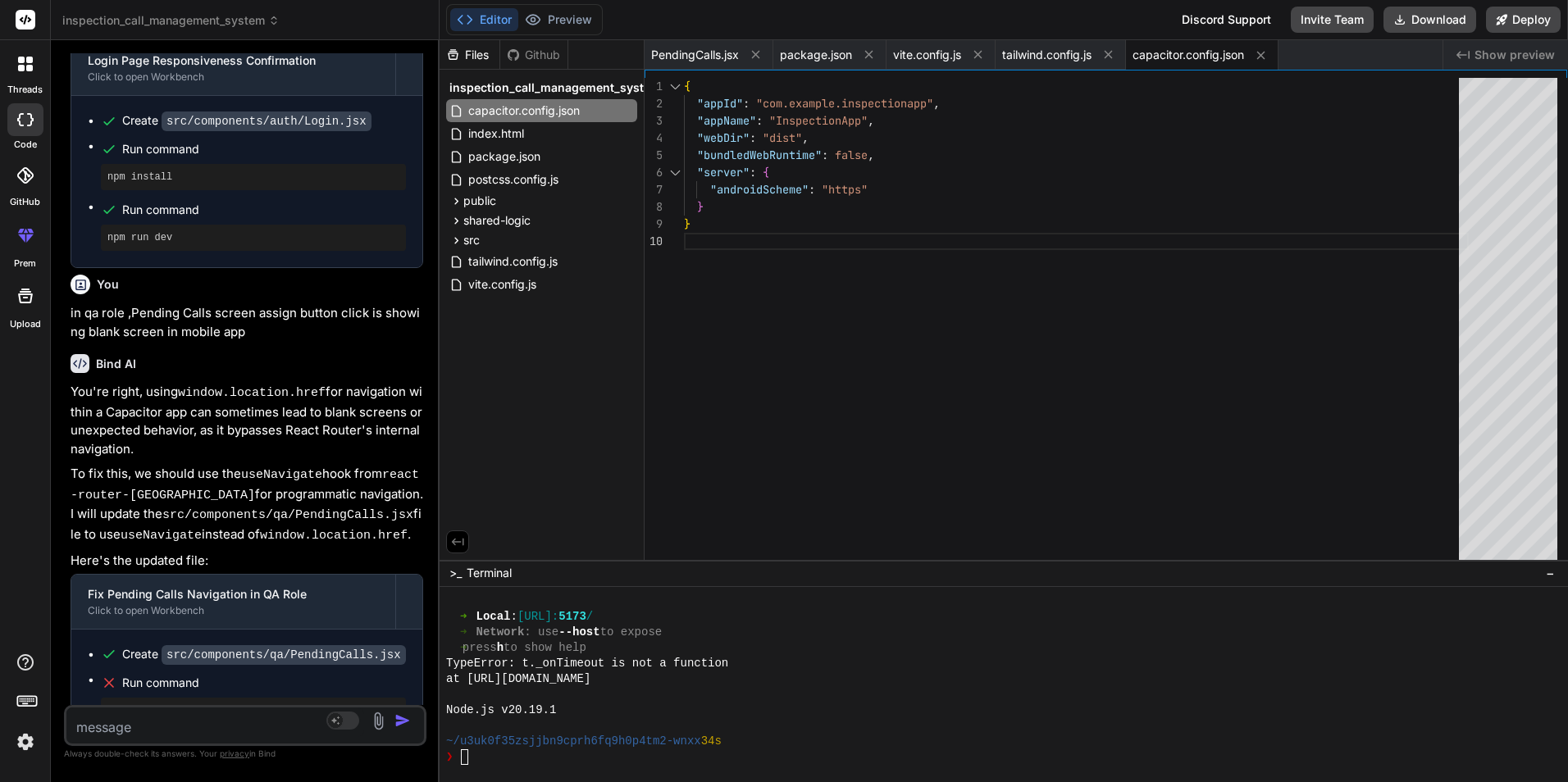
click at [545, 52] on div "Github" at bounding box center [534, 55] width 67 height 17
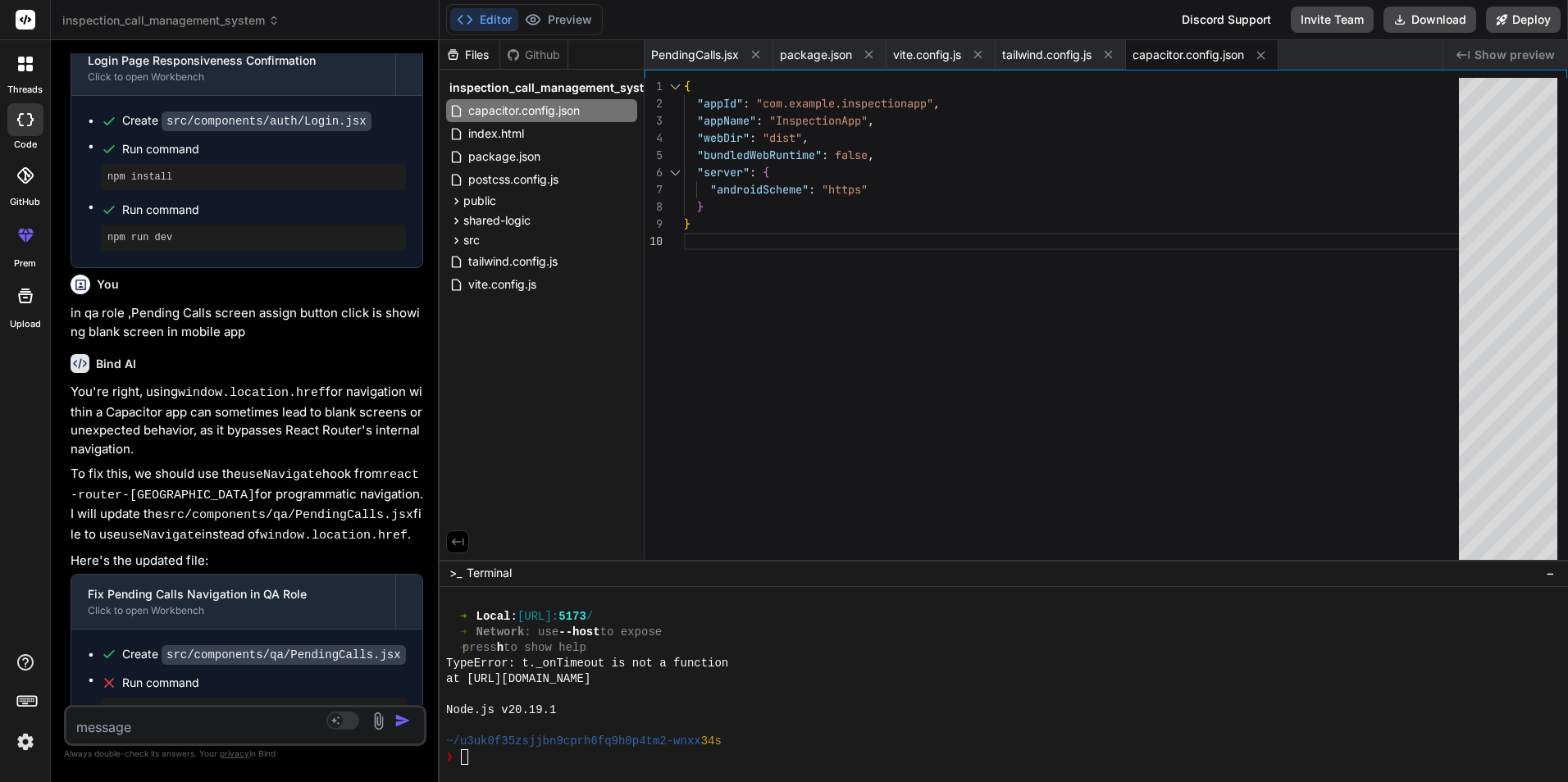
drag, startPoint x: 527, startPoint y: 371, endPoint x: 493, endPoint y: 374, distance: 34.1
click at [493, 374] on div "Files Github inspection_call_management_system capacitor.config.json index.html…" at bounding box center [541, 300] width 205 height 520
click at [452, 536] on icon at bounding box center [457, 542] width 15 height 15
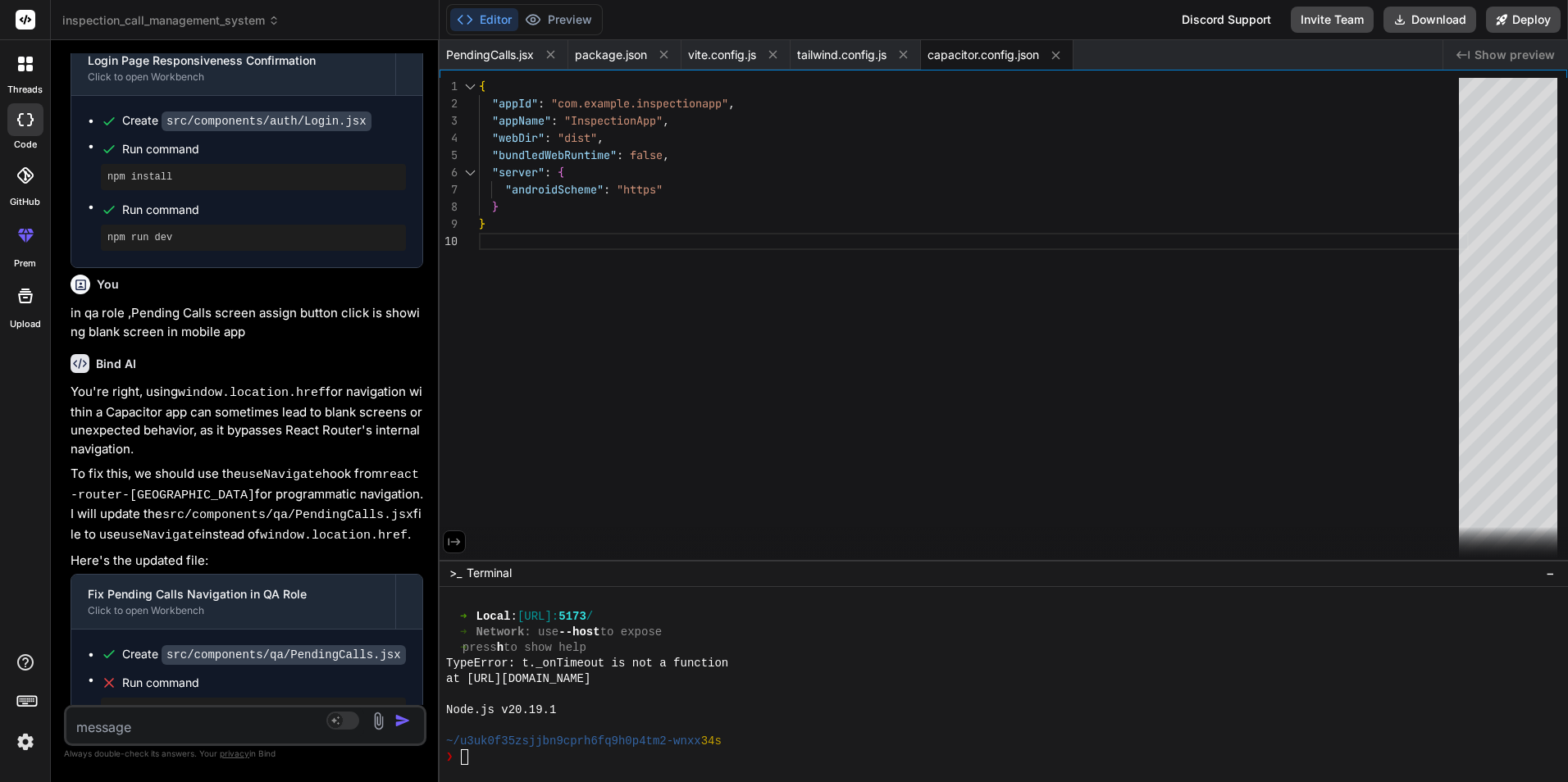
click at [472, 85] on div at bounding box center [470, 86] width 21 height 18
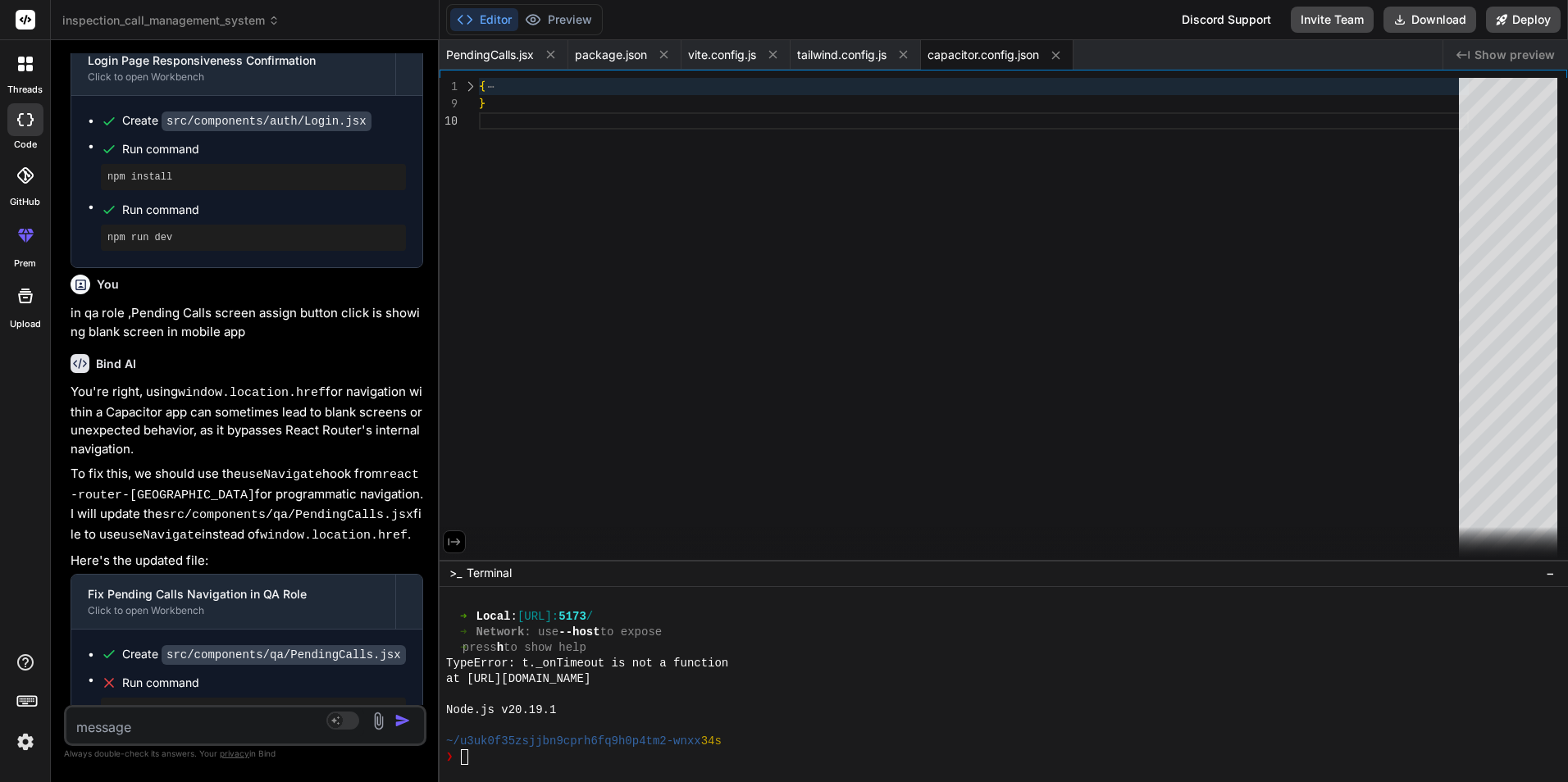
click at [468, 85] on div at bounding box center [470, 86] width 21 height 18
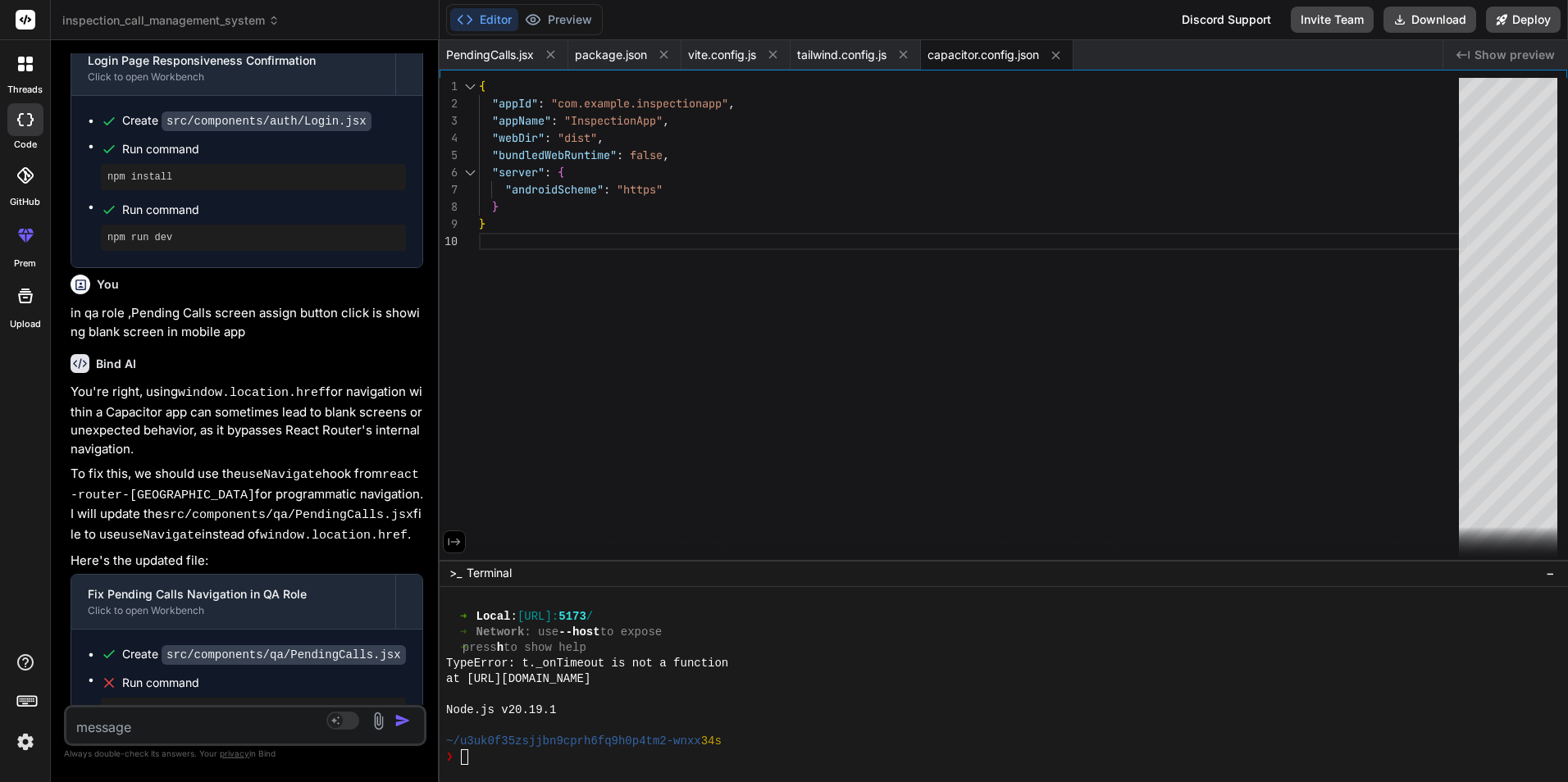
click at [458, 542] on icon at bounding box center [454, 542] width 12 height 7
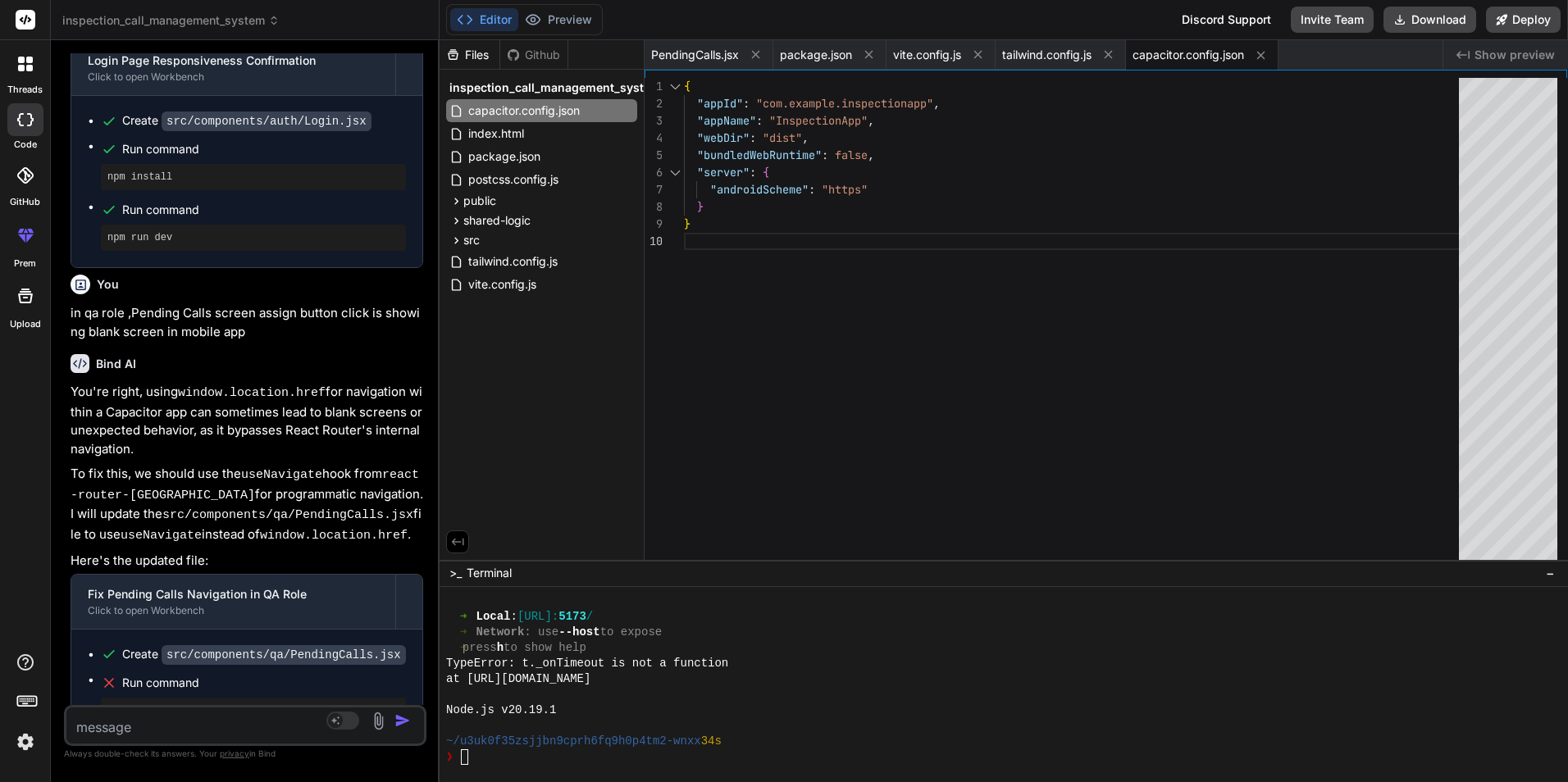
drag, startPoint x: 535, startPoint y: 384, endPoint x: 490, endPoint y: 350, distance: 56.4
click at [490, 350] on div "Files Github inspection_call_management_system capacitor.config.json index.html…" at bounding box center [541, 300] width 205 height 520
click at [493, 85] on span "inspection_call_management_system" at bounding box center [555, 87] width 211 height 17
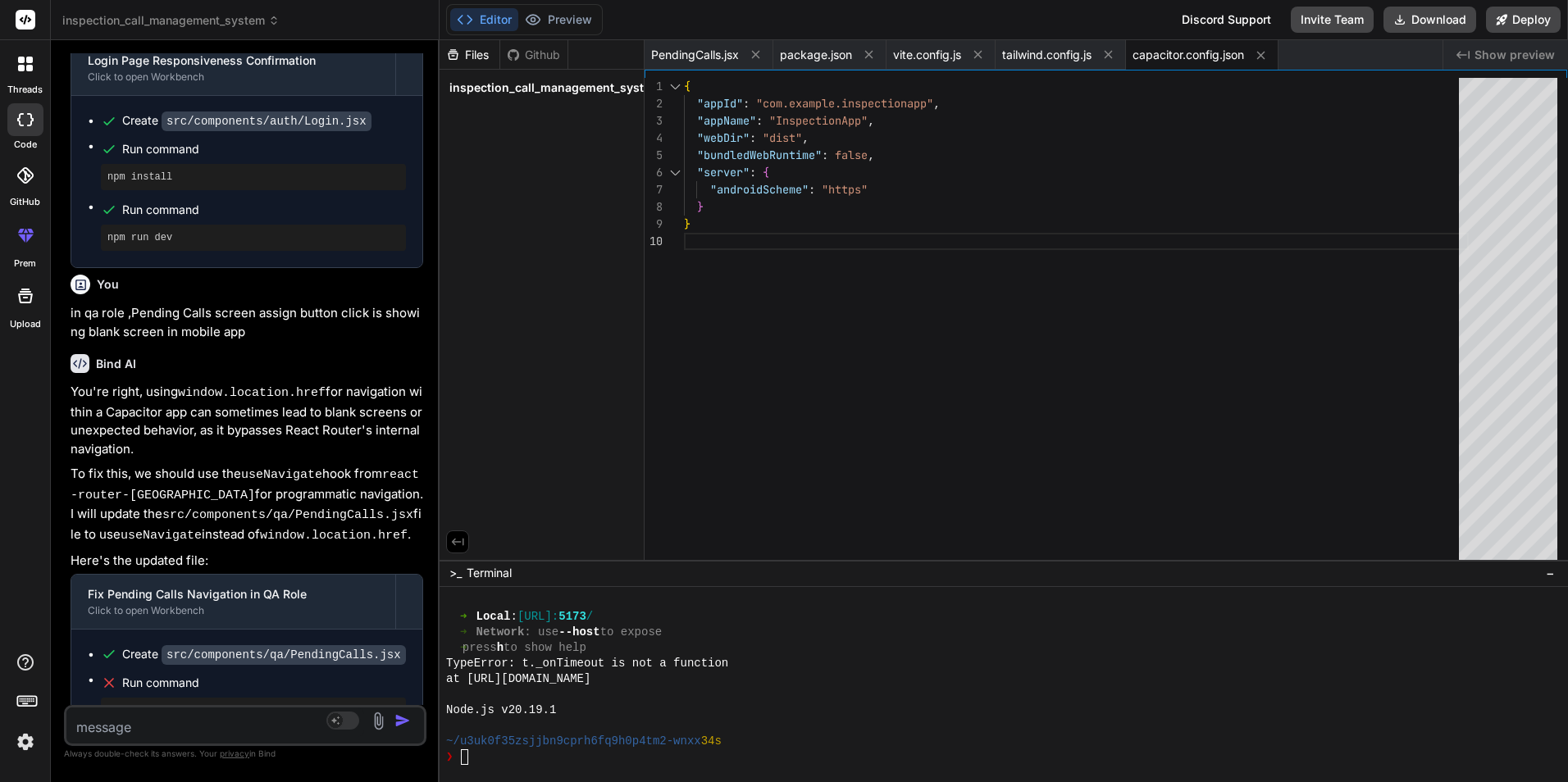
click at [493, 85] on span "inspection_call_management_system" at bounding box center [555, 87] width 211 height 17
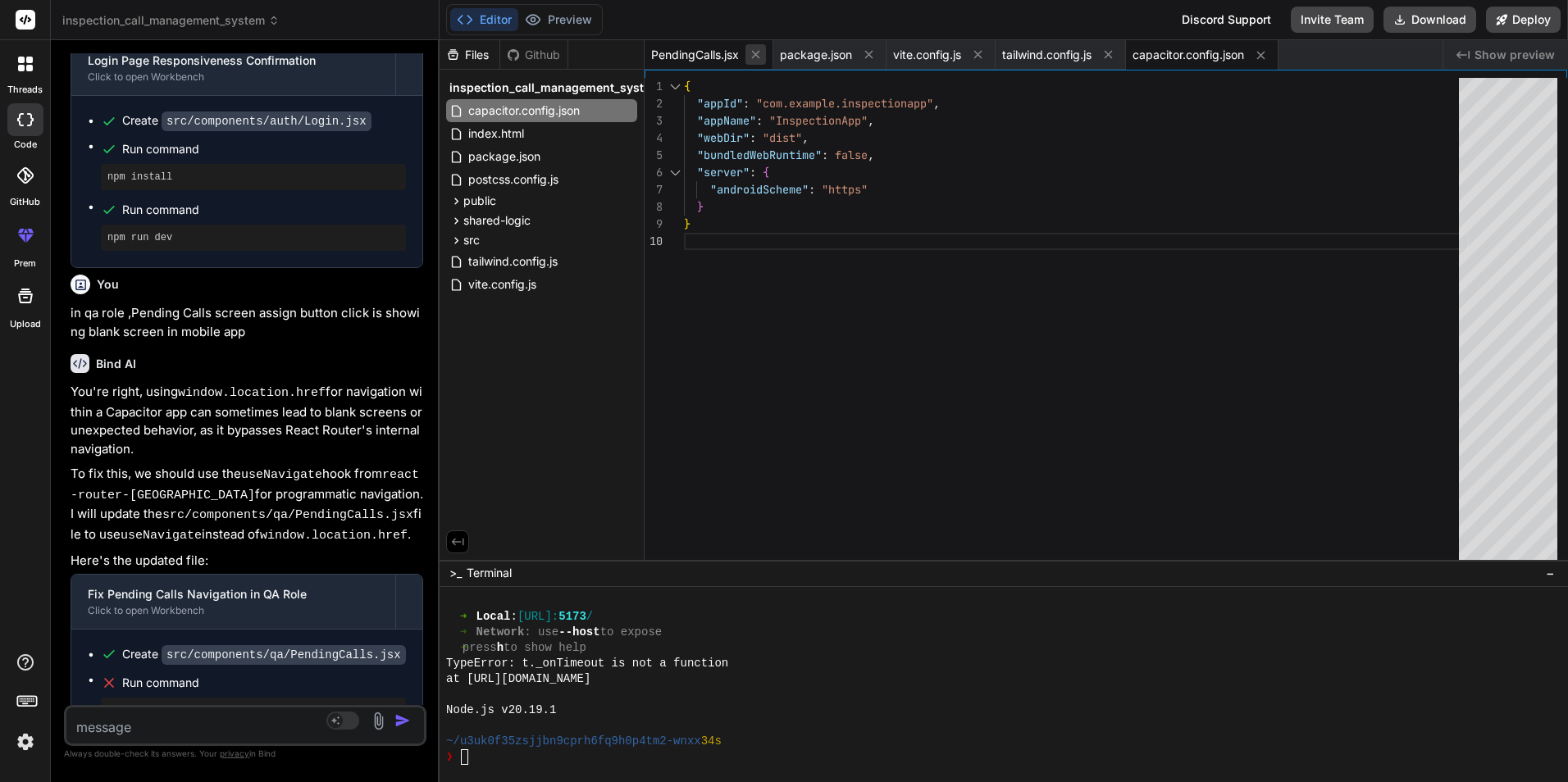
click at [755, 54] on icon at bounding box center [755, 55] width 14 height 14
click at [740, 54] on icon at bounding box center [740, 55] width 8 height 8
click at [740, 54] on icon at bounding box center [736, 55] width 14 height 14
click at [740, 54] on span "tailwind.config.js" at bounding box center [696, 55] width 90 height 17
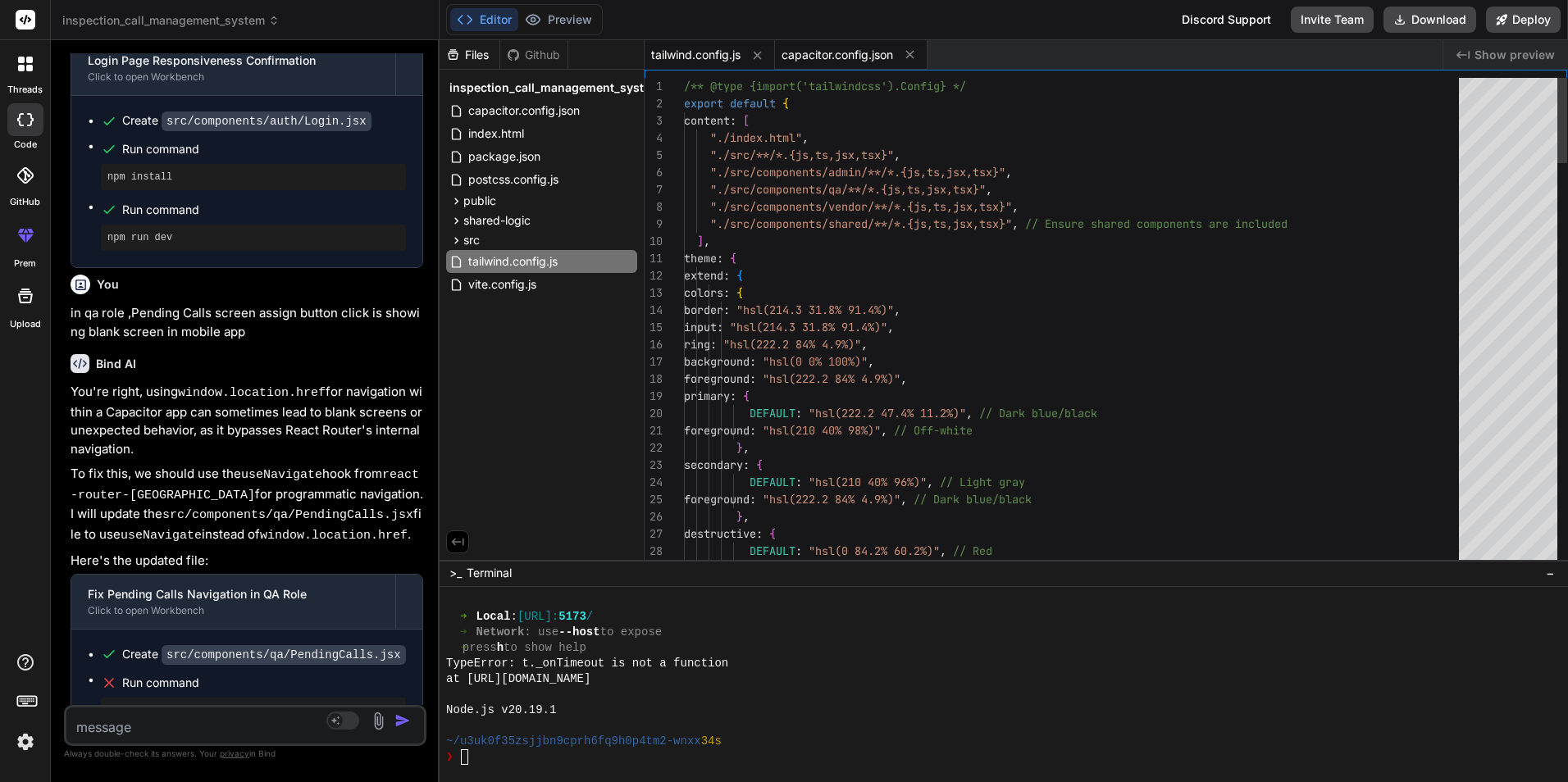
drag, startPoint x: 740, startPoint y: 54, endPoint x: 755, endPoint y: 54, distance: 15.0
click at [755, 54] on icon at bounding box center [757, 55] width 14 height 14
type textarea "{ "appId": "com.example.inspectionapp", "appName": "InspectionApp", "webDir": "…"
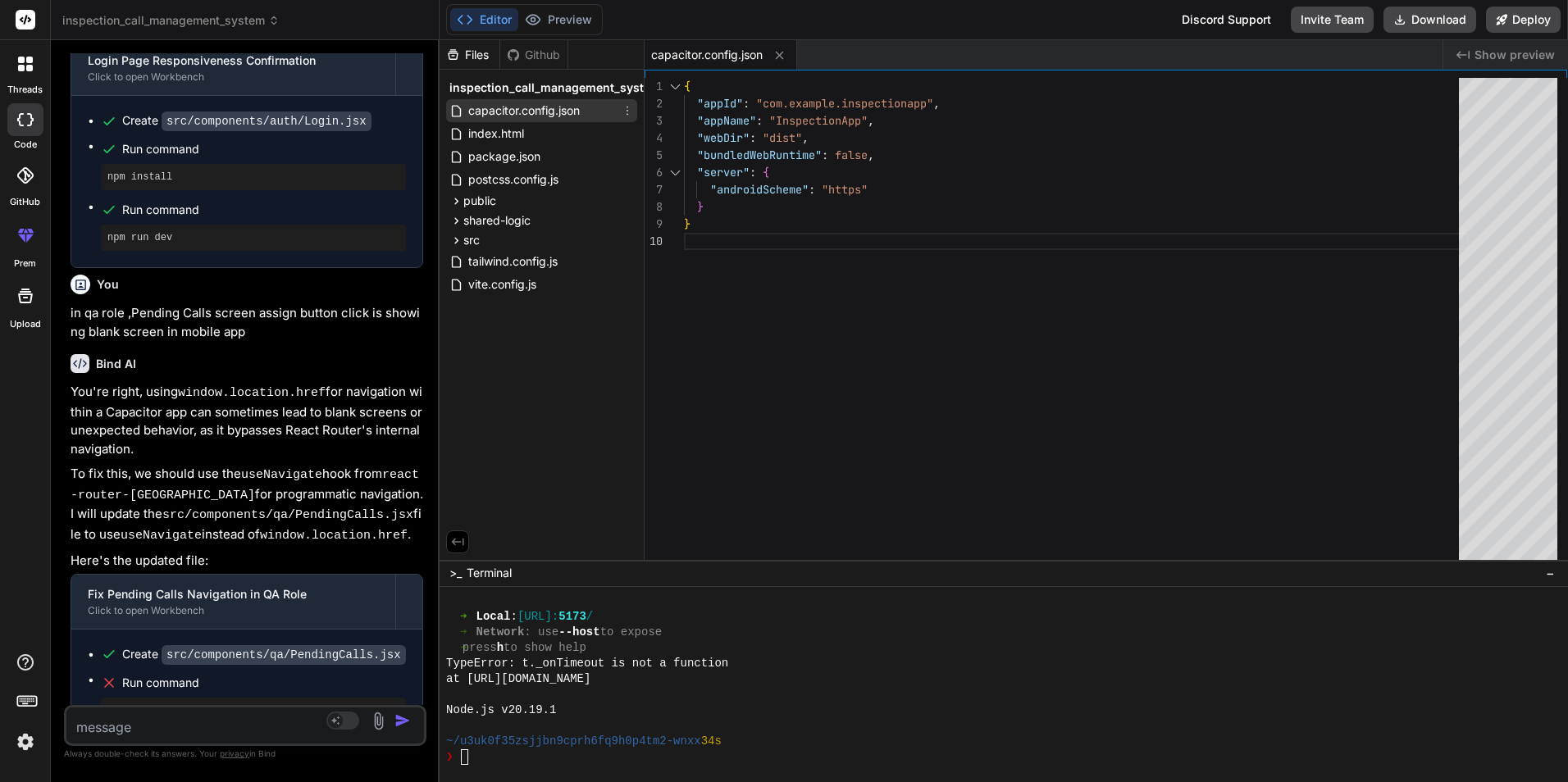
click at [630, 115] on icon at bounding box center [627, 110] width 13 height 13
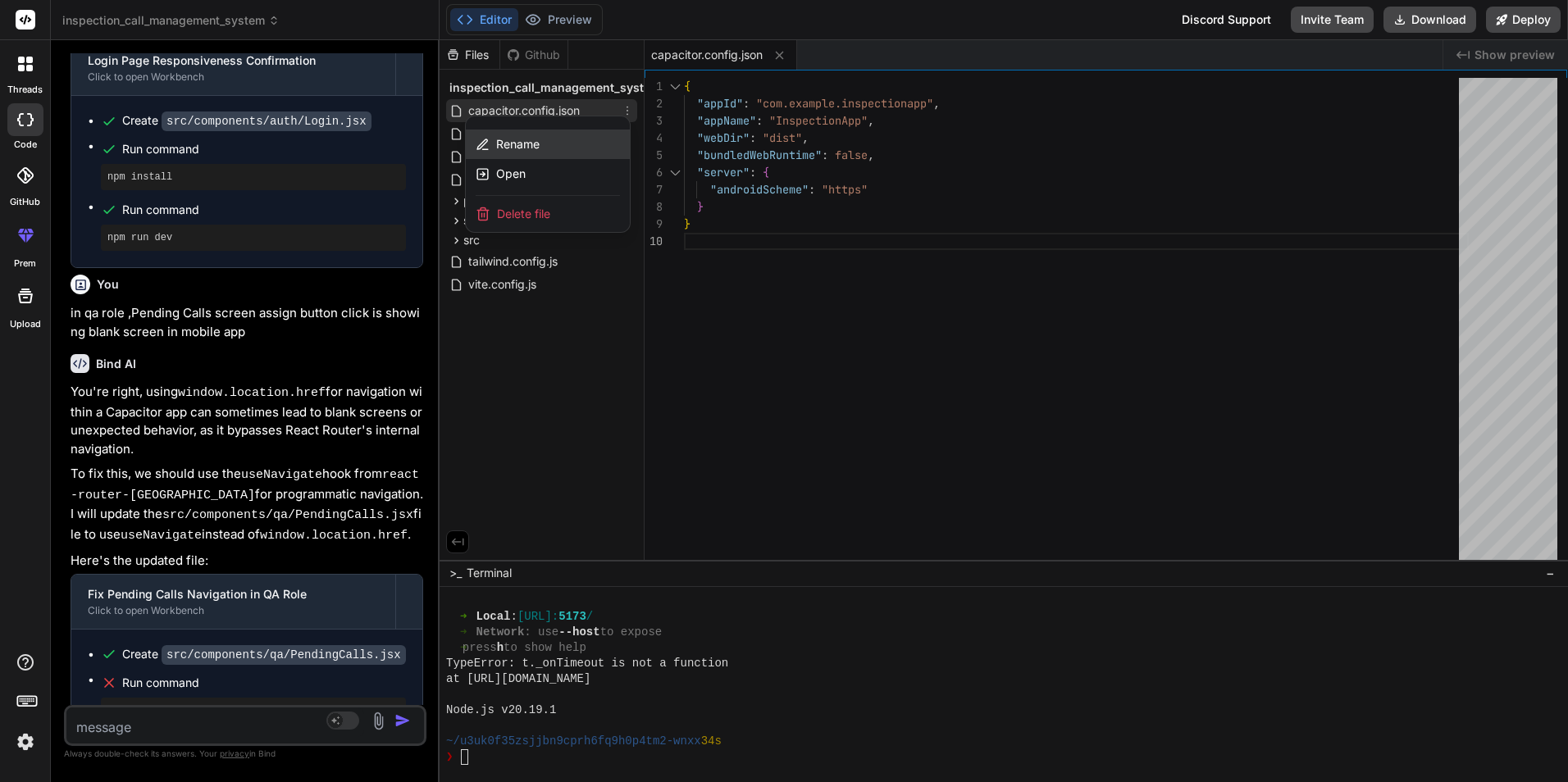
click at [536, 144] on span "Rename" at bounding box center [517, 144] width 43 height 17
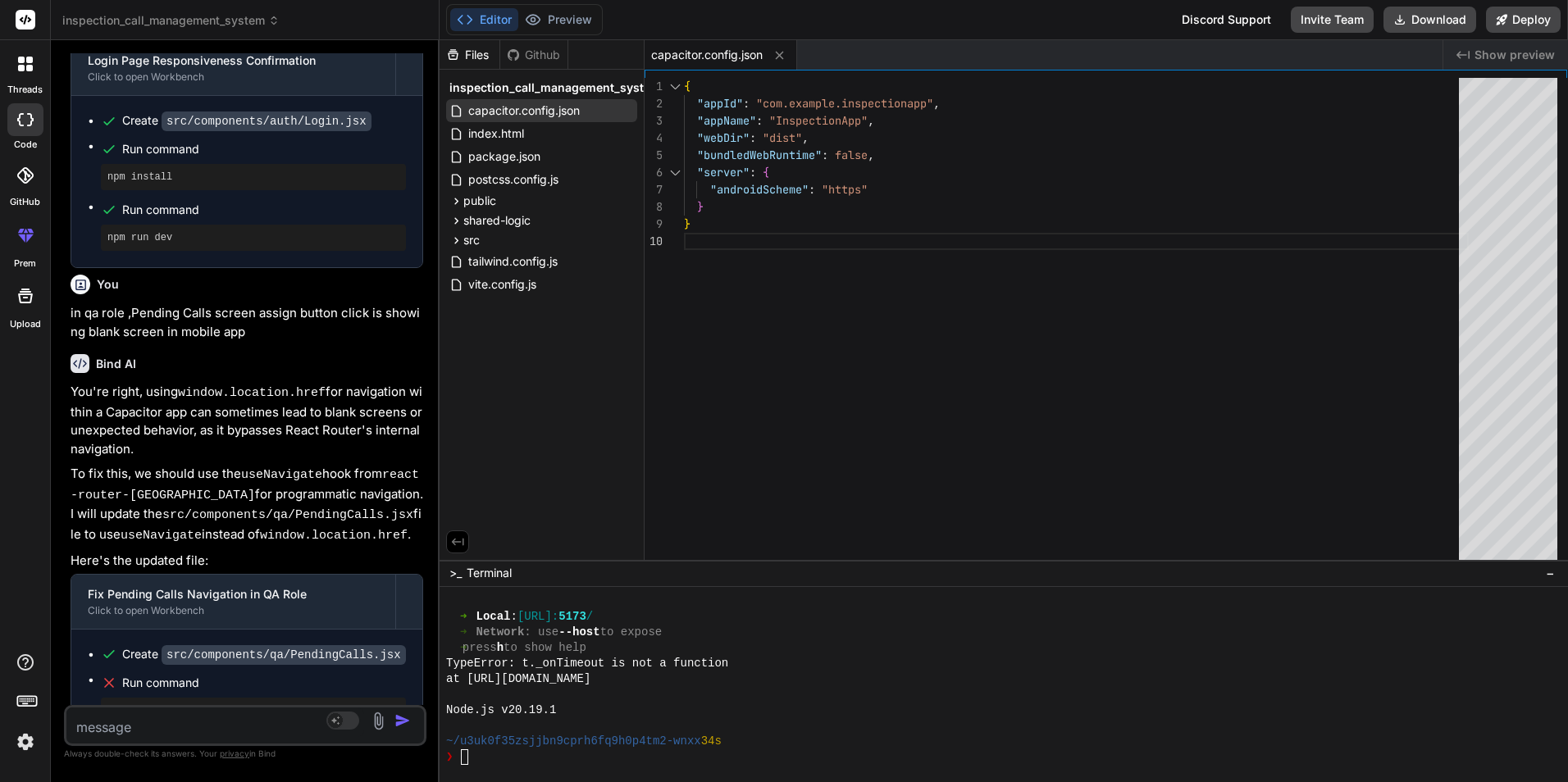
click at [836, 217] on div "{ "appId" : "com.example.inspectionapp" , "appName" : "InspectionApp" , "webDir…" at bounding box center [1076, 322] width 784 height 490
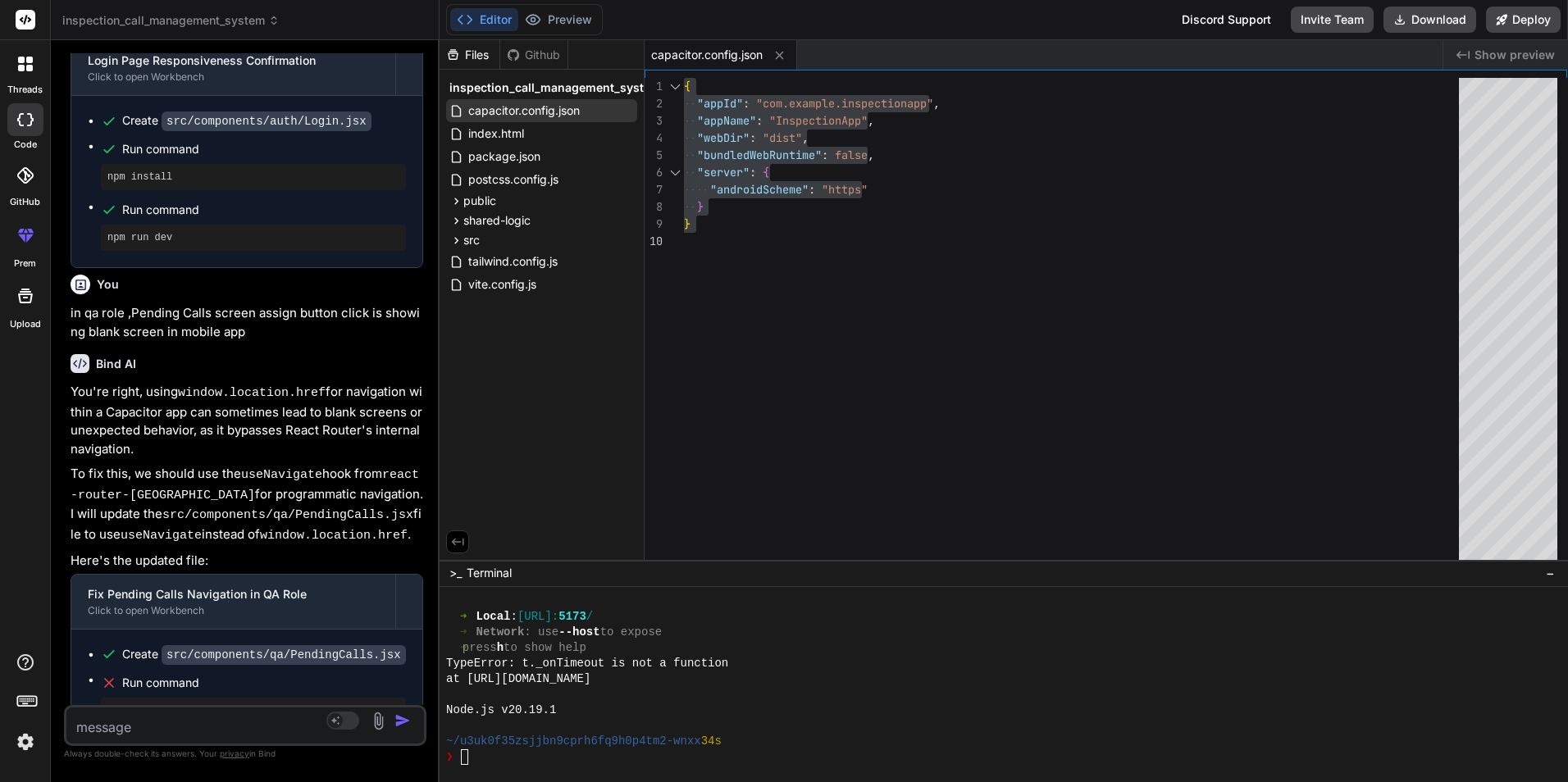
click at [557, 760] on div "❯" at bounding box center [939, 757] width 984 height 16
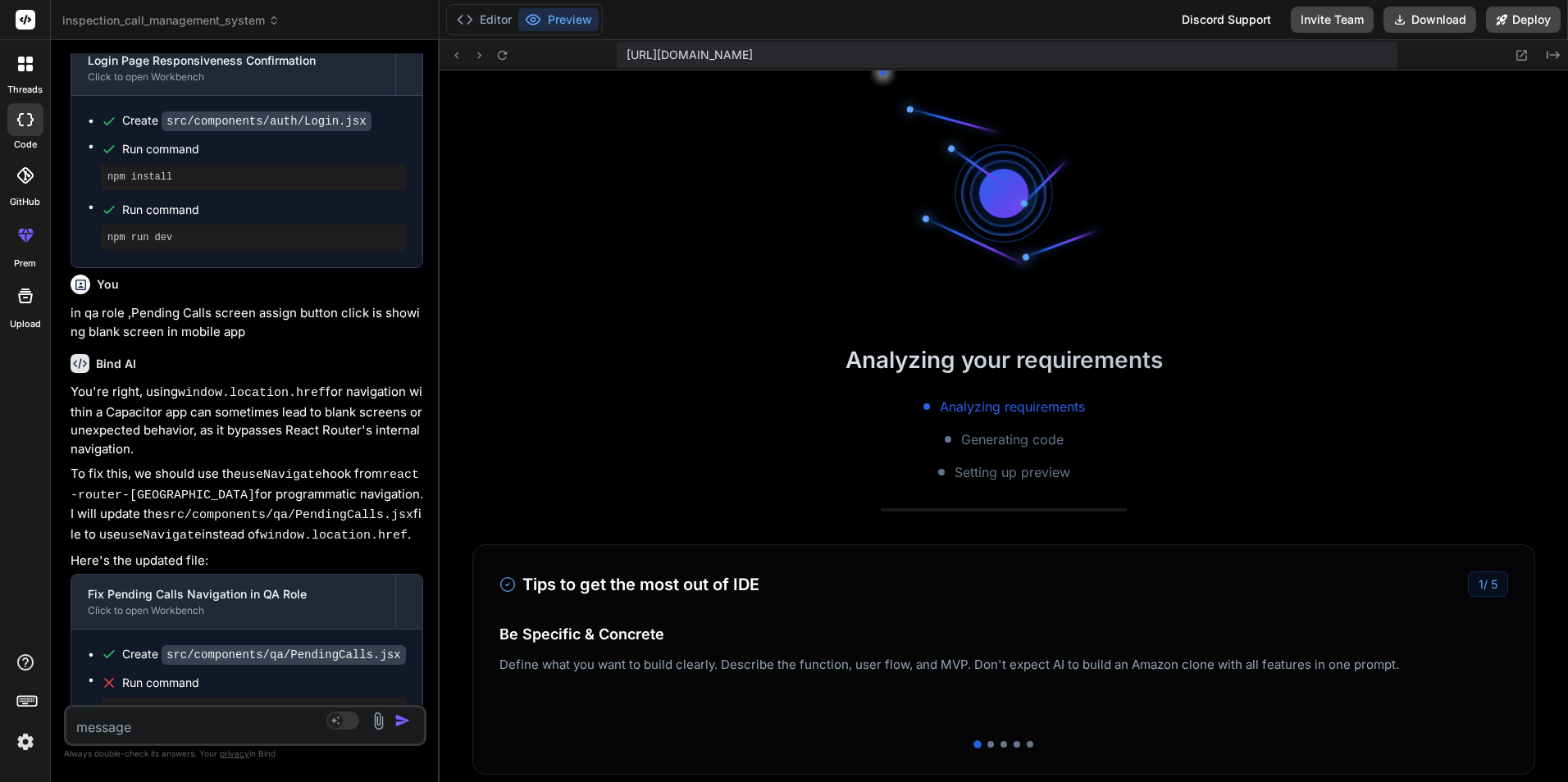
scroll to position [826, 0]
